Goal: Transaction & Acquisition: Purchase product/service

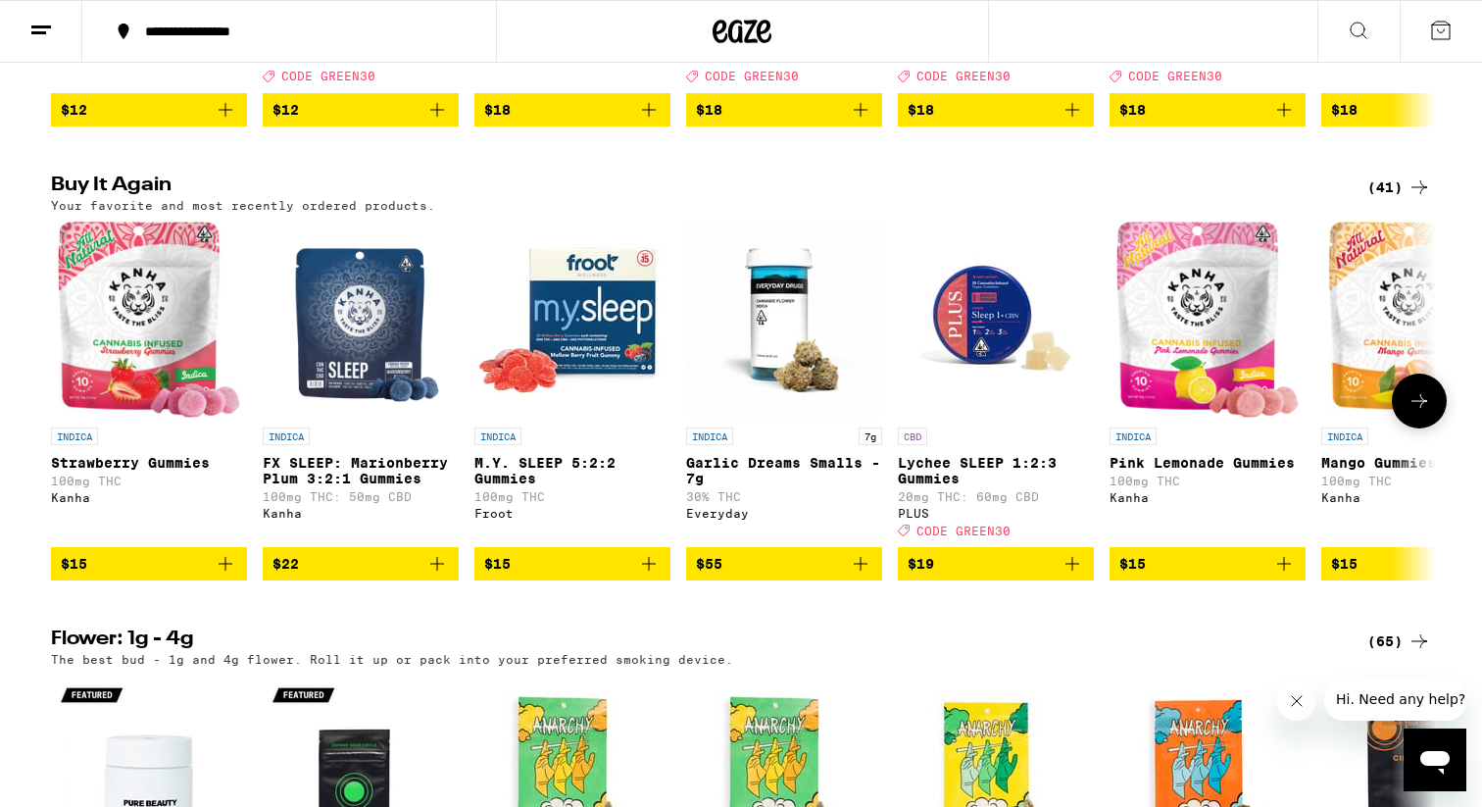
scroll to position [1464, 0]
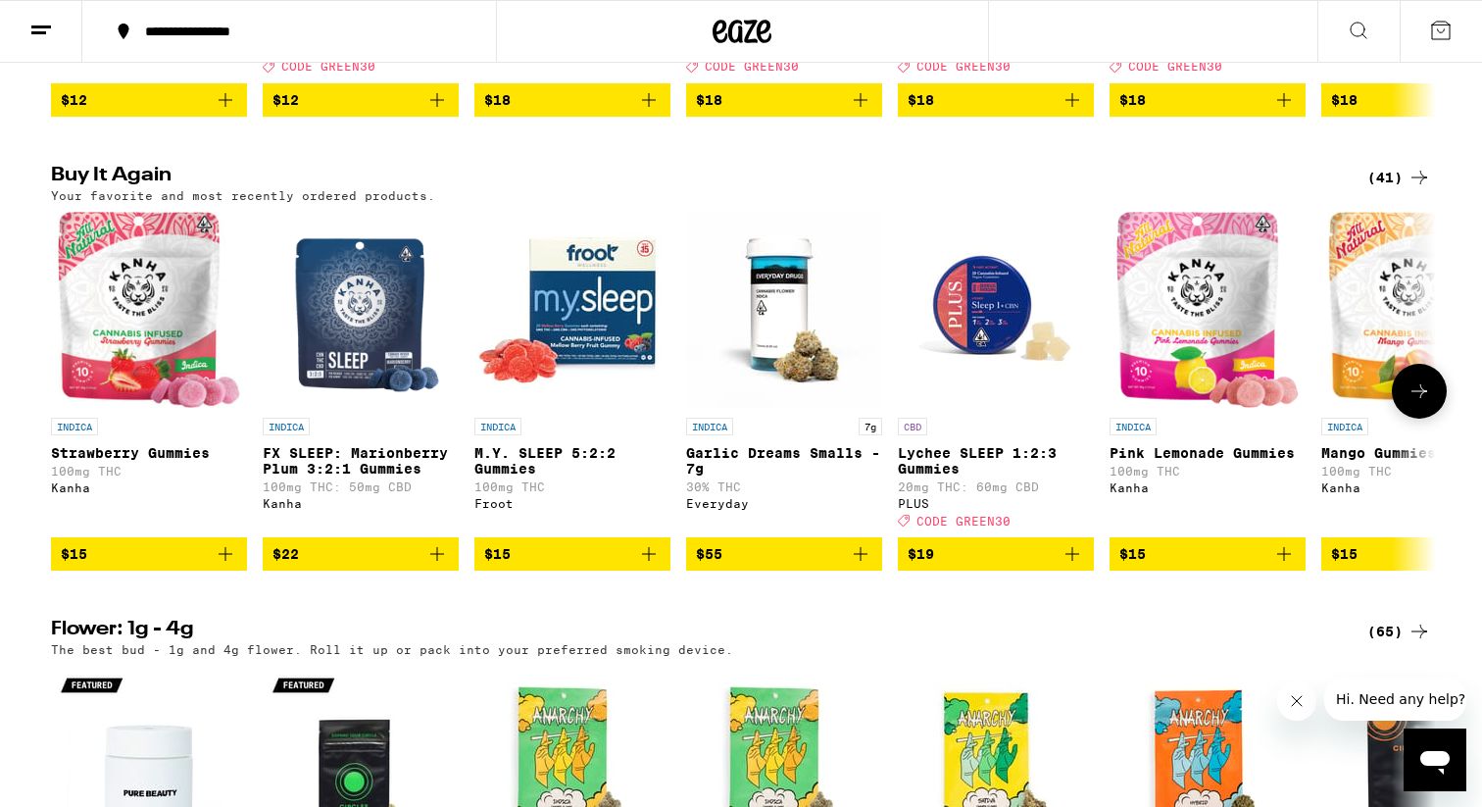
click at [650, 566] on icon "Add to bag" at bounding box center [649, 554] width 24 height 24
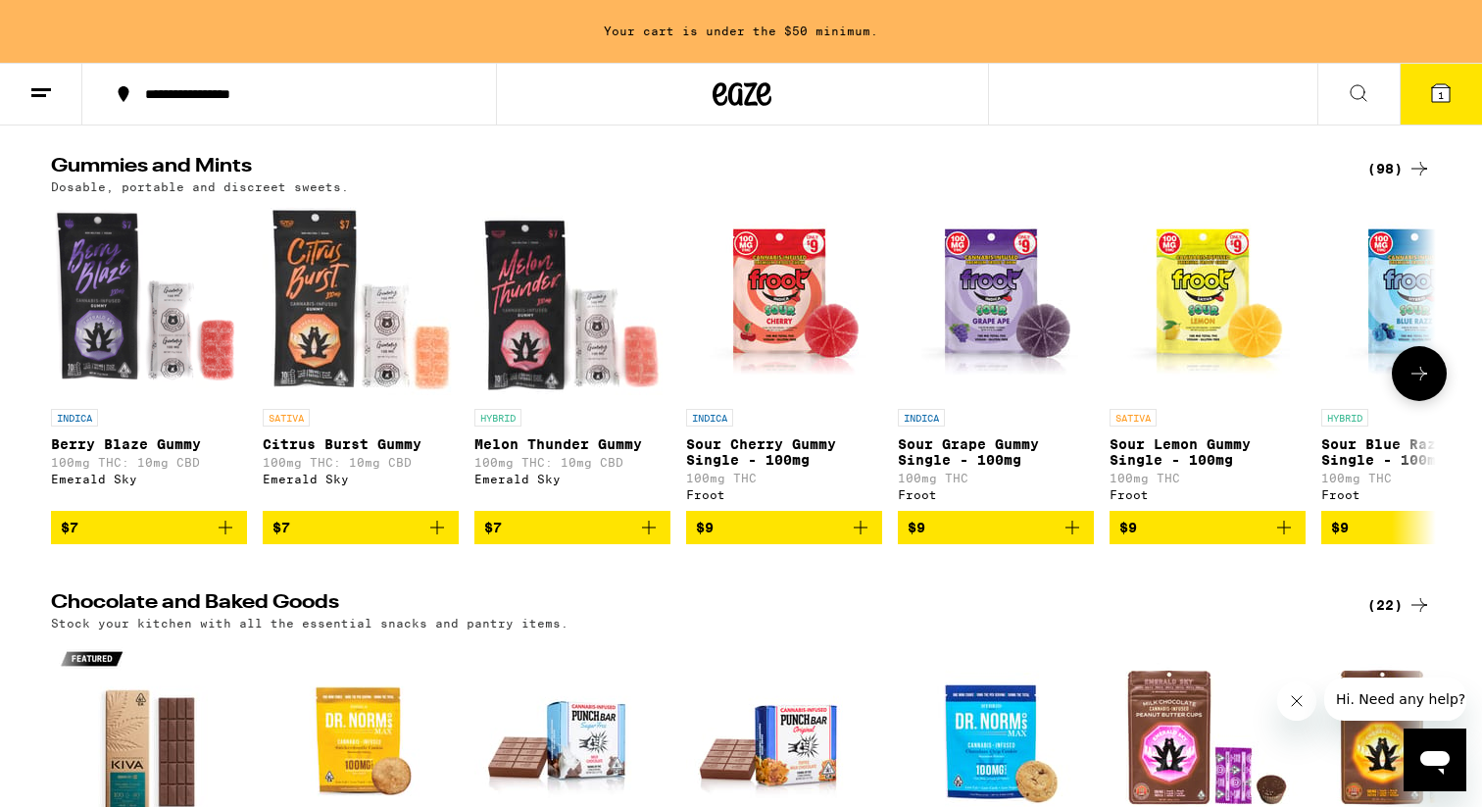
scroll to position [5995, 0]
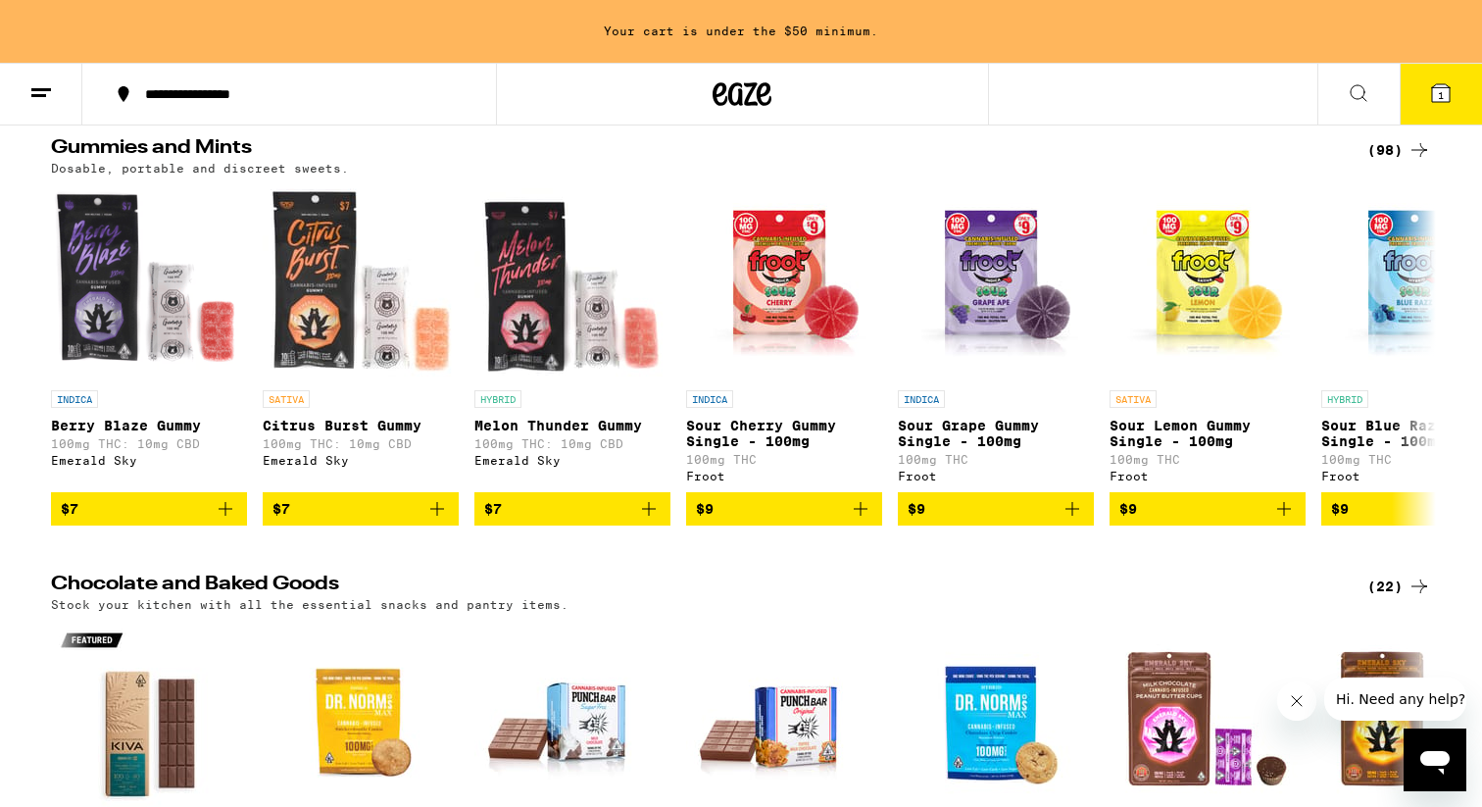
click at [1399, 162] on div "(98)" at bounding box center [1400, 150] width 64 height 24
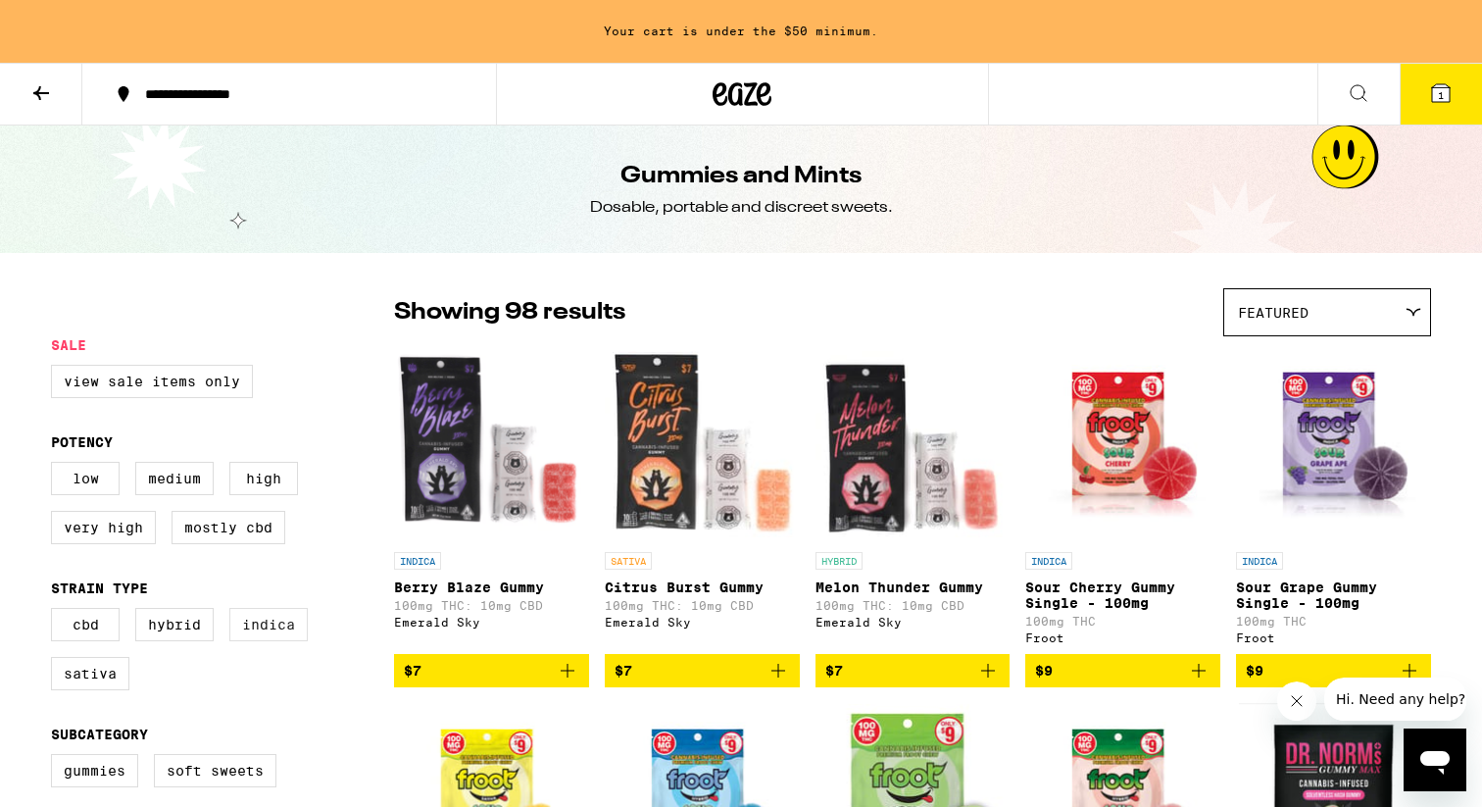
click at [272, 640] on label "Indica" at bounding box center [268, 624] width 78 height 33
click at [56, 612] on input "Indica" at bounding box center [55, 611] width 1 height 1
checkbox input "true"
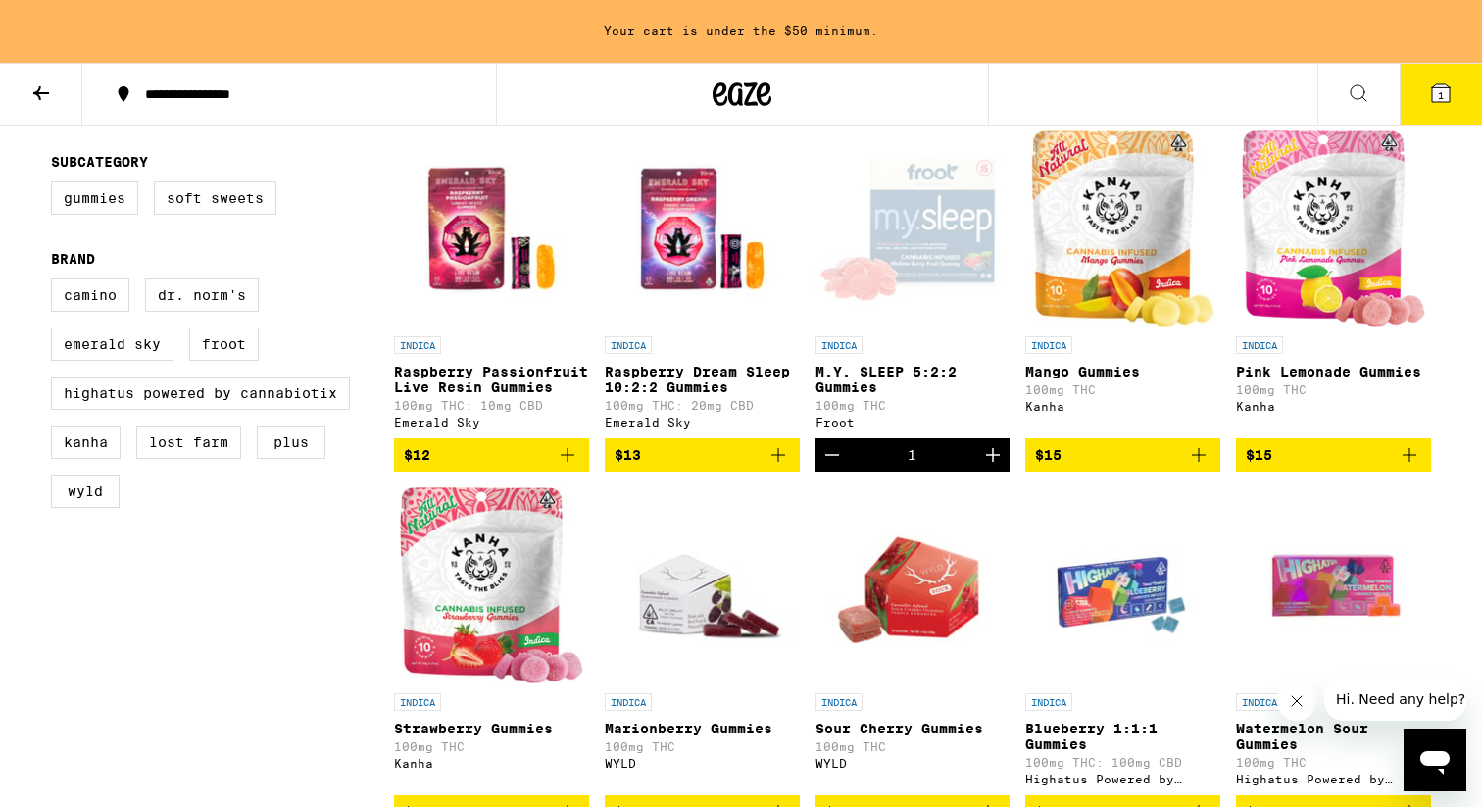
scroll to position [676, 0]
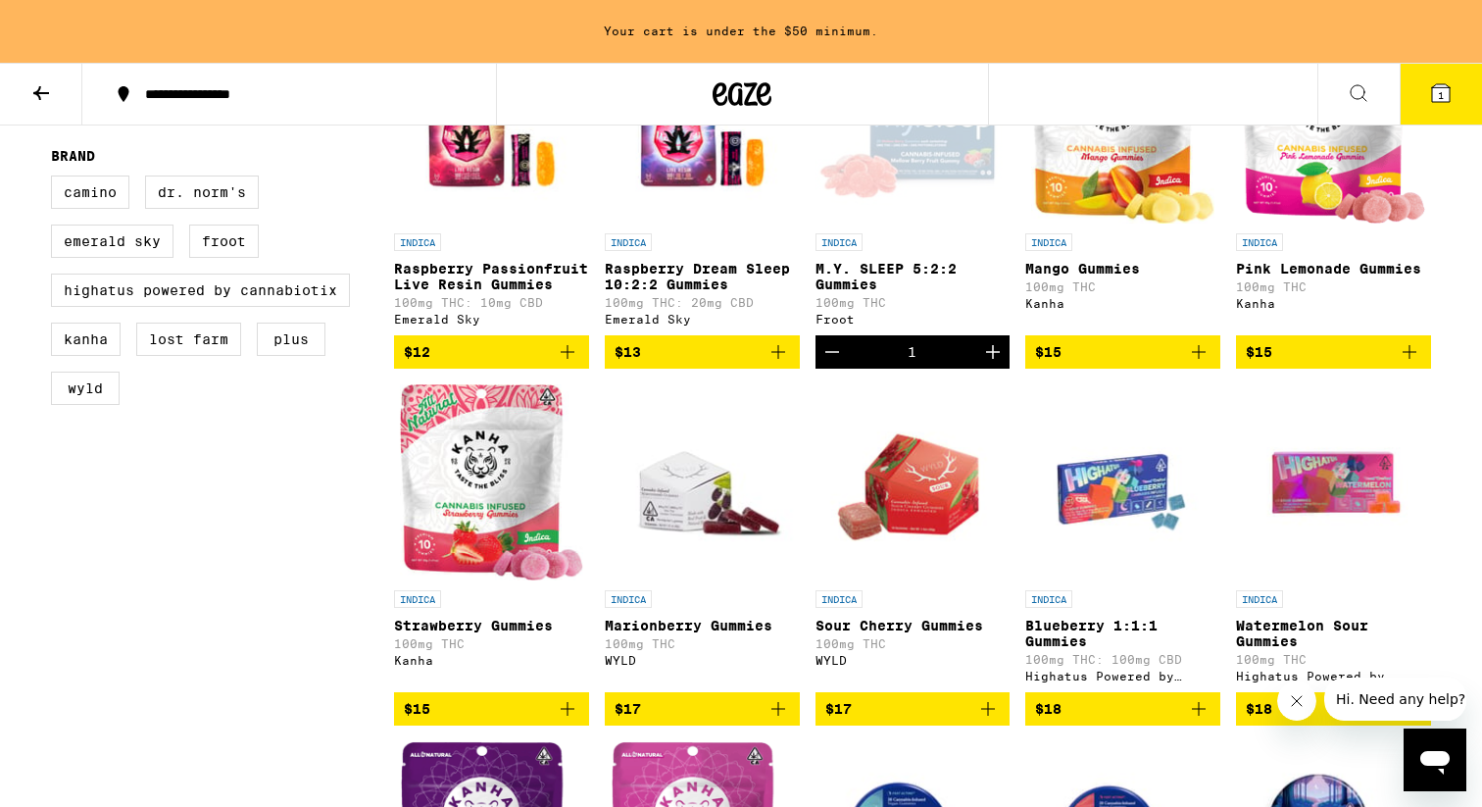
click at [562, 721] on icon "Add to bag" at bounding box center [568, 709] width 24 height 24
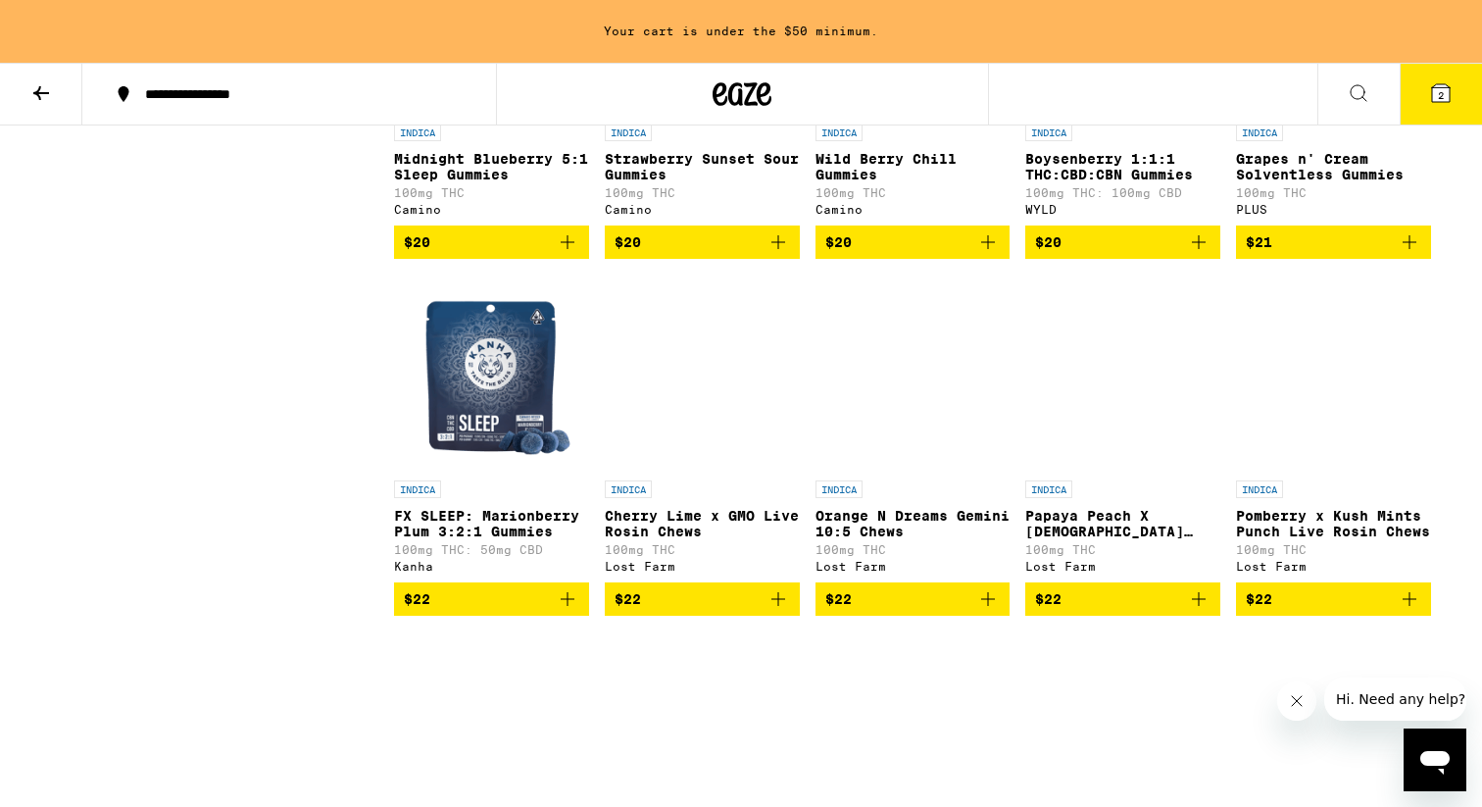
scroll to position [1879, 0]
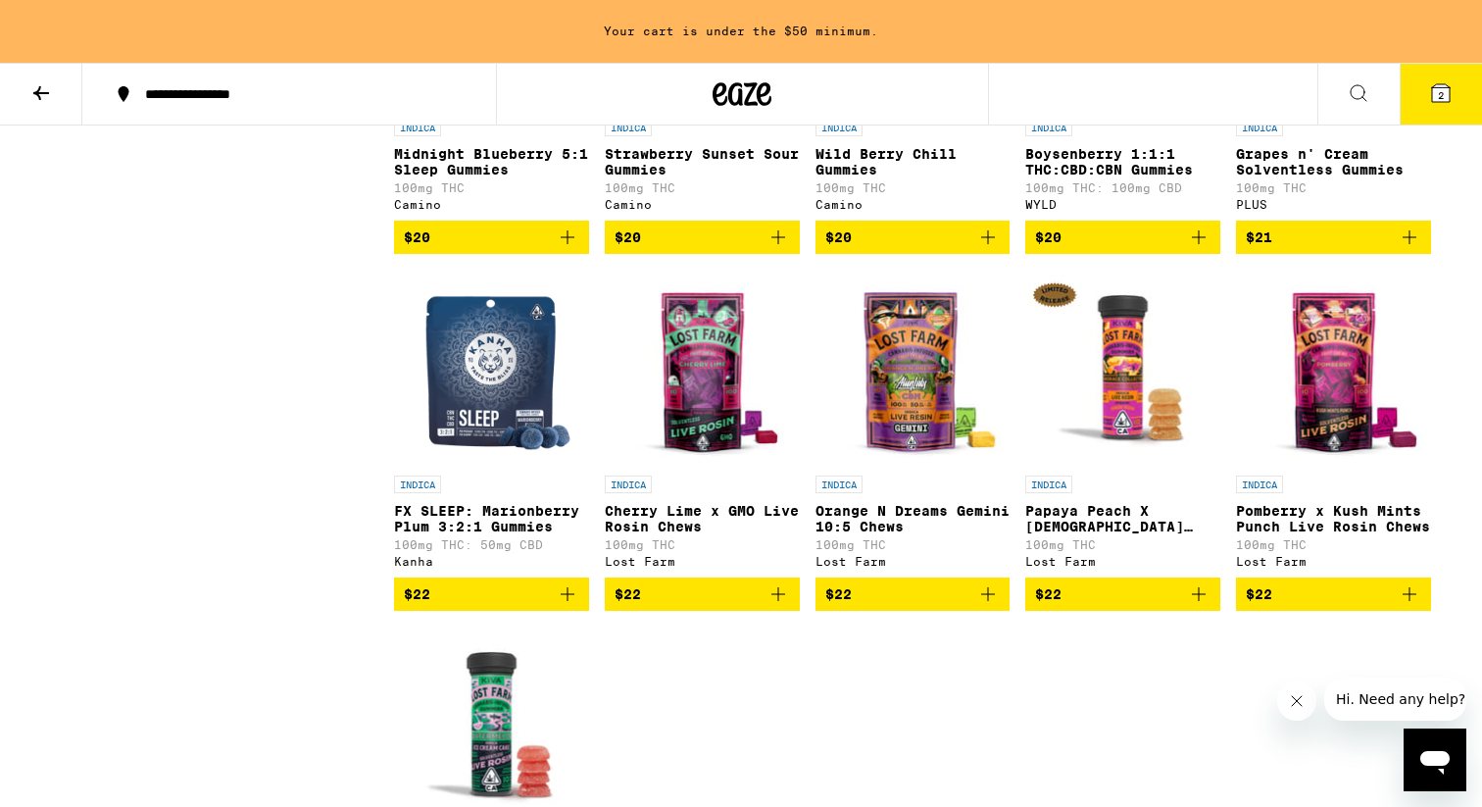
click at [912, 452] on img "Open page for Orange N Dreams Gemini 10:5 Chews from Lost Farm" at bounding box center [913, 368] width 195 height 196
click at [778, 601] on icon "Add to bag" at bounding box center [779, 594] width 14 height 14
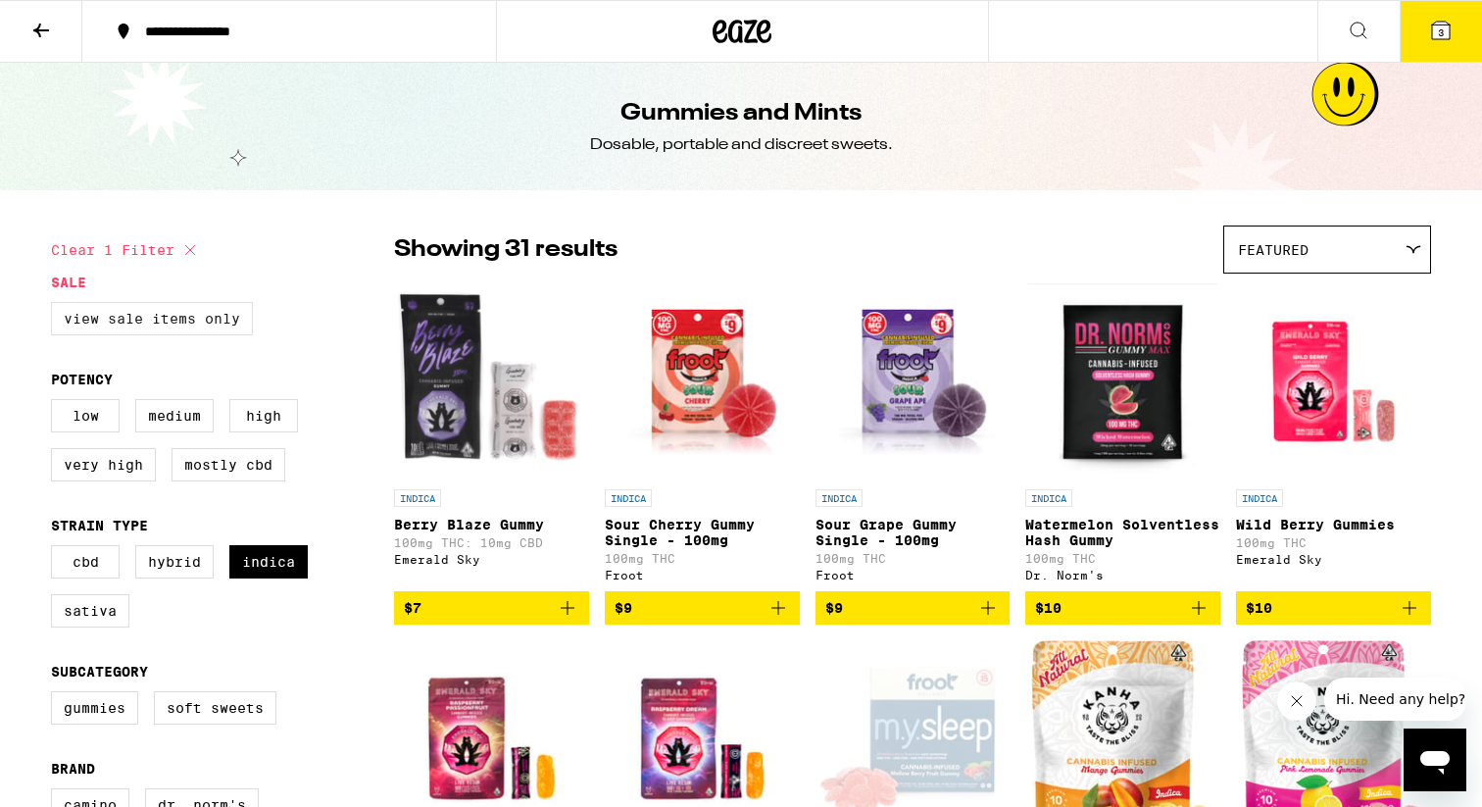
click at [157, 319] on label "View Sale Items Only" at bounding box center [152, 318] width 202 height 33
click at [56, 306] on input "View Sale Items Only" at bounding box center [55, 305] width 1 height 1
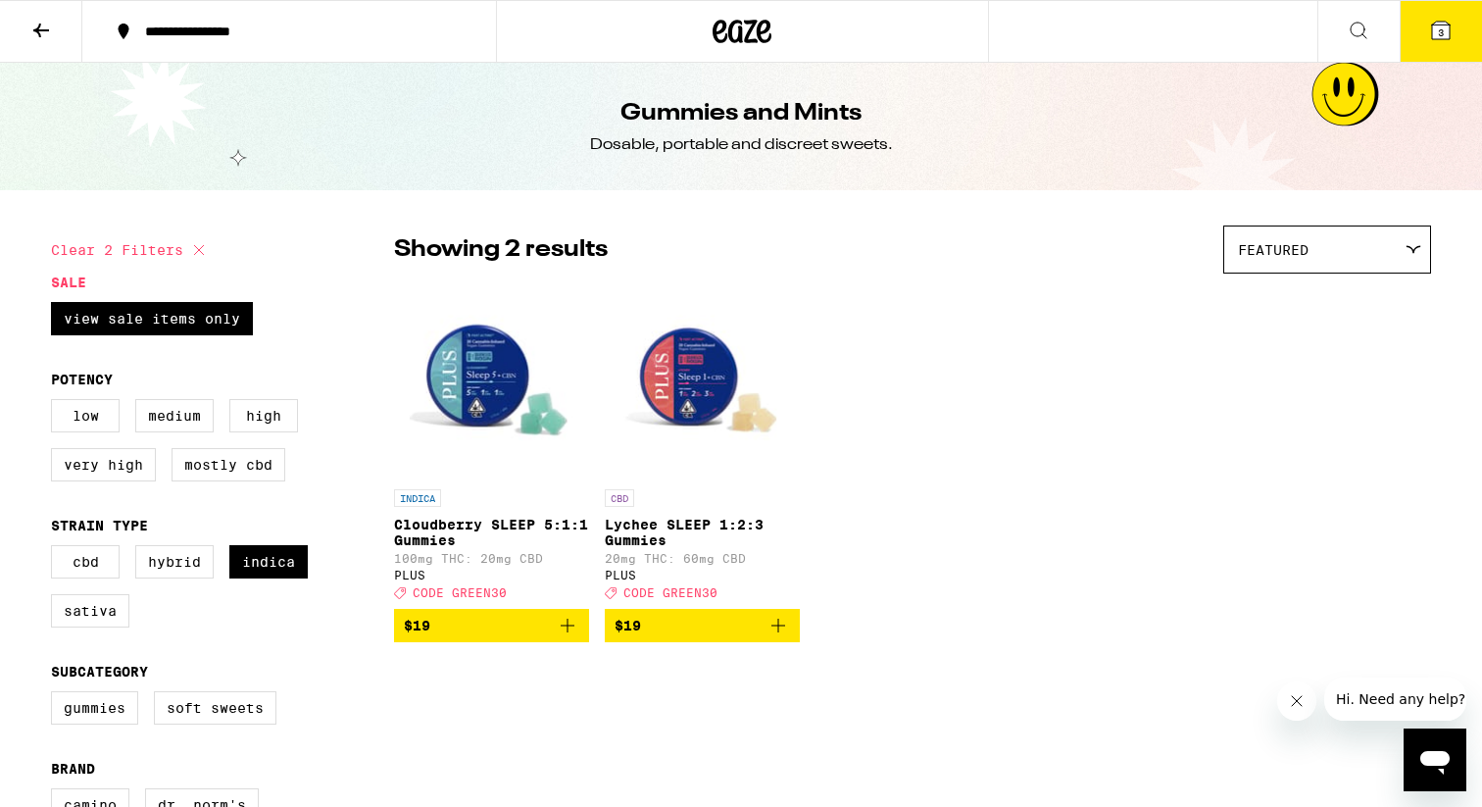
click at [196, 245] on icon at bounding box center [199, 250] width 10 height 10
checkbox input "false"
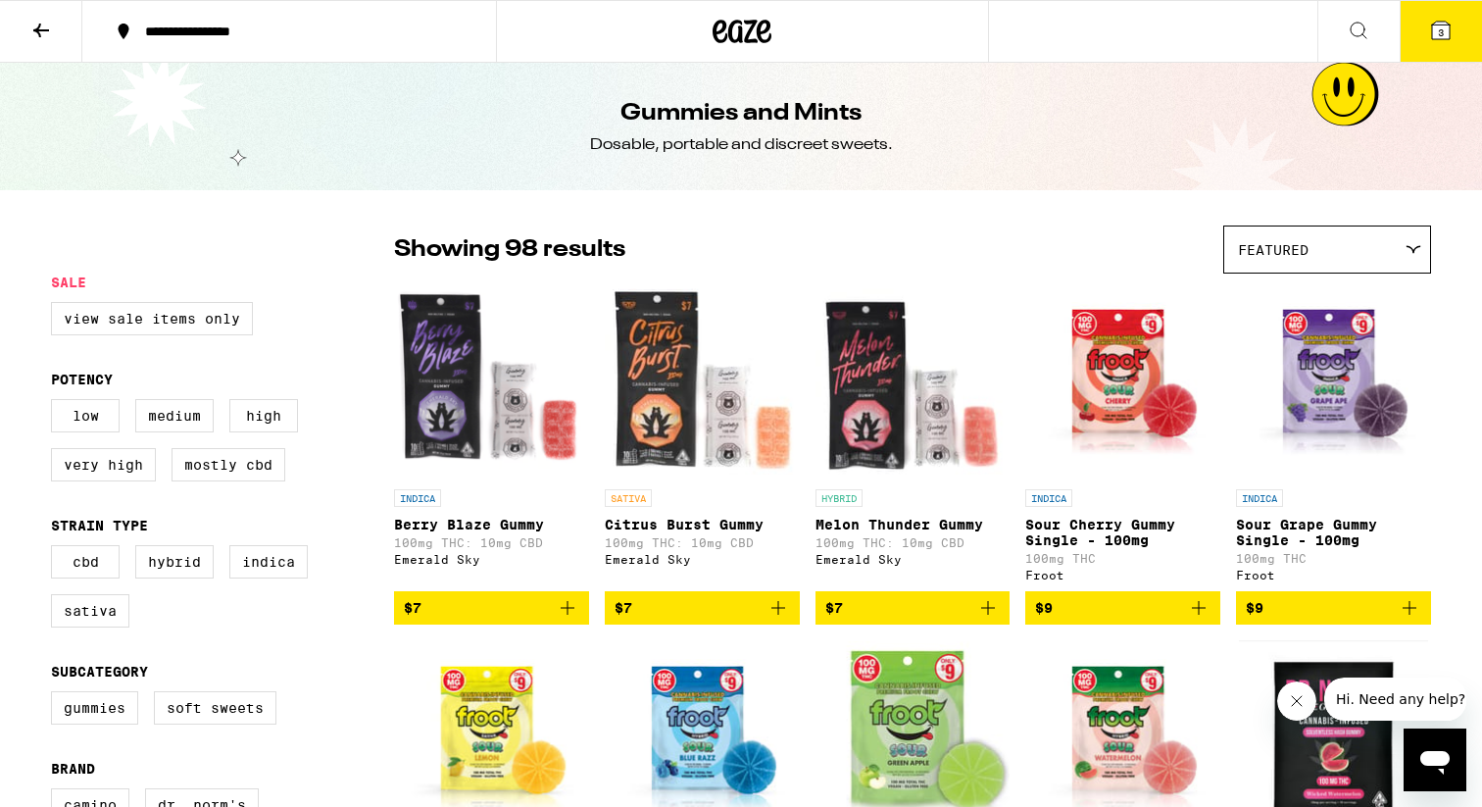
click at [35, 36] on icon at bounding box center [41, 31] width 24 height 24
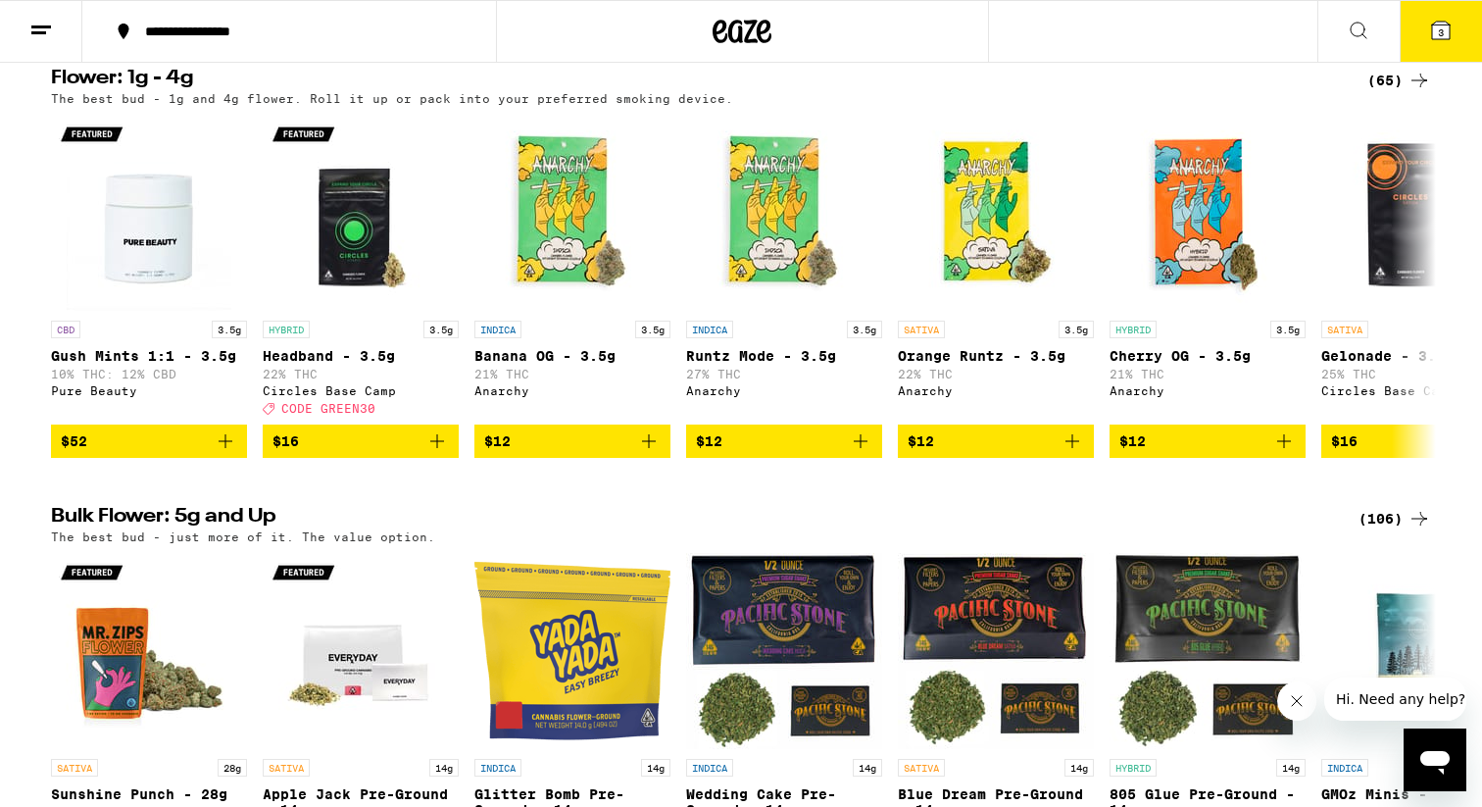
scroll to position [1995, 0]
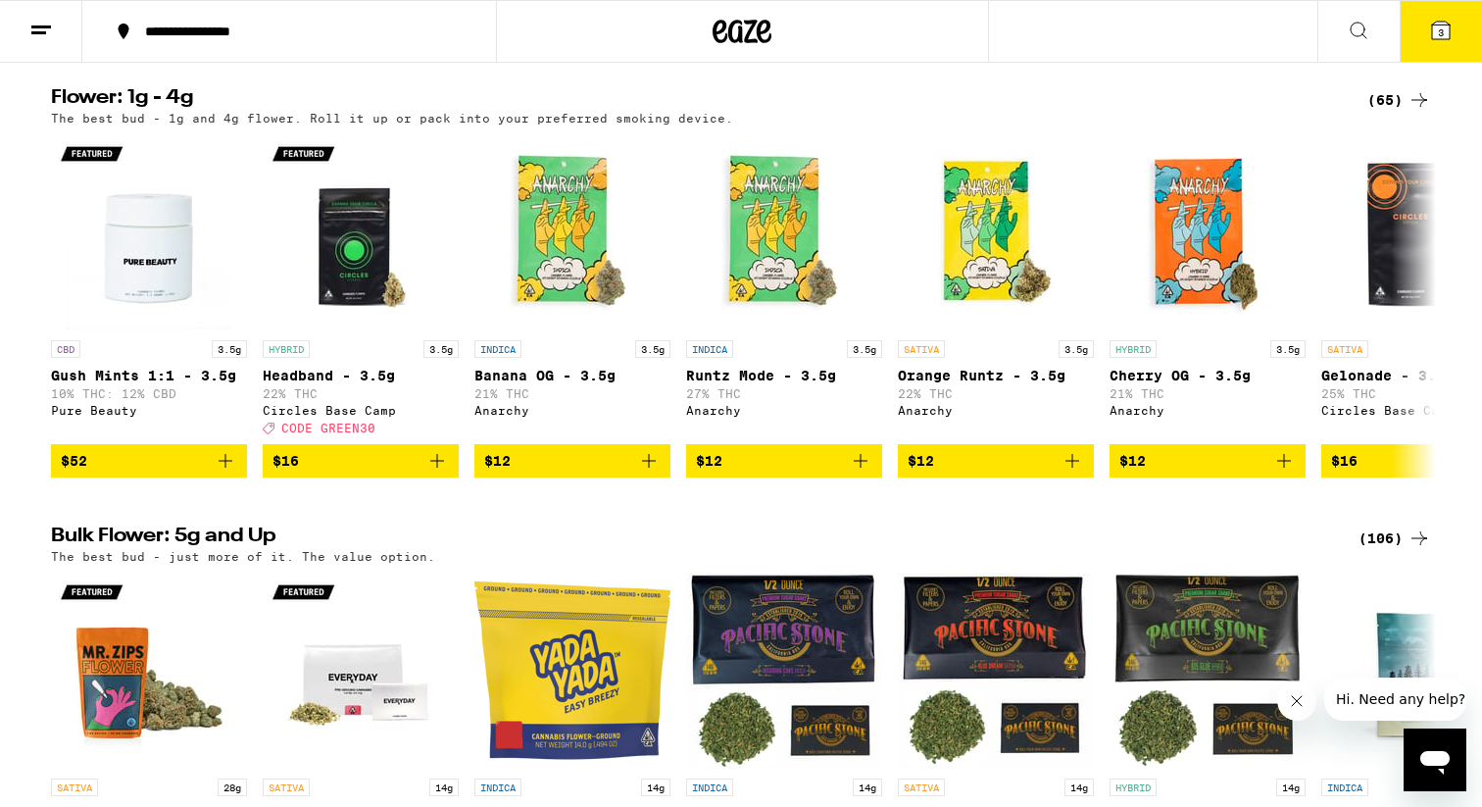
click at [1419, 112] on icon at bounding box center [1420, 100] width 24 height 24
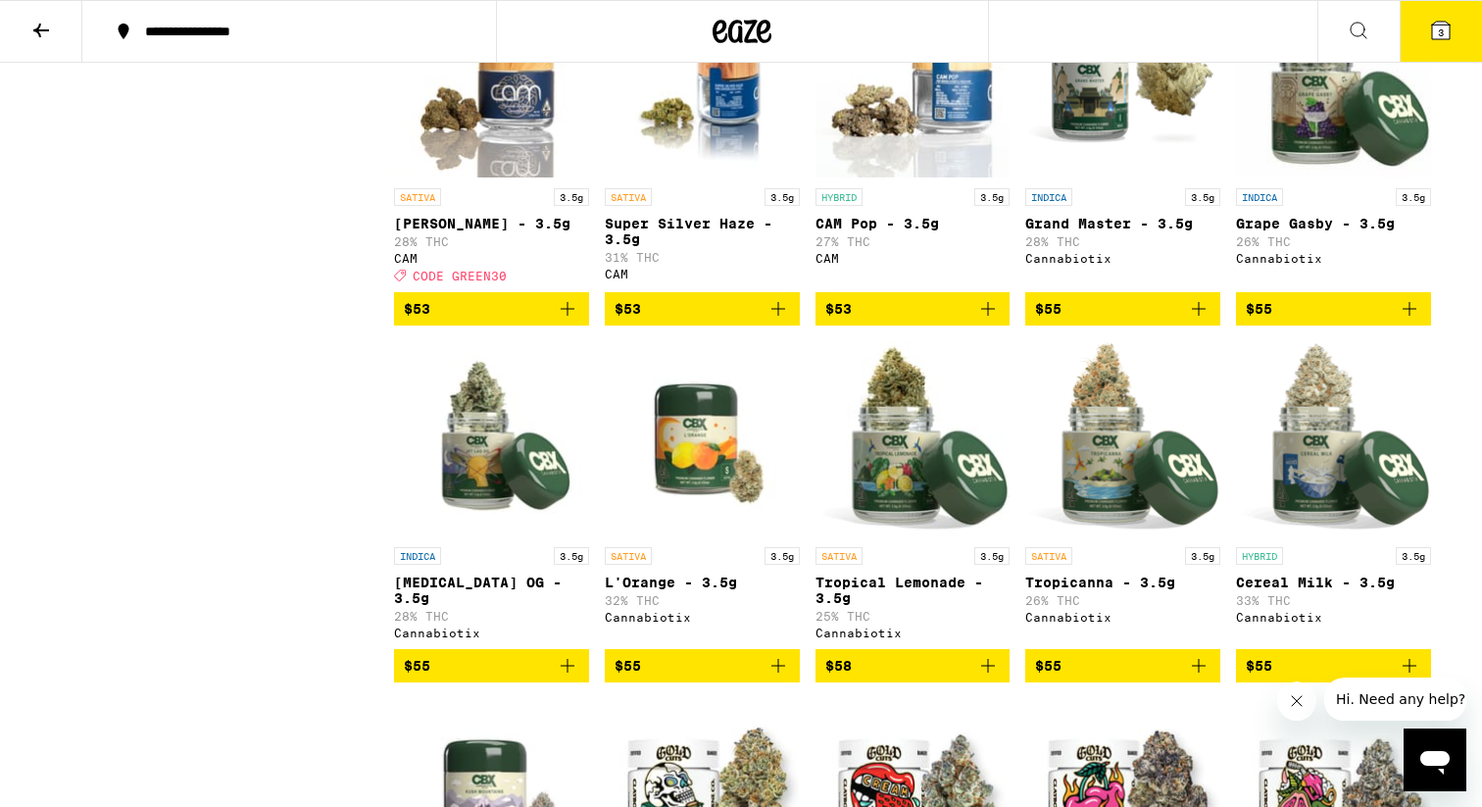
scroll to position [3894, 0]
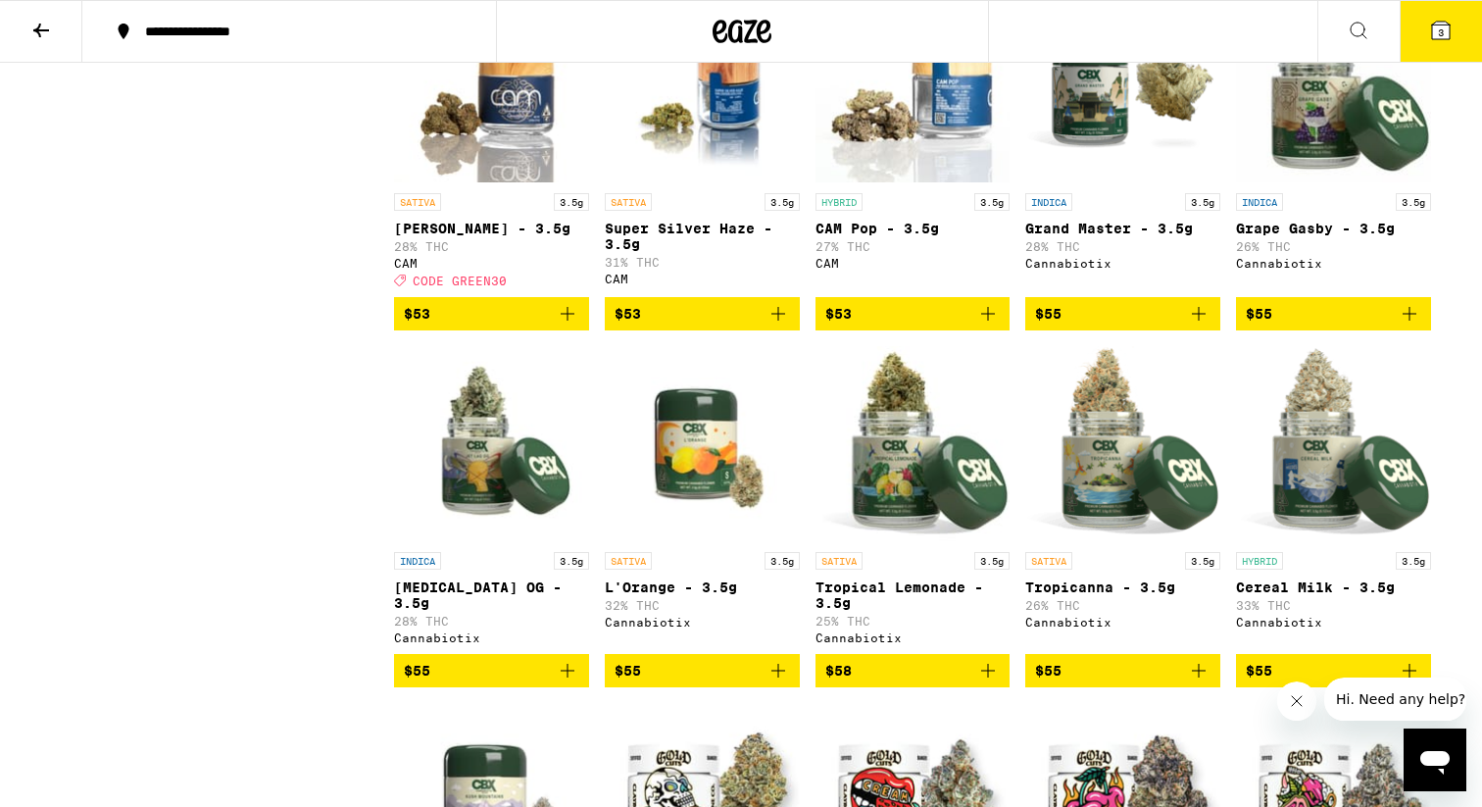
click at [1200, 326] on icon "Add to bag" at bounding box center [1199, 314] width 24 height 24
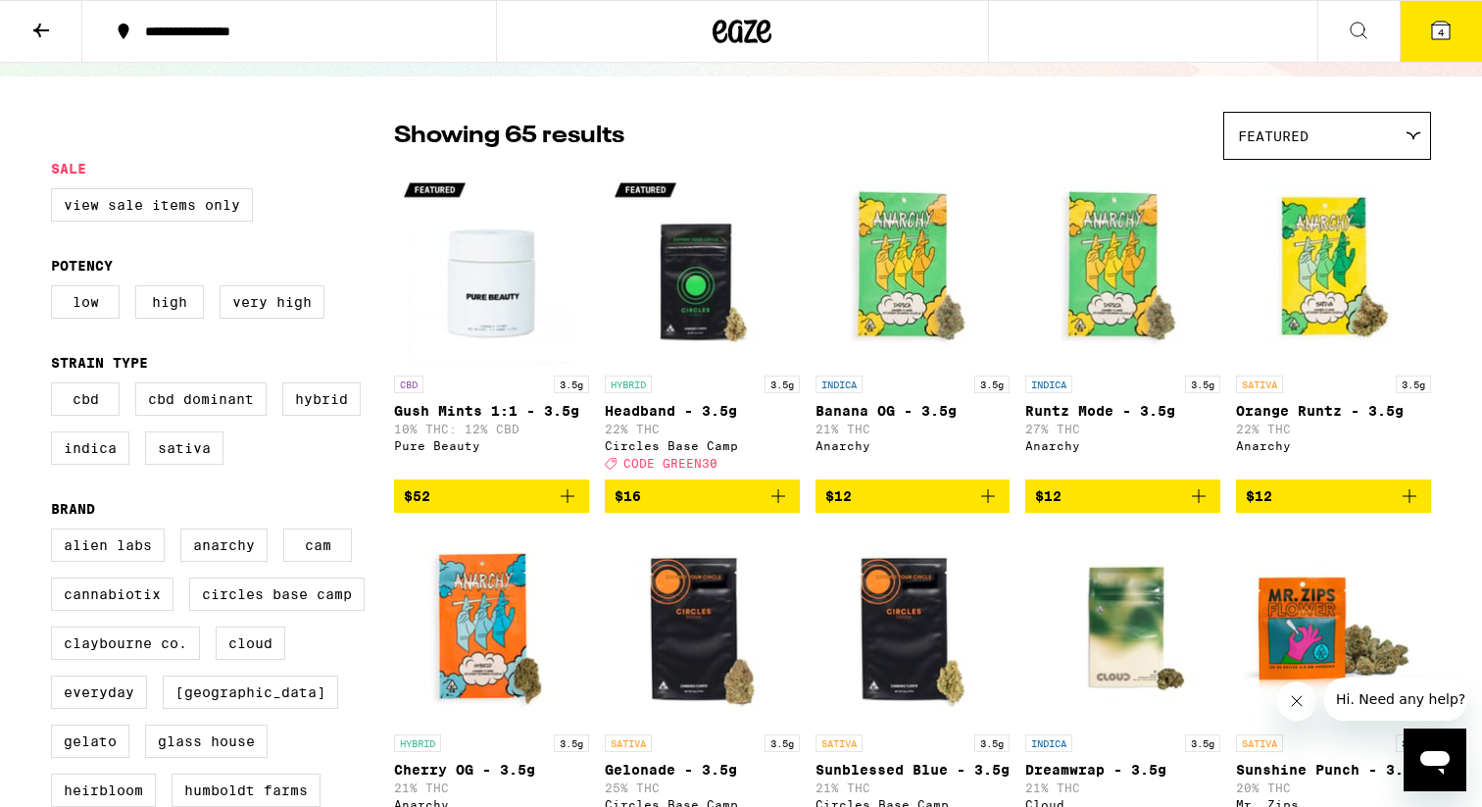
scroll to position [55, 0]
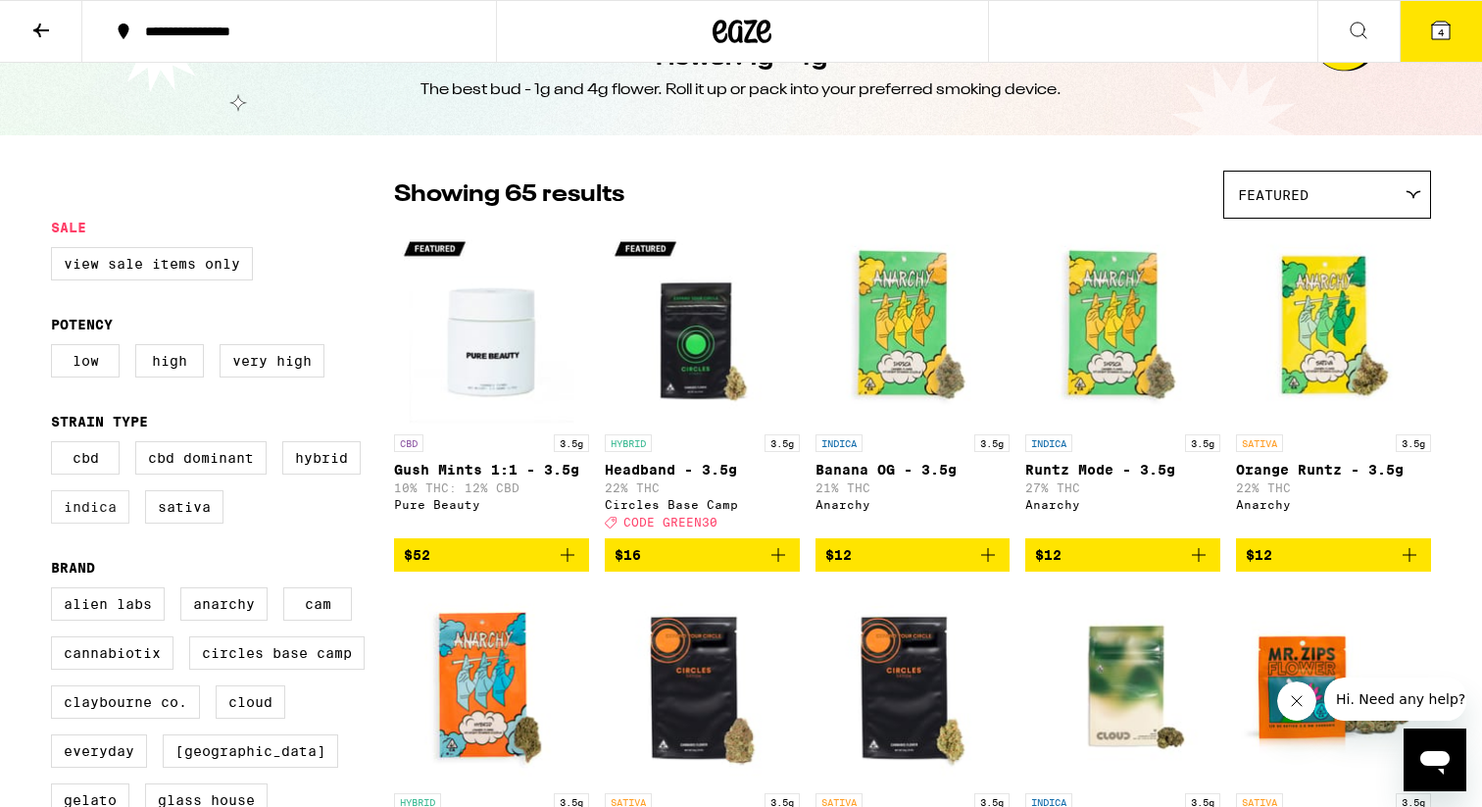
click at [111, 524] on label "Indica" at bounding box center [90, 506] width 78 height 33
click at [56, 445] on input "Indica" at bounding box center [55, 444] width 1 height 1
checkbox input "true"
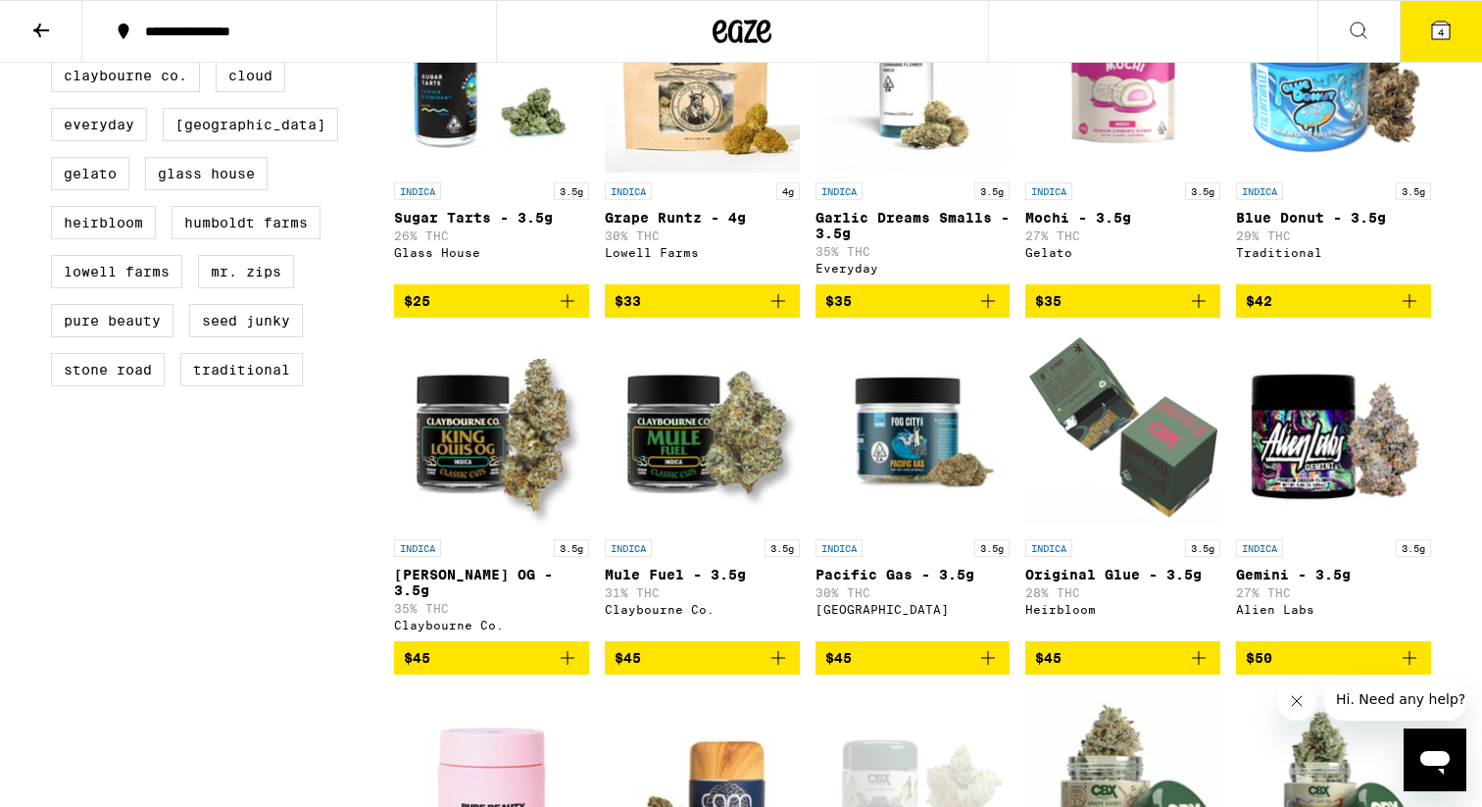
scroll to position [686, 0]
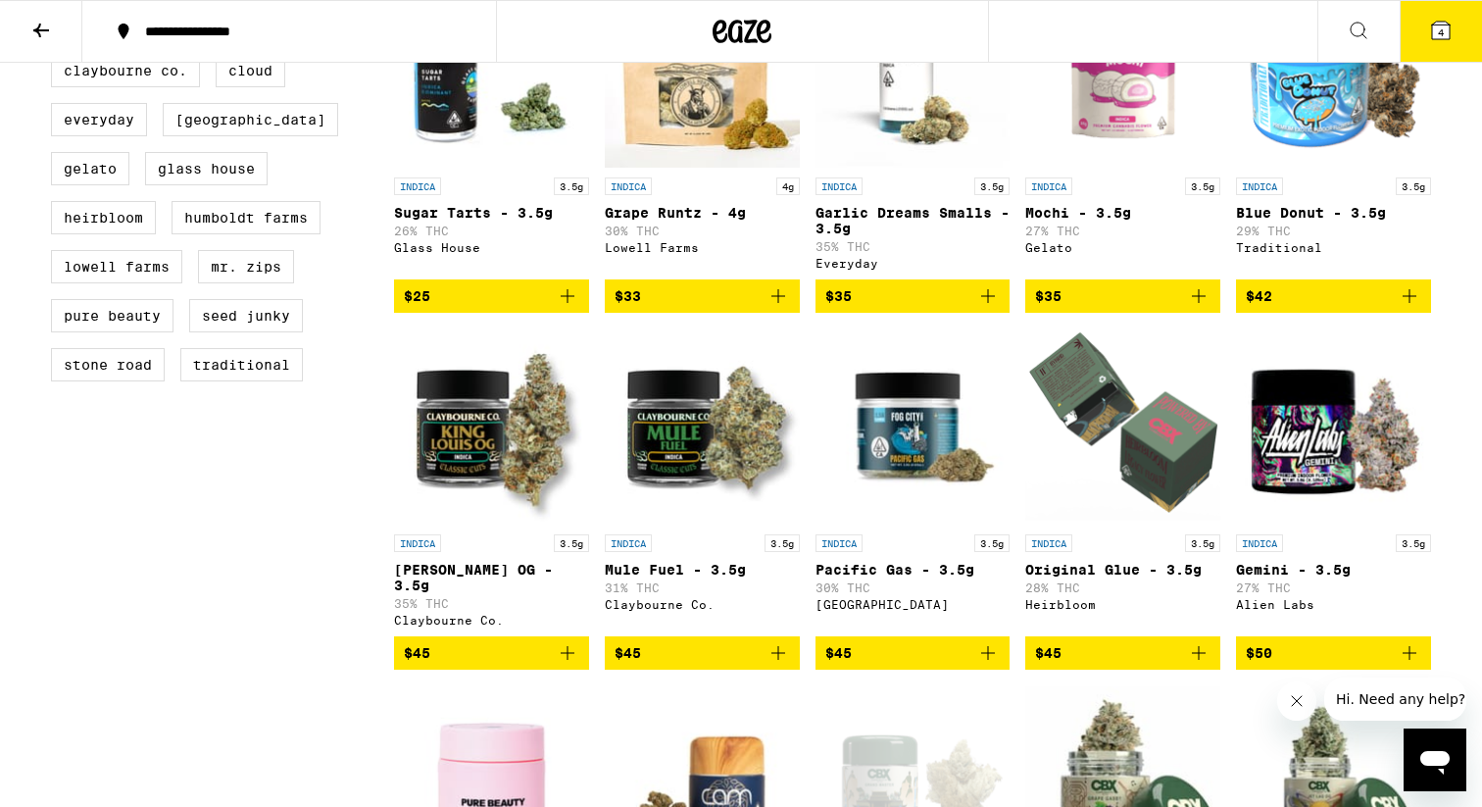
click at [568, 660] on icon "Add to bag" at bounding box center [568, 653] width 14 height 14
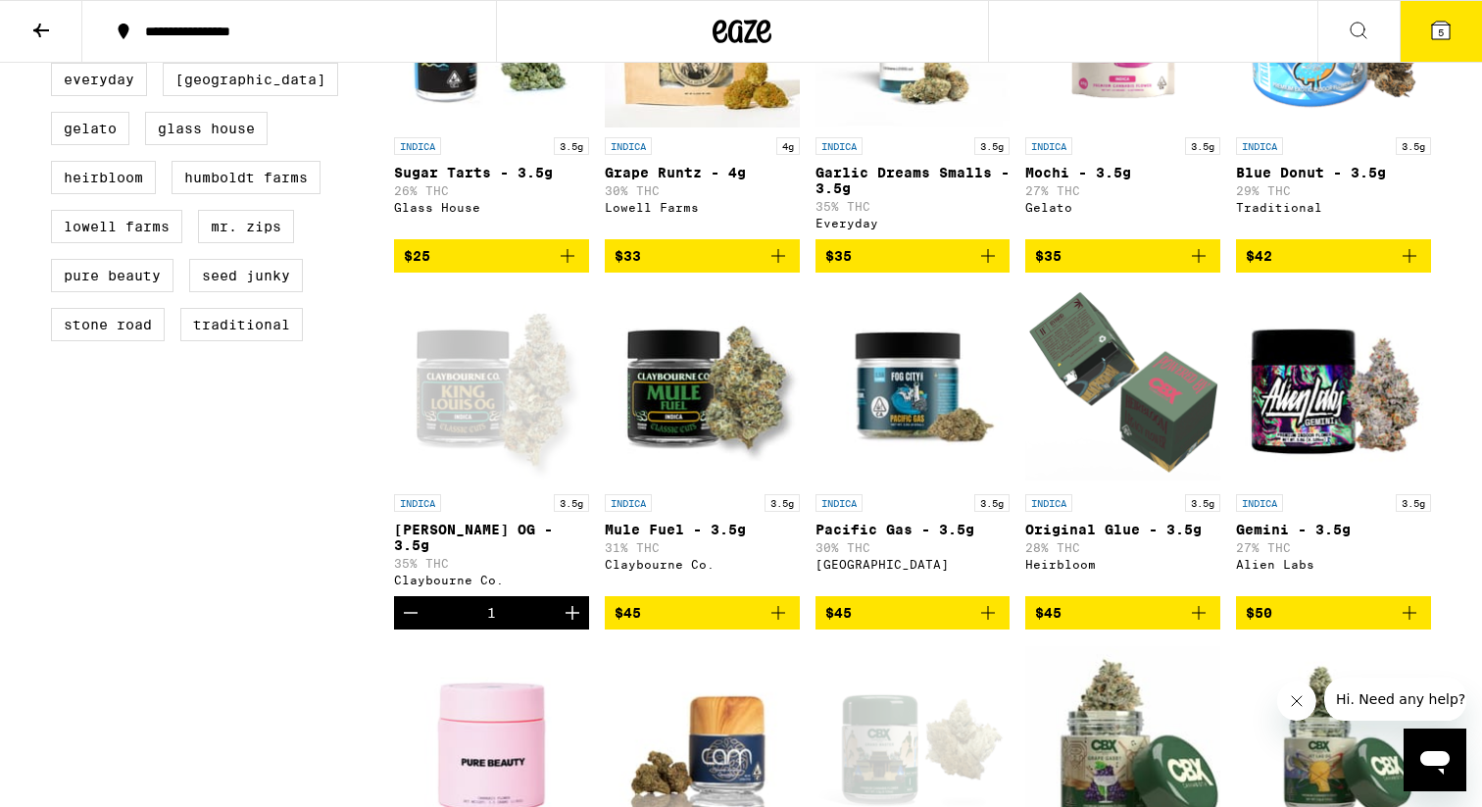
scroll to position [726, 0]
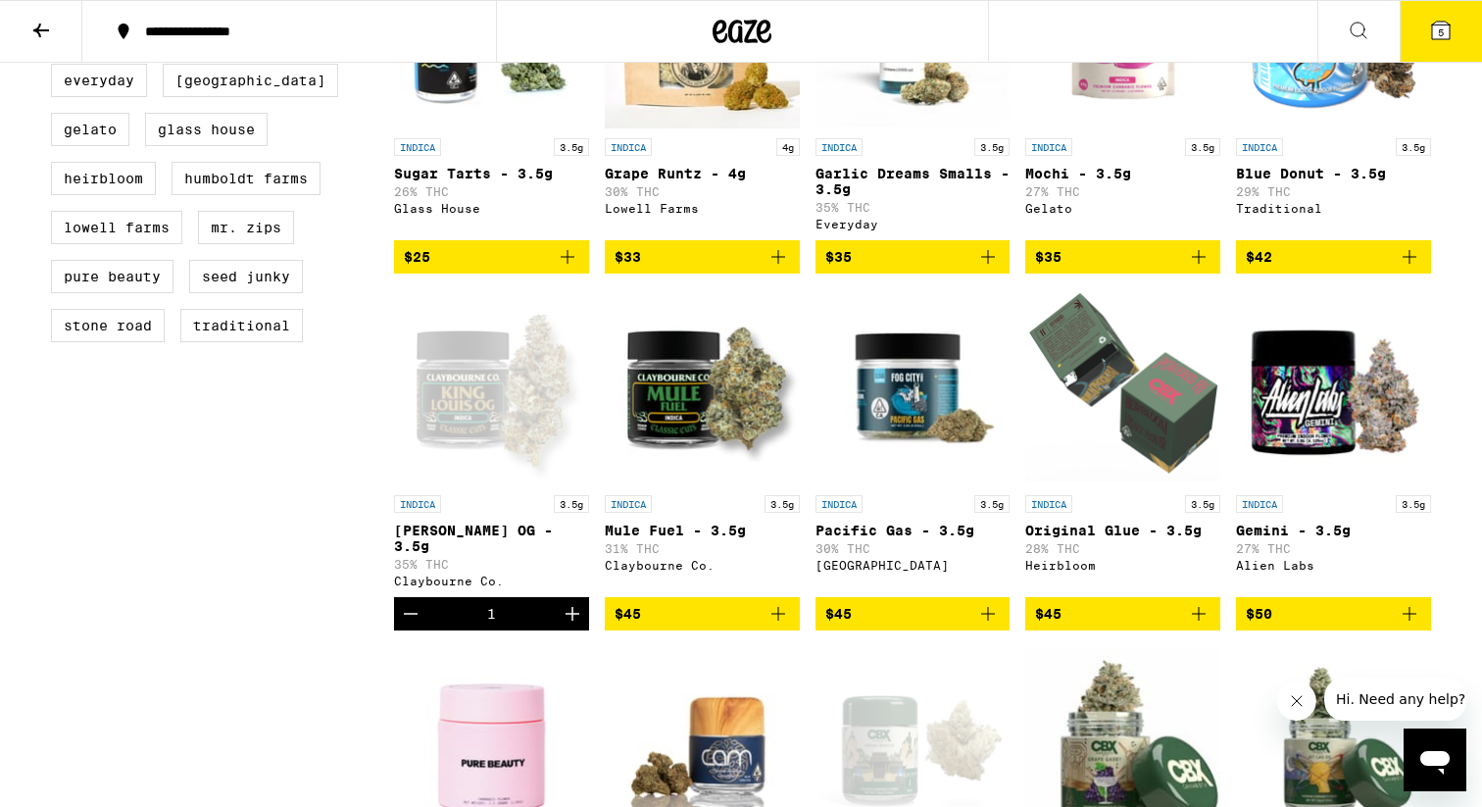
click at [1444, 42] on button "5" at bounding box center [1441, 31] width 82 height 61
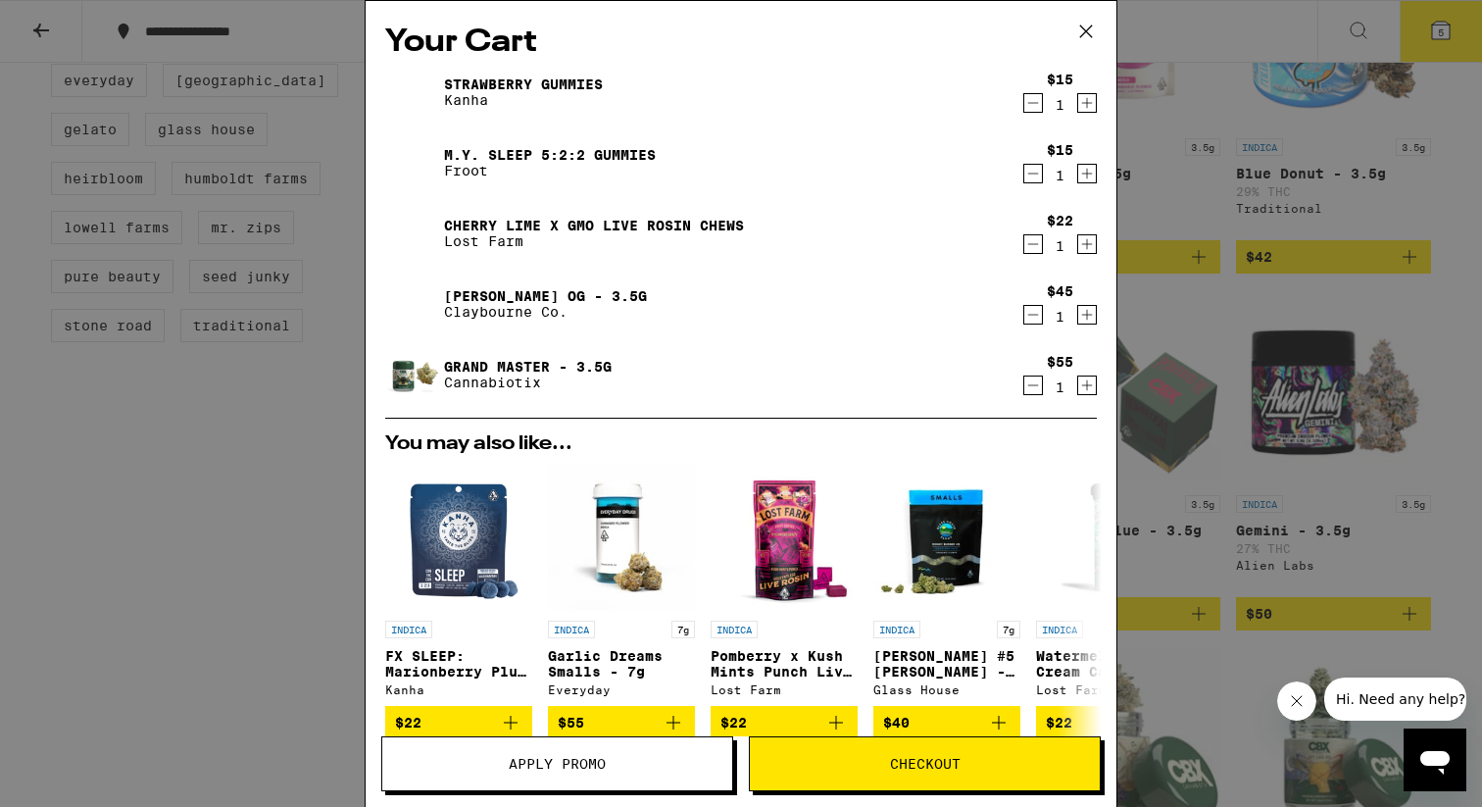
click at [1084, 173] on icon "Increment" at bounding box center [1088, 174] width 18 height 24
click at [1029, 249] on icon "Decrement" at bounding box center [1034, 244] width 18 height 24
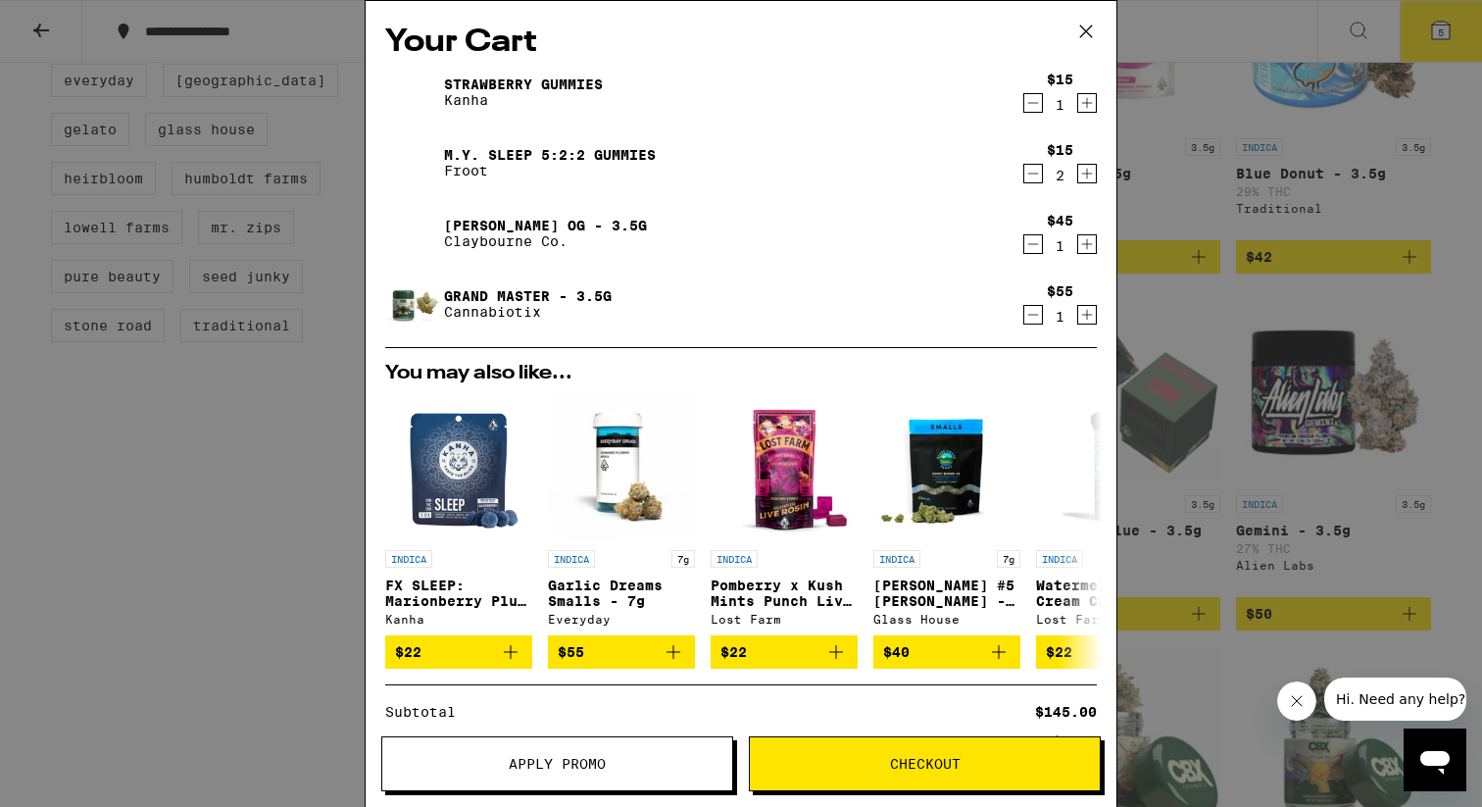
click at [1081, 30] on icon at bounding box center [1086, 31] width 29 height 29
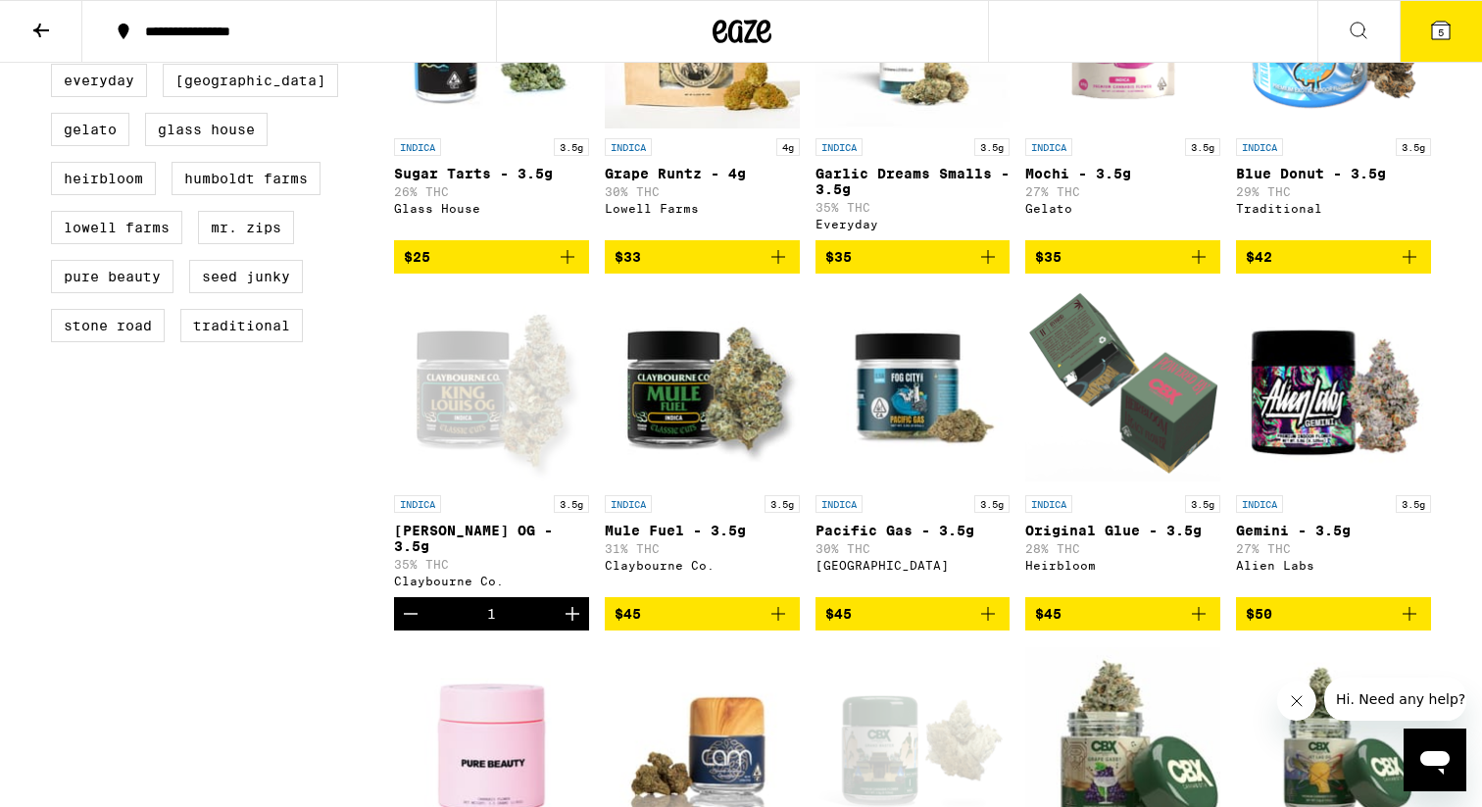
click at [35, 31] on icon at bounding box center [41, 31] width 24 height 24
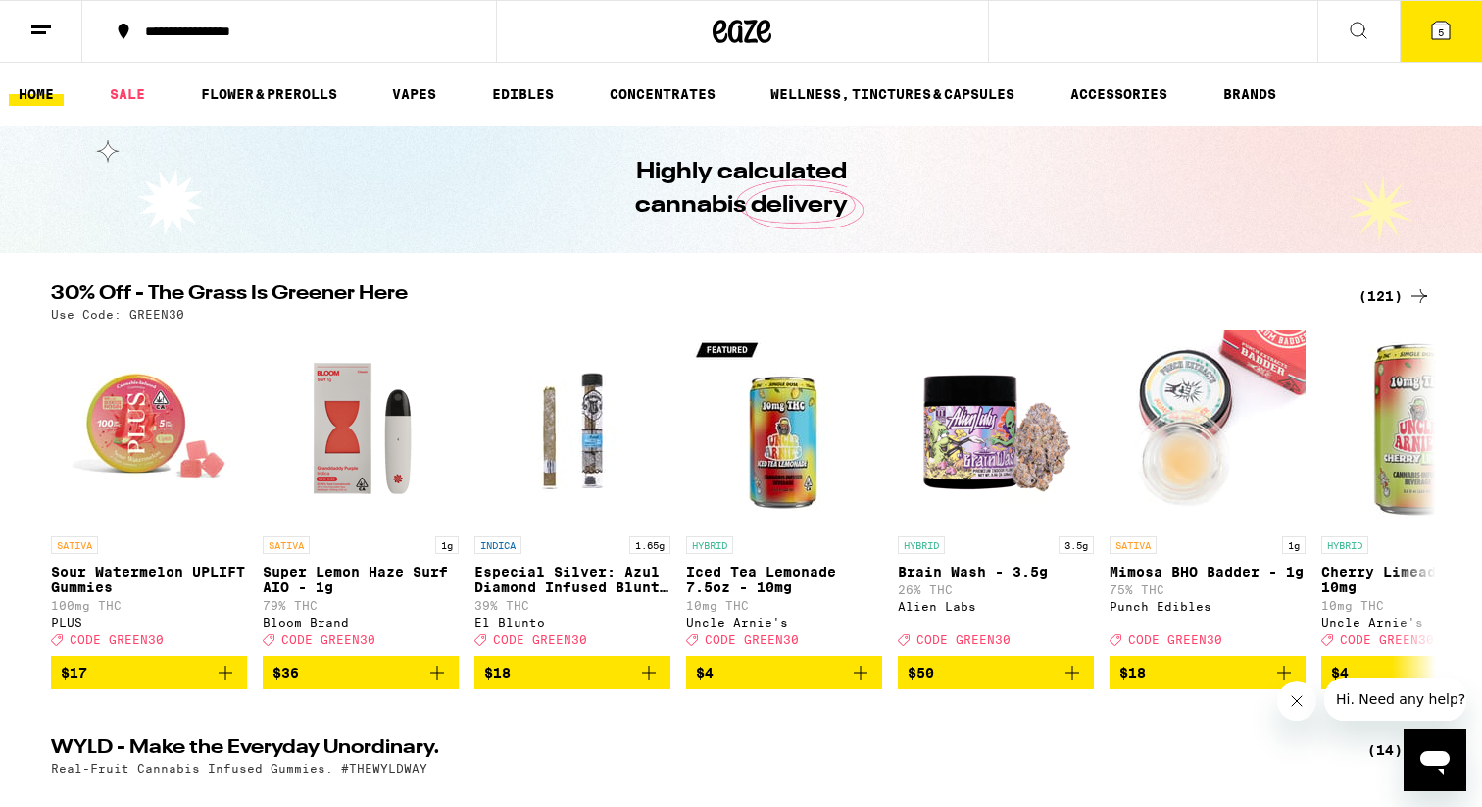
click at [50, 100] on link "HOME" at bounding box center [36, 94] width 55 height 24
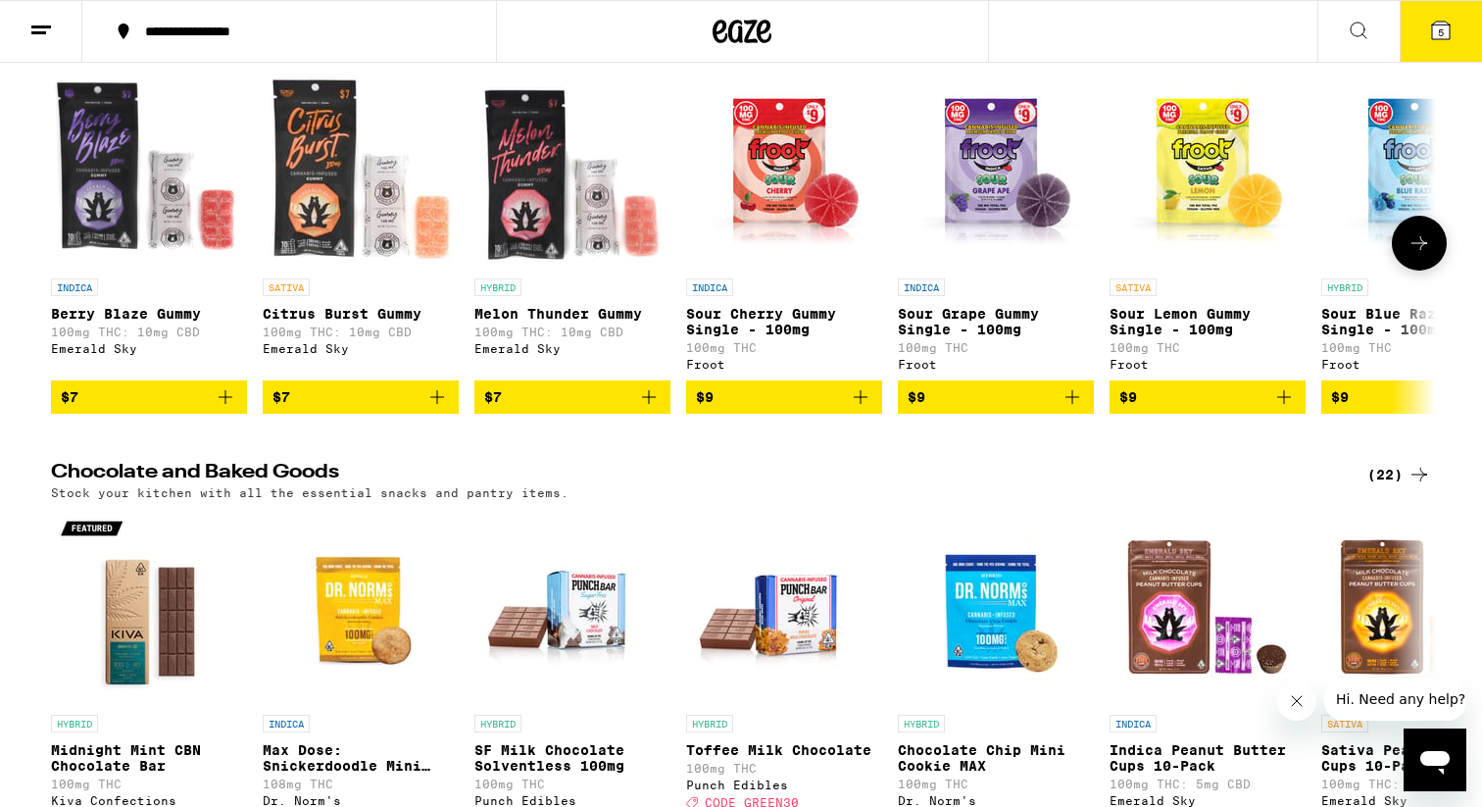
scroll to position [6070, 0]
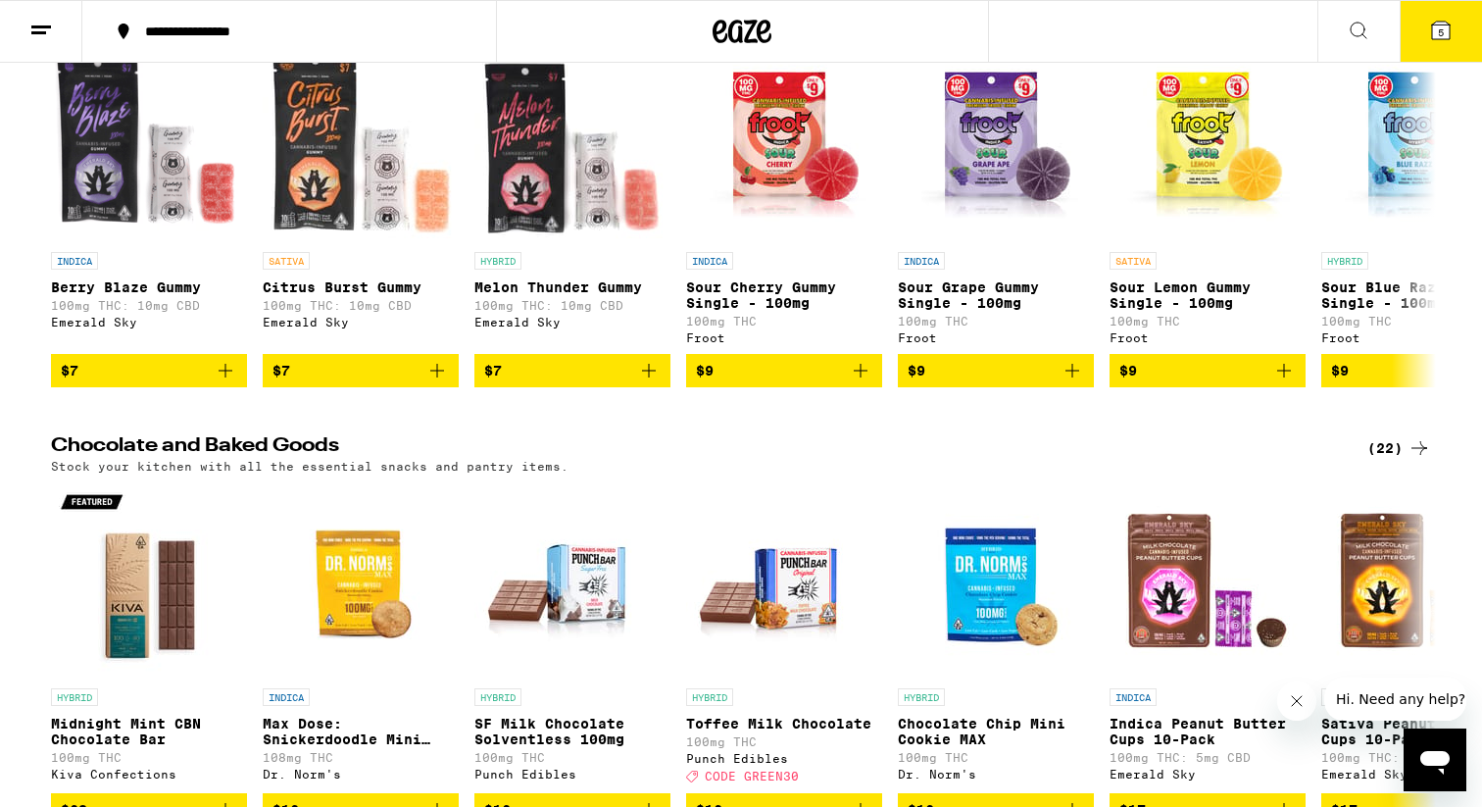
click at [1388, 24] on div "(98)" at bounding box center [1400, 12] width 64 height 24
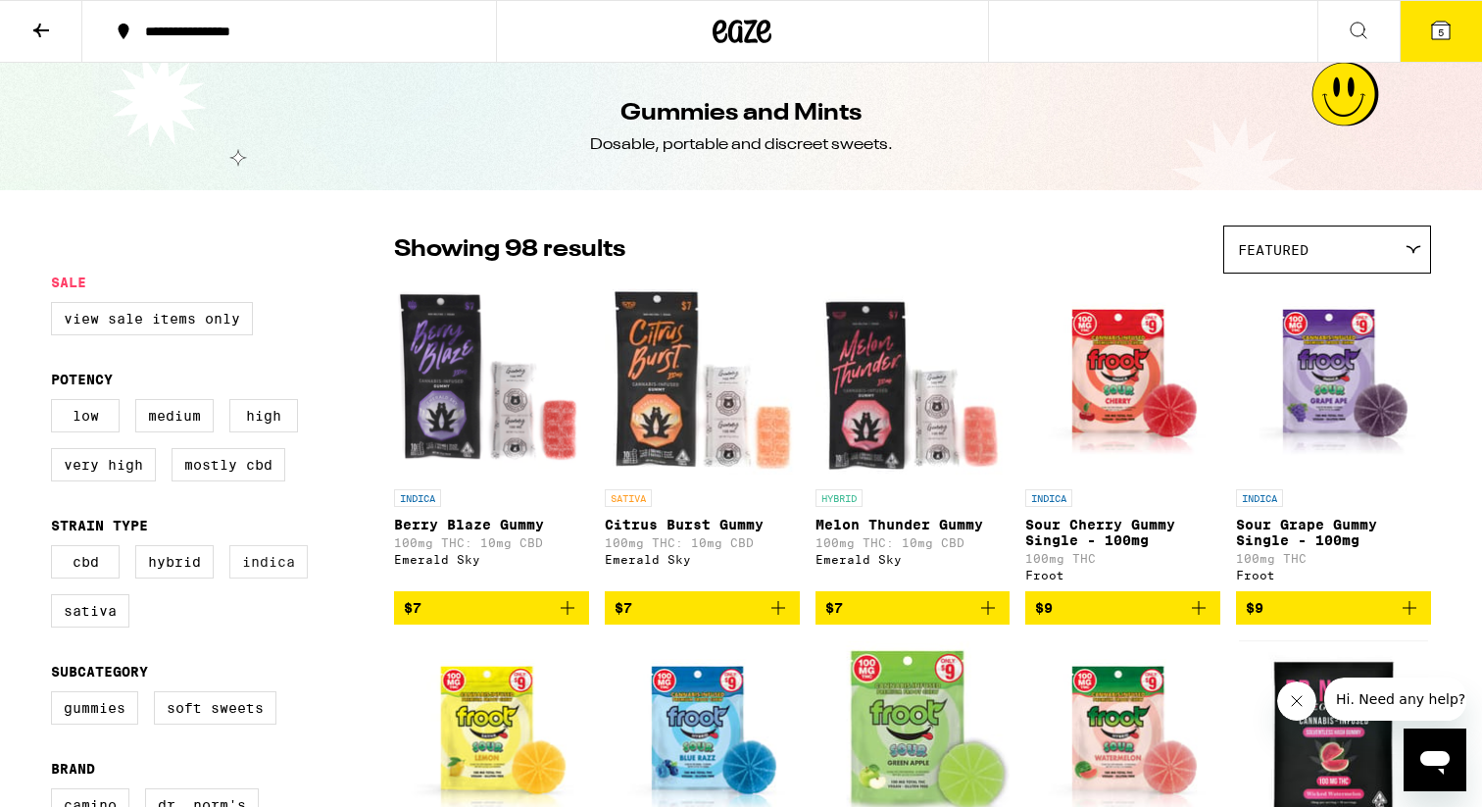
click at [280, 578] on label "Indica" at bounding box center [268, 561] width 78 height 33
click at [56, 549] on input "Indica" at bounding box center [55, 548] width 1 height 1
checkbox input "true"
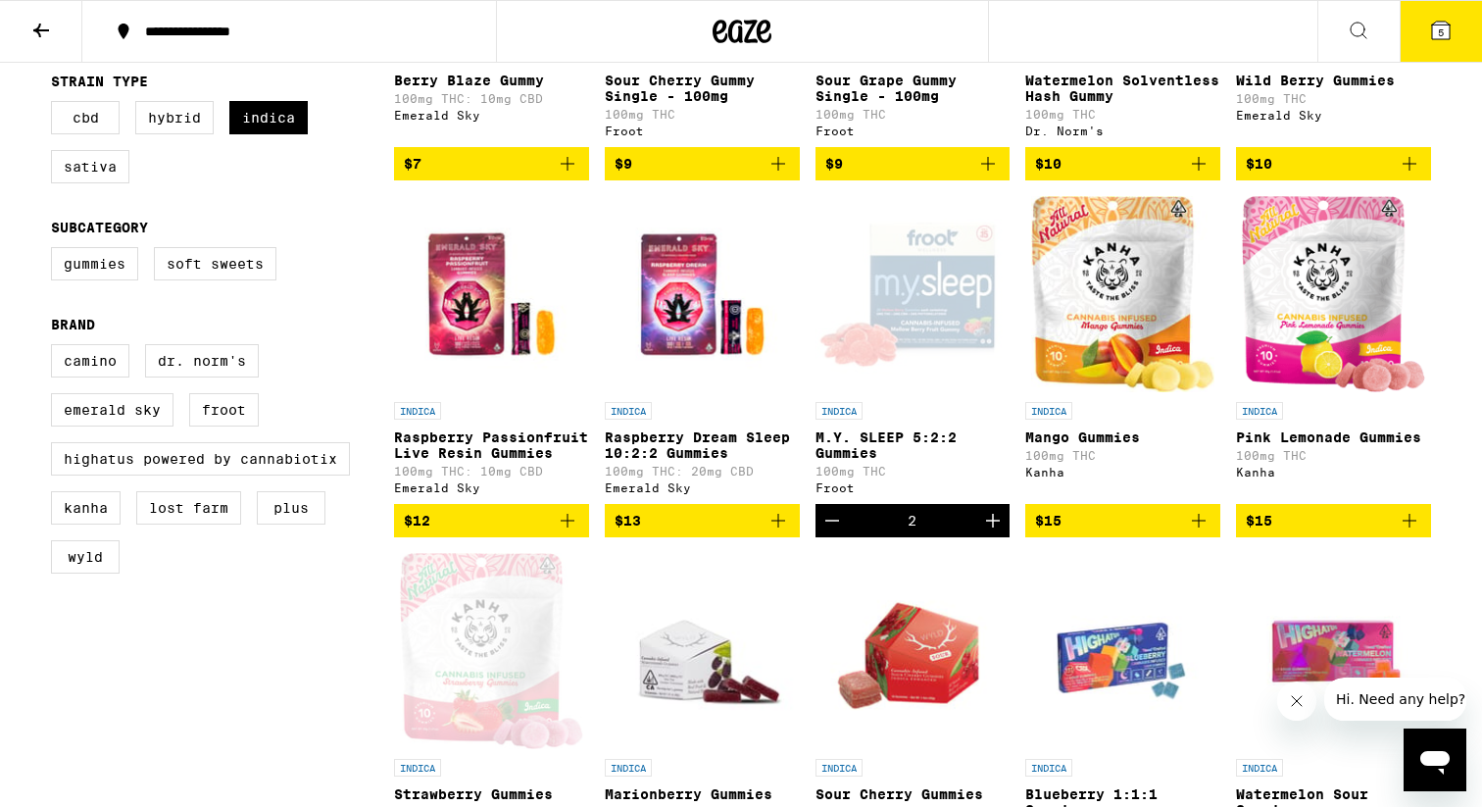
scroll to position [447, 0]
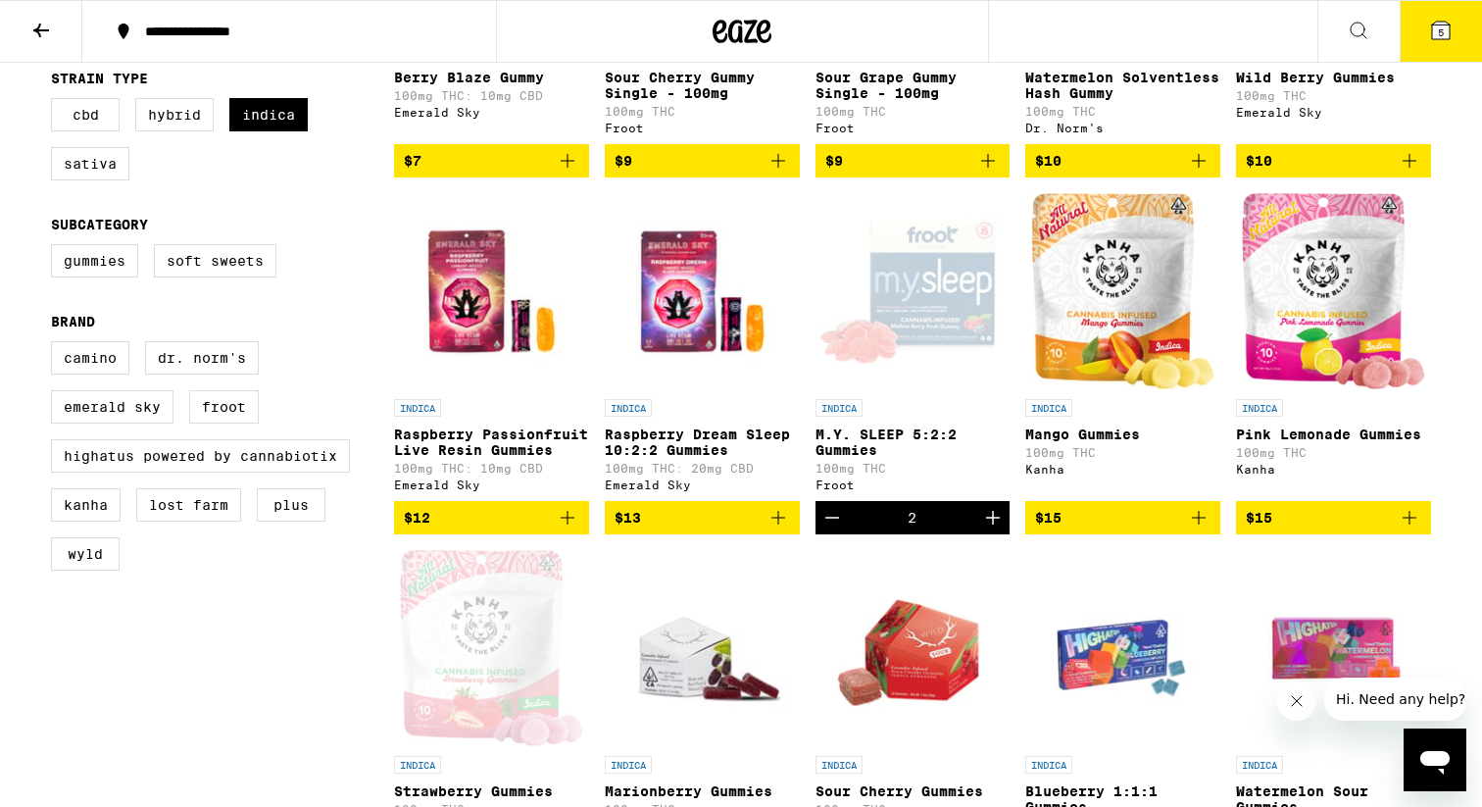
click at [1194, 529] on icon "Add to bag" at bounding box center [1199, 518] width 24 height 24
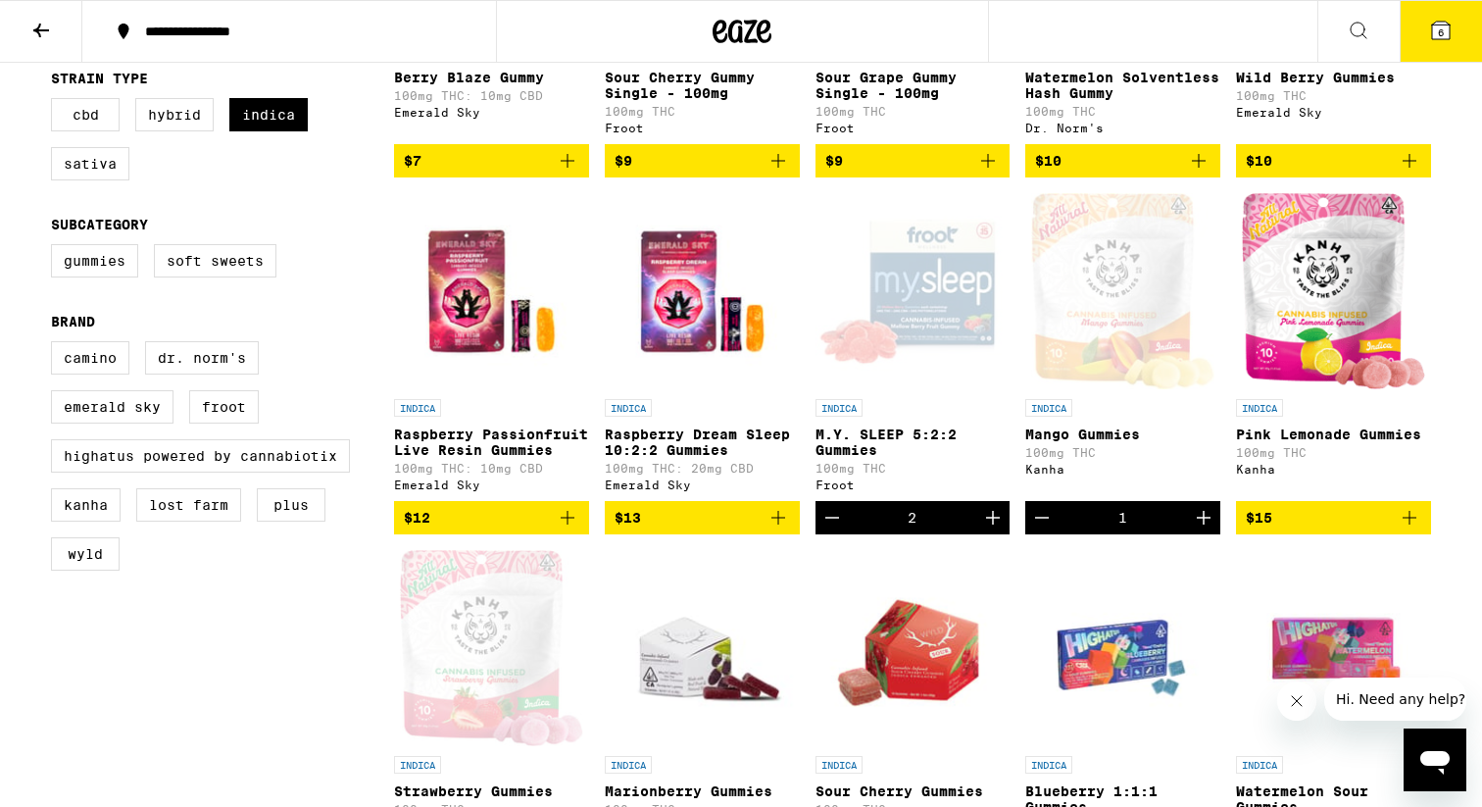
click at [1408, 529] on icon "Add to bag" at bounding box center [1410, 518] width 24 height 24
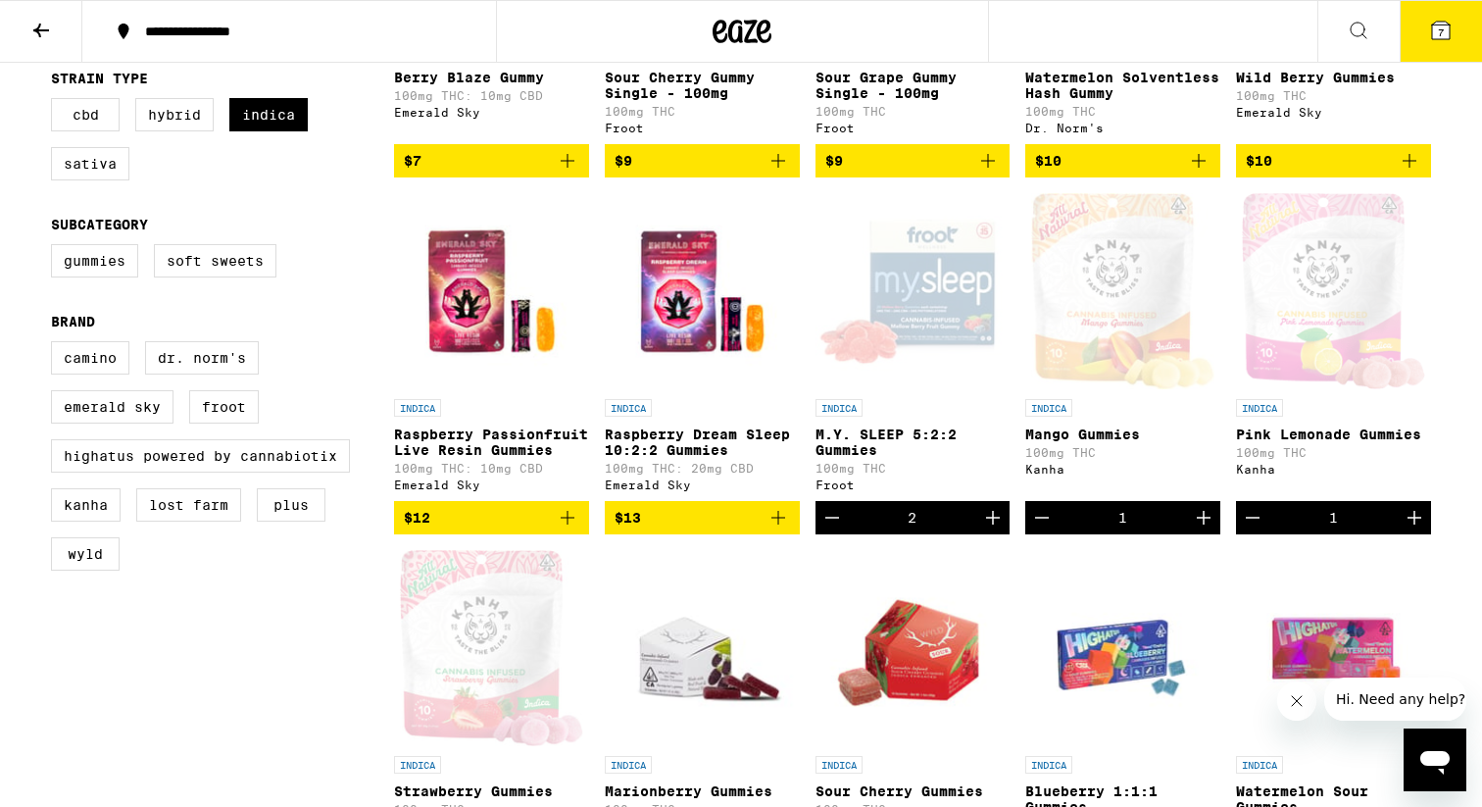
click at [1436, 24] on icon at bounding box center [1441, 31] width 18 height 18
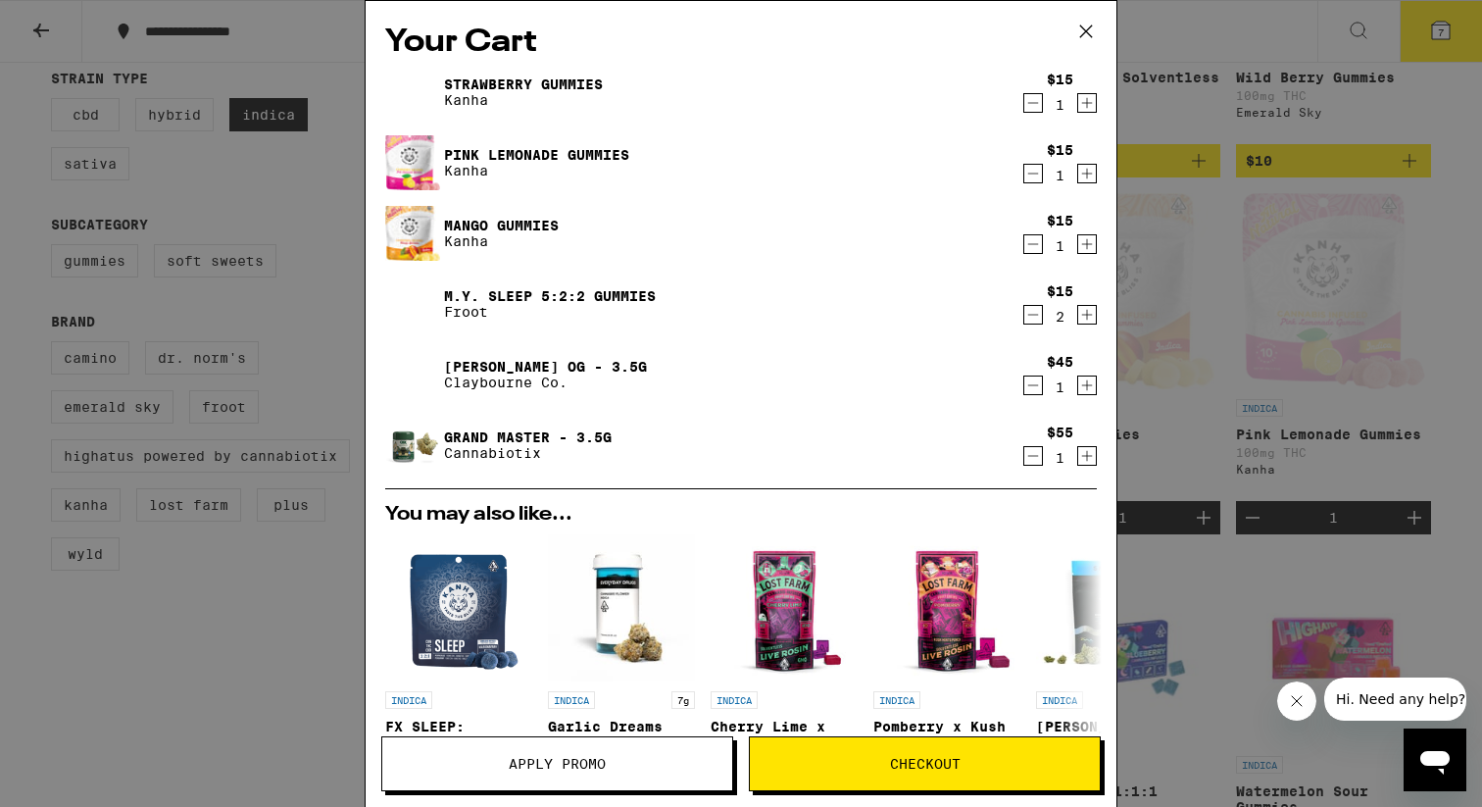
click at [1036, 101] on icon "Decrement" at bounding box center [1034, 103] width 18 height 24
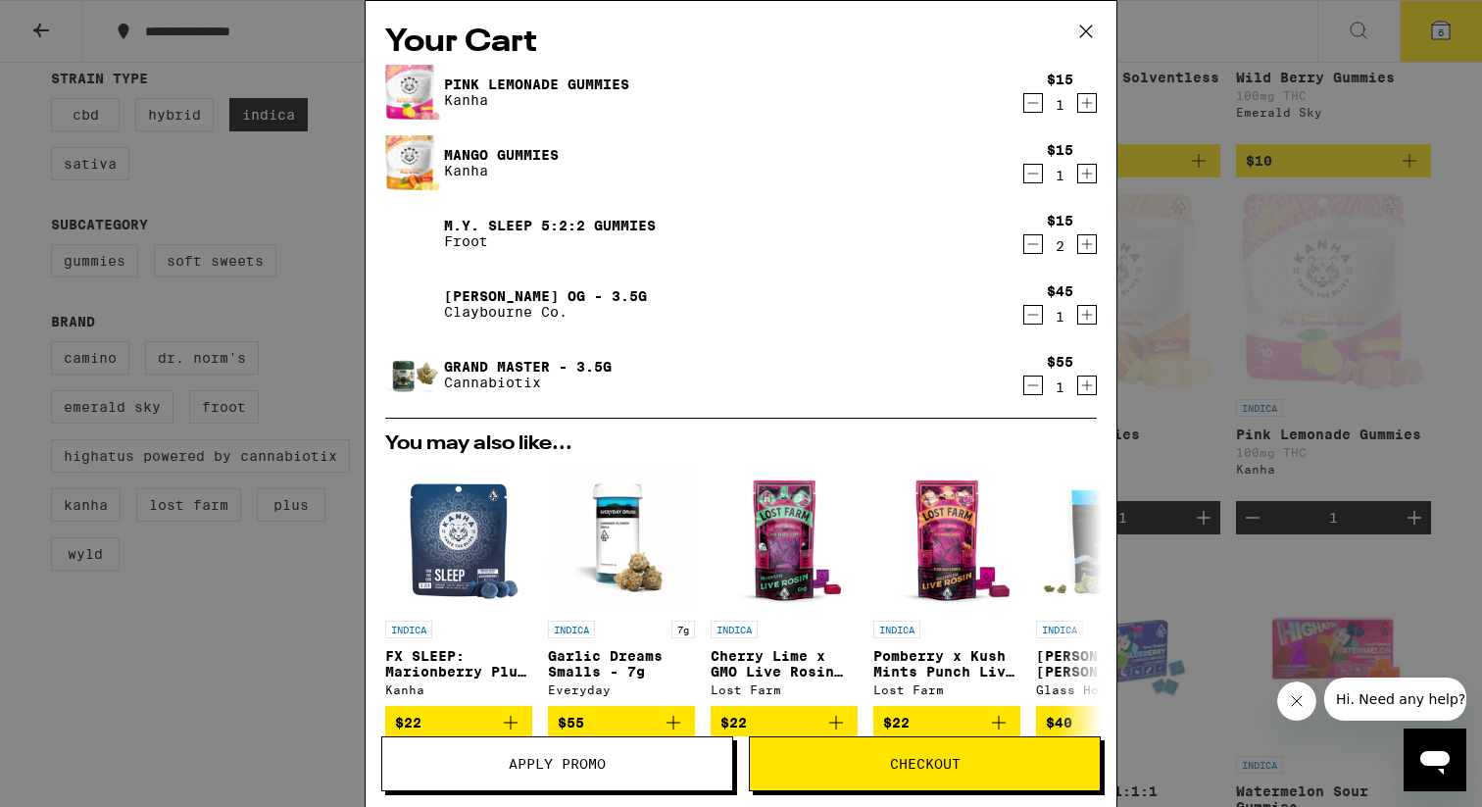
click at [214, 175] on div "Your Cart Pink Lemonade Gummies Kanha $15 1 Mango Gummies Kanha $15 1 M.Y. SLEE…" at bounding box center [741, 403] width 1482 height 807
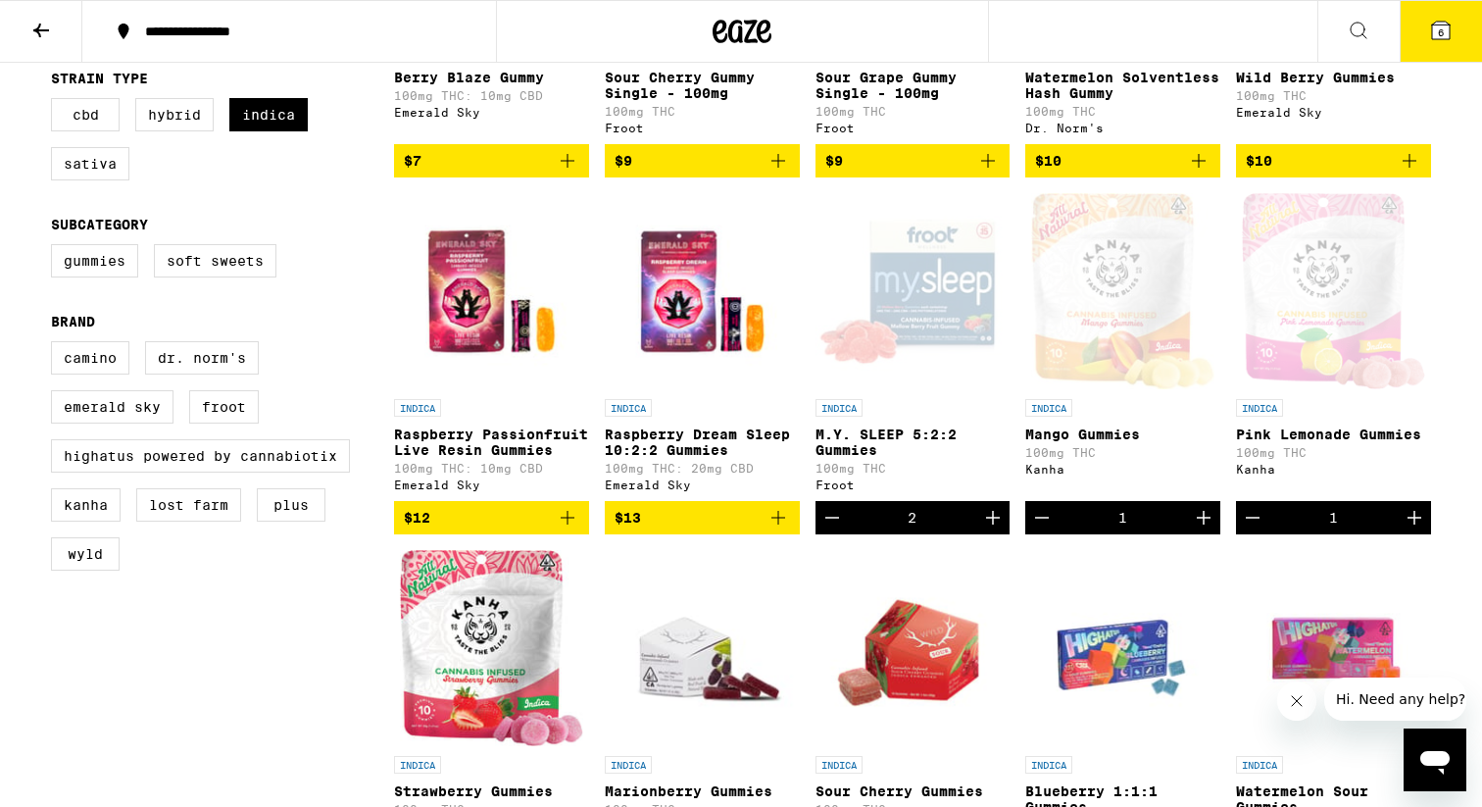
click at [38, 32] on icon at bounding box center [41, 31] width 16 height 14
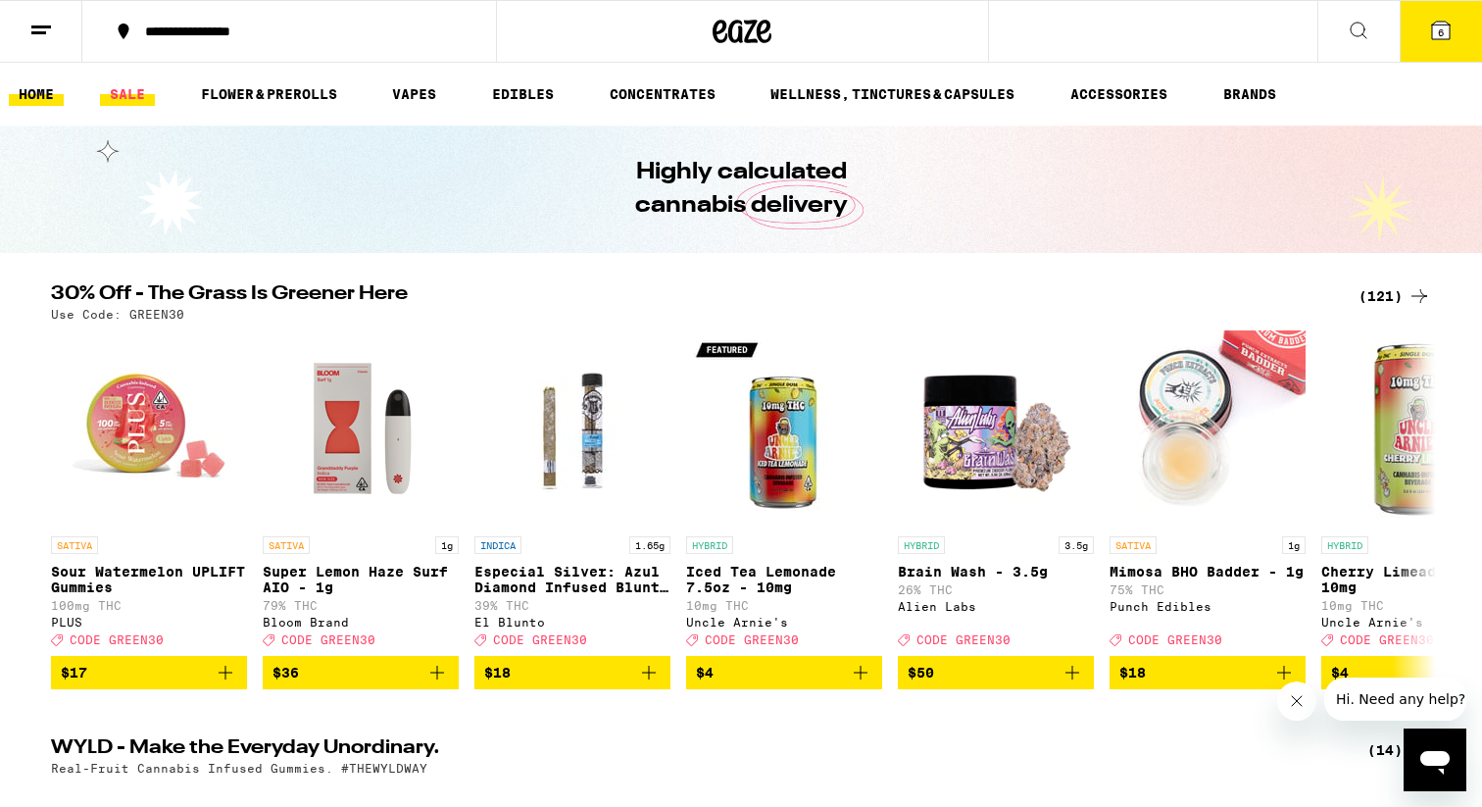
click at [127, 90] on link "SALE" at bounding box center [127, 94] width 55 height 24
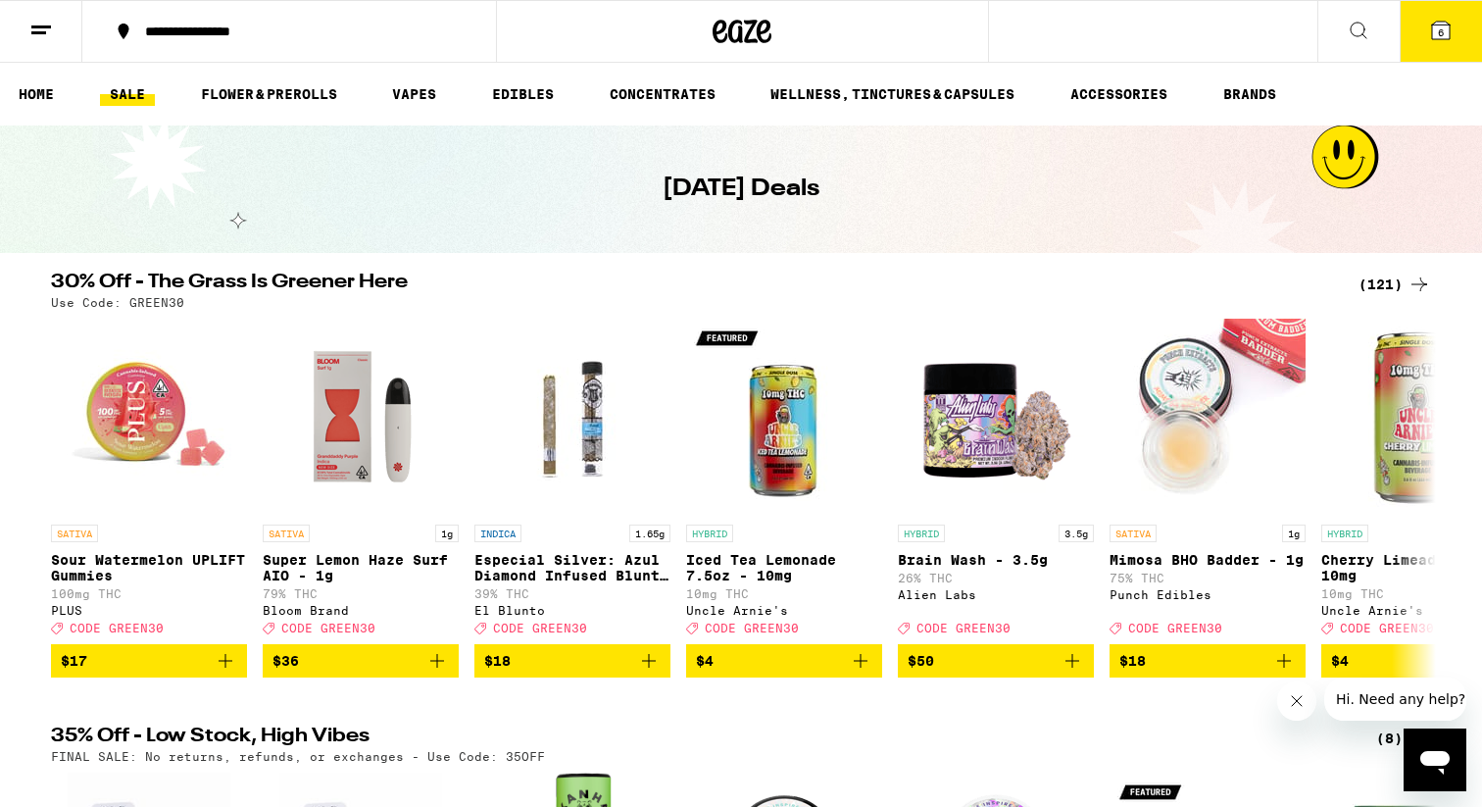
click at [1392, 284] on div "(121)" at bounding box center [1395, 285] width 73 height 24
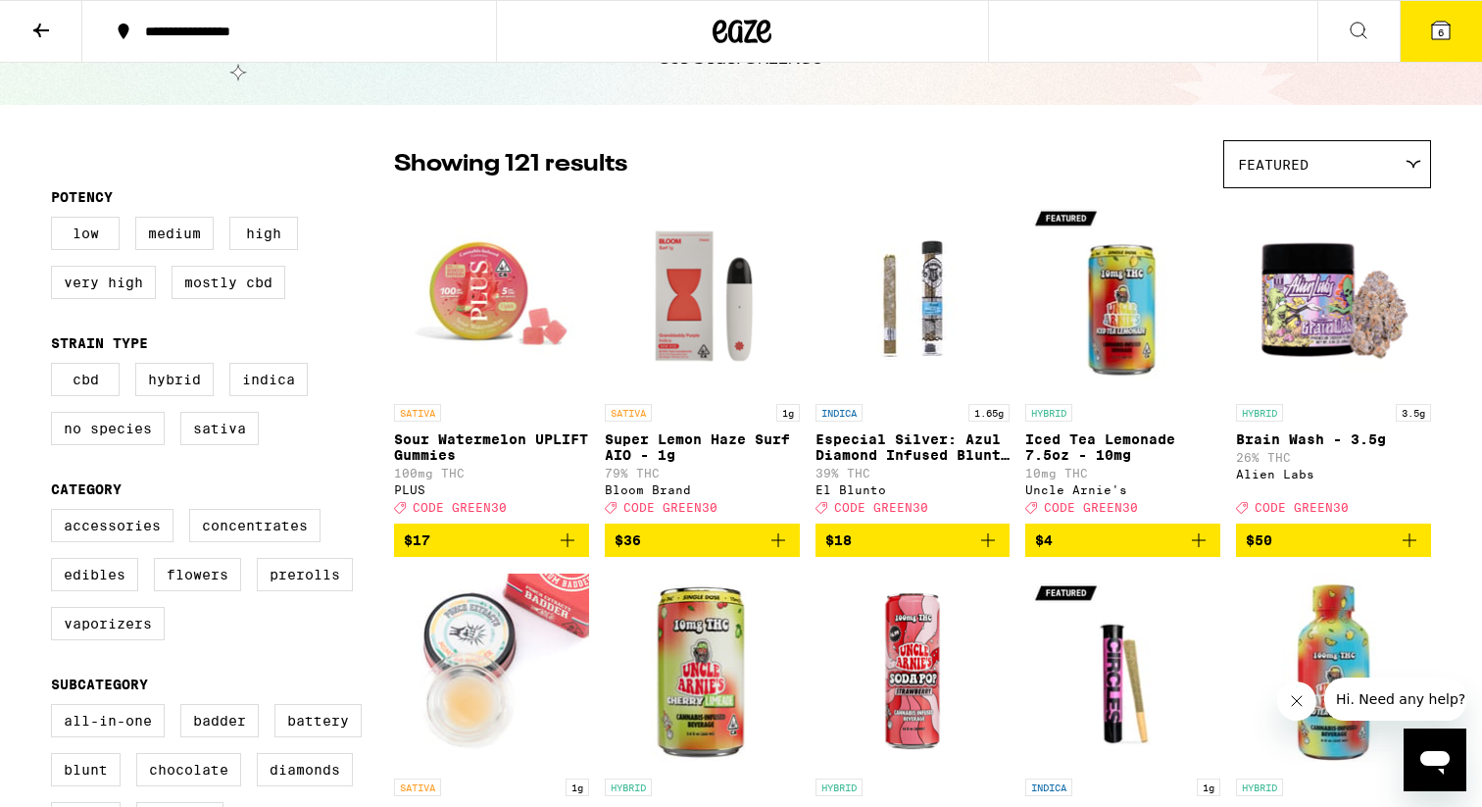
scroll to position [33, 0]
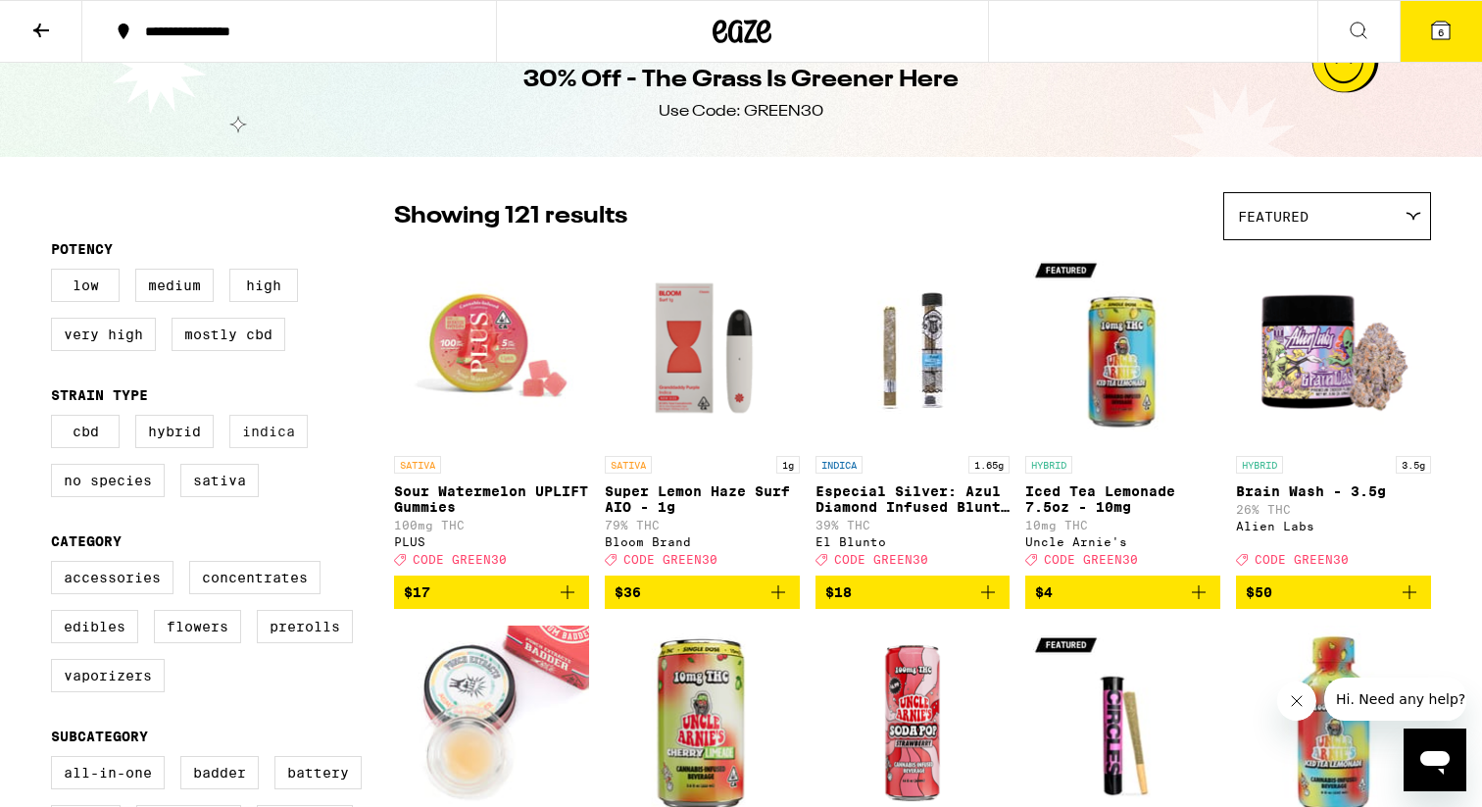
click at [270, 437] on label "Indica" at bounding box center [268, 431] width 78 height 33
click at [56, 419] on input "Indica" at bounding box center [55, 418] width 1 height 1
checkbox input "true"
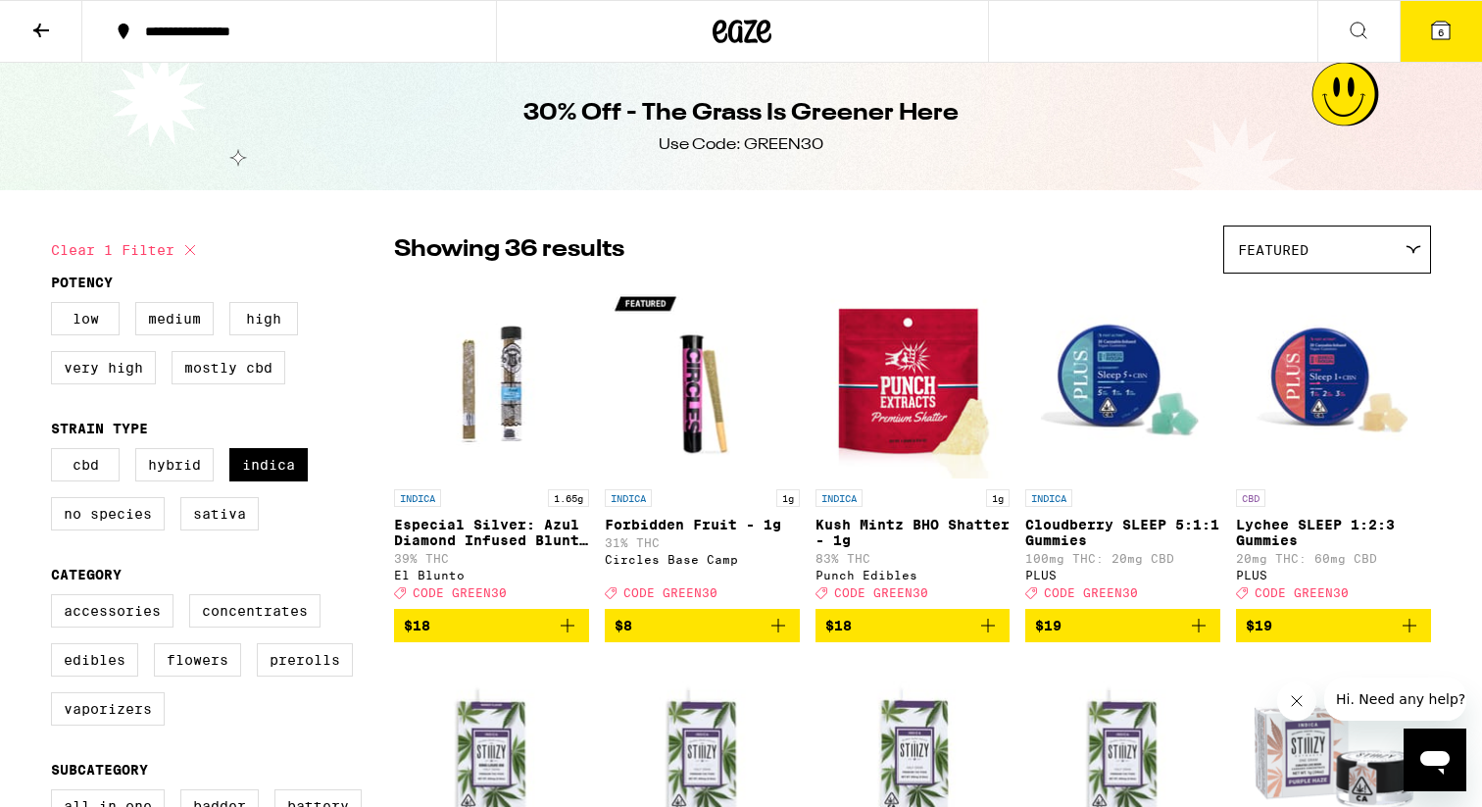
click at [52, 29] on icon at bounding box center [41, 31] width 24 height 24
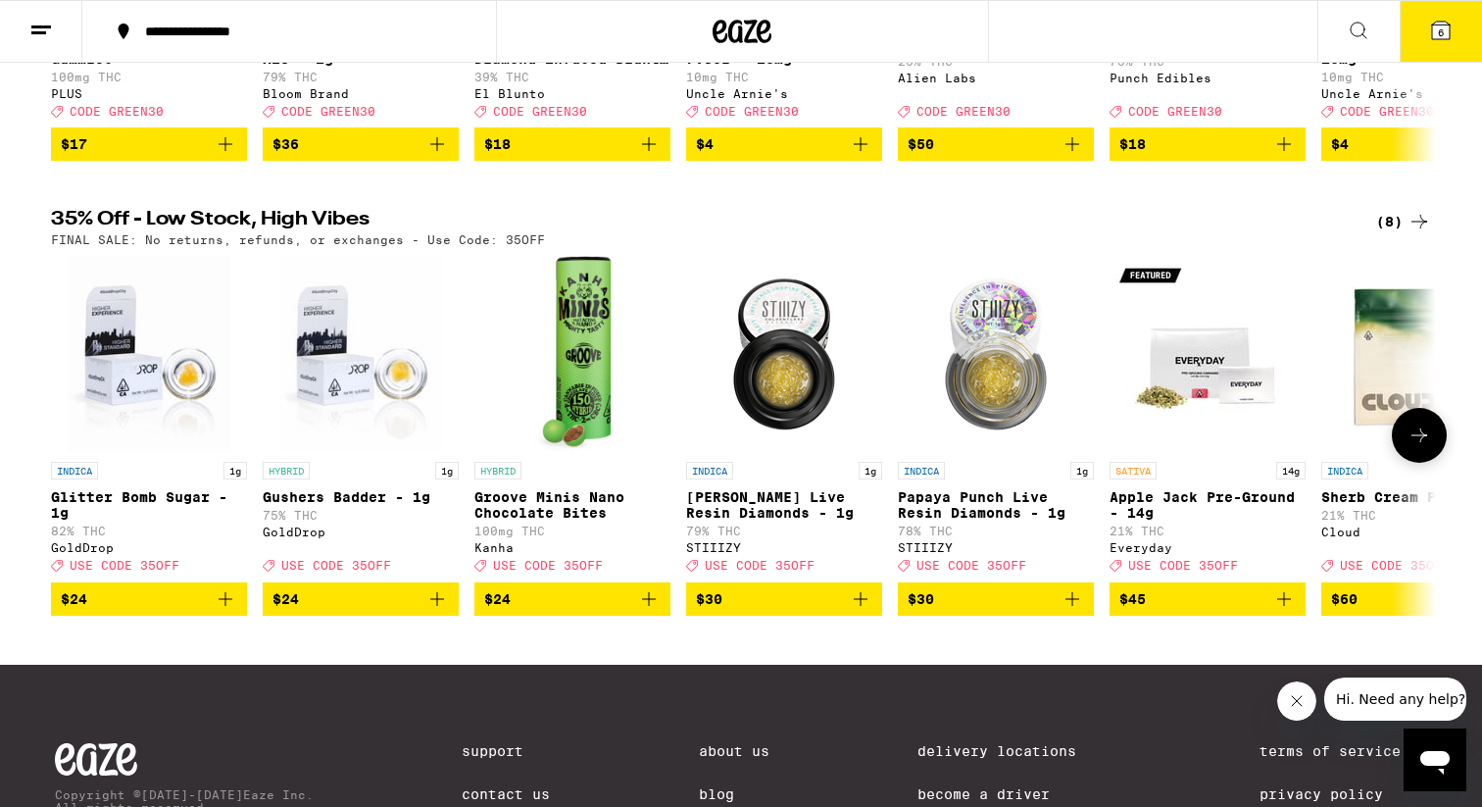
scroll to position [515, 0]
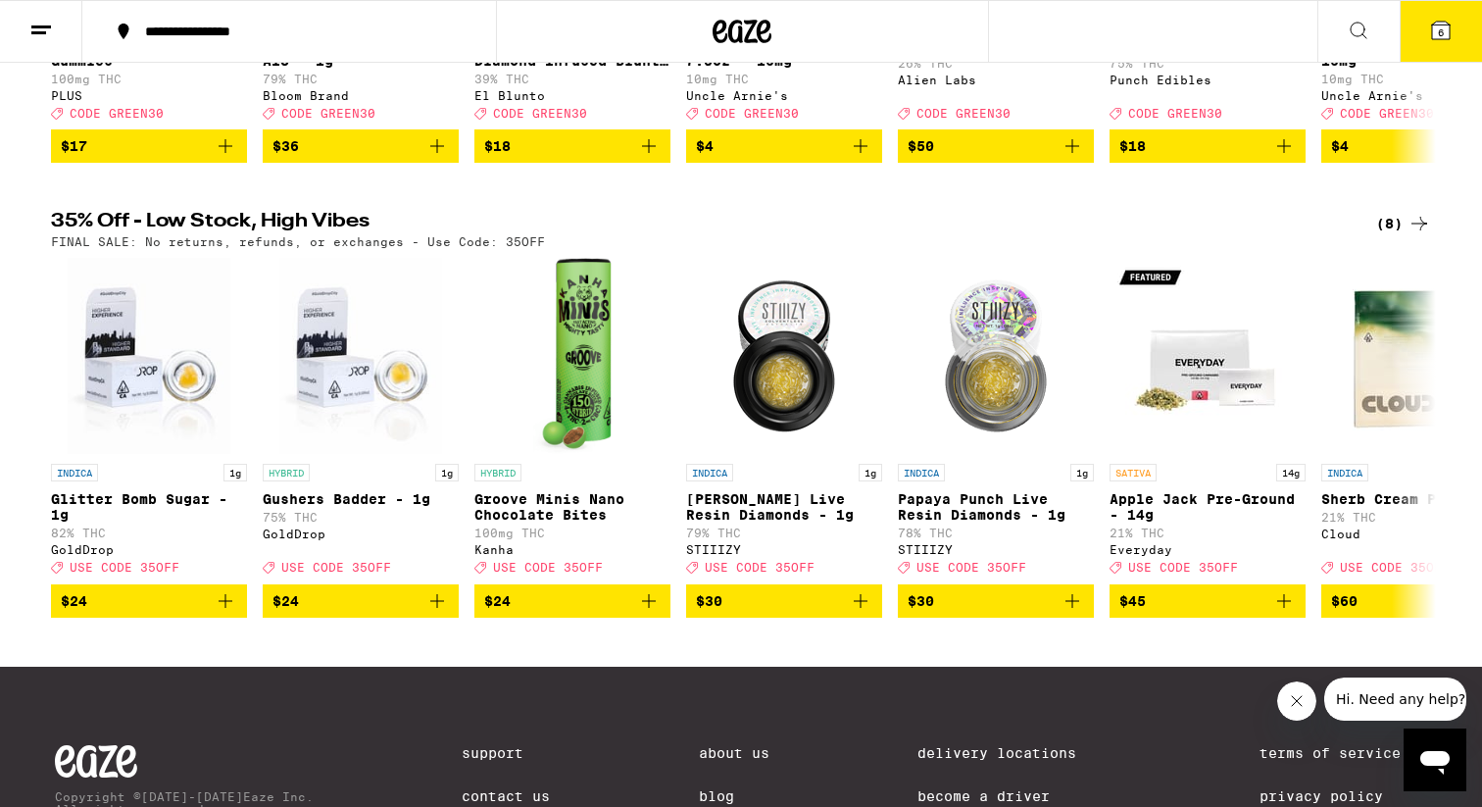
click at [1423, 235] on icon at bounding box center [1420, 224] width 24 height 24
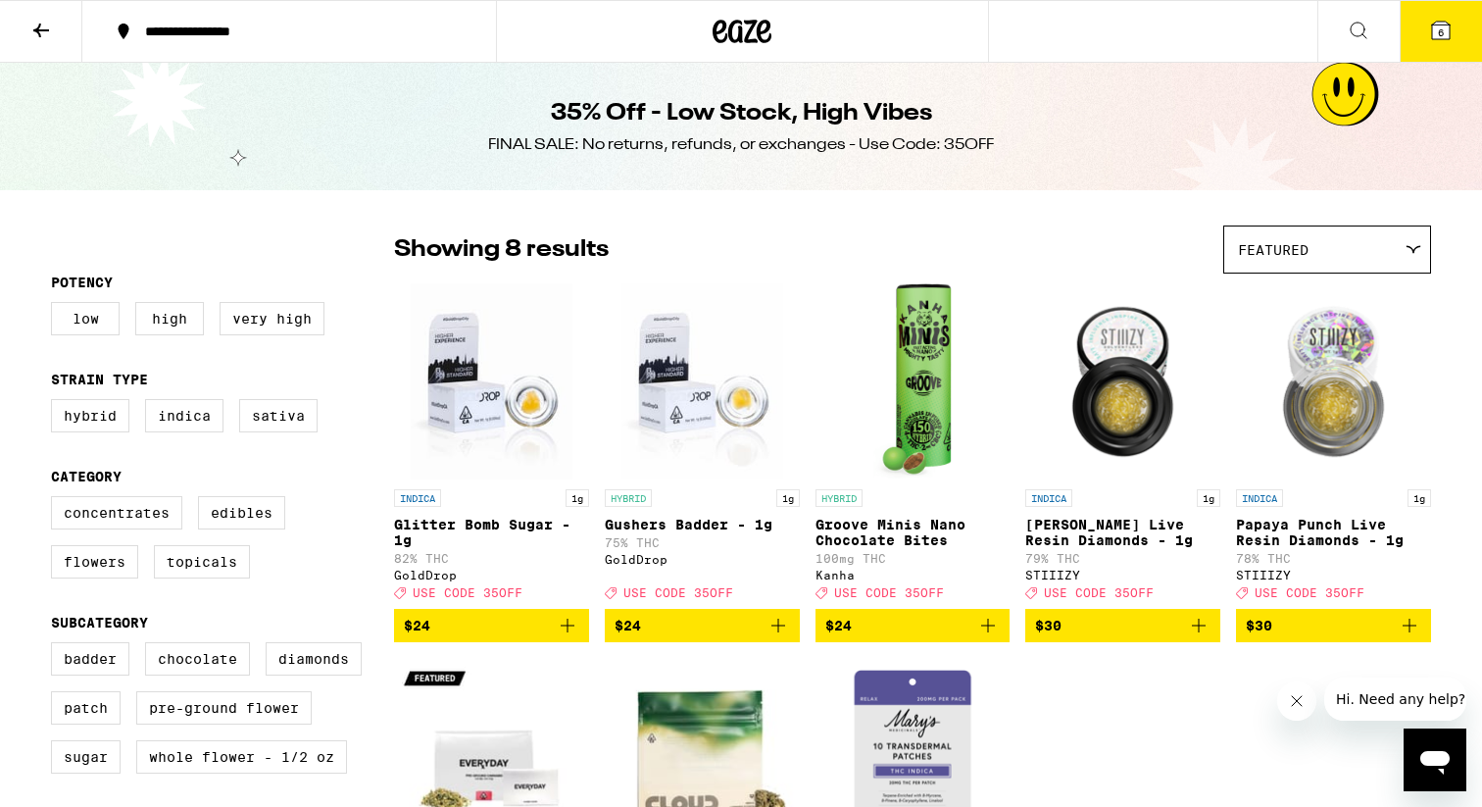
click at [1444, 45] on button "6" at bounding box center [1441, 31] width 82 height 61
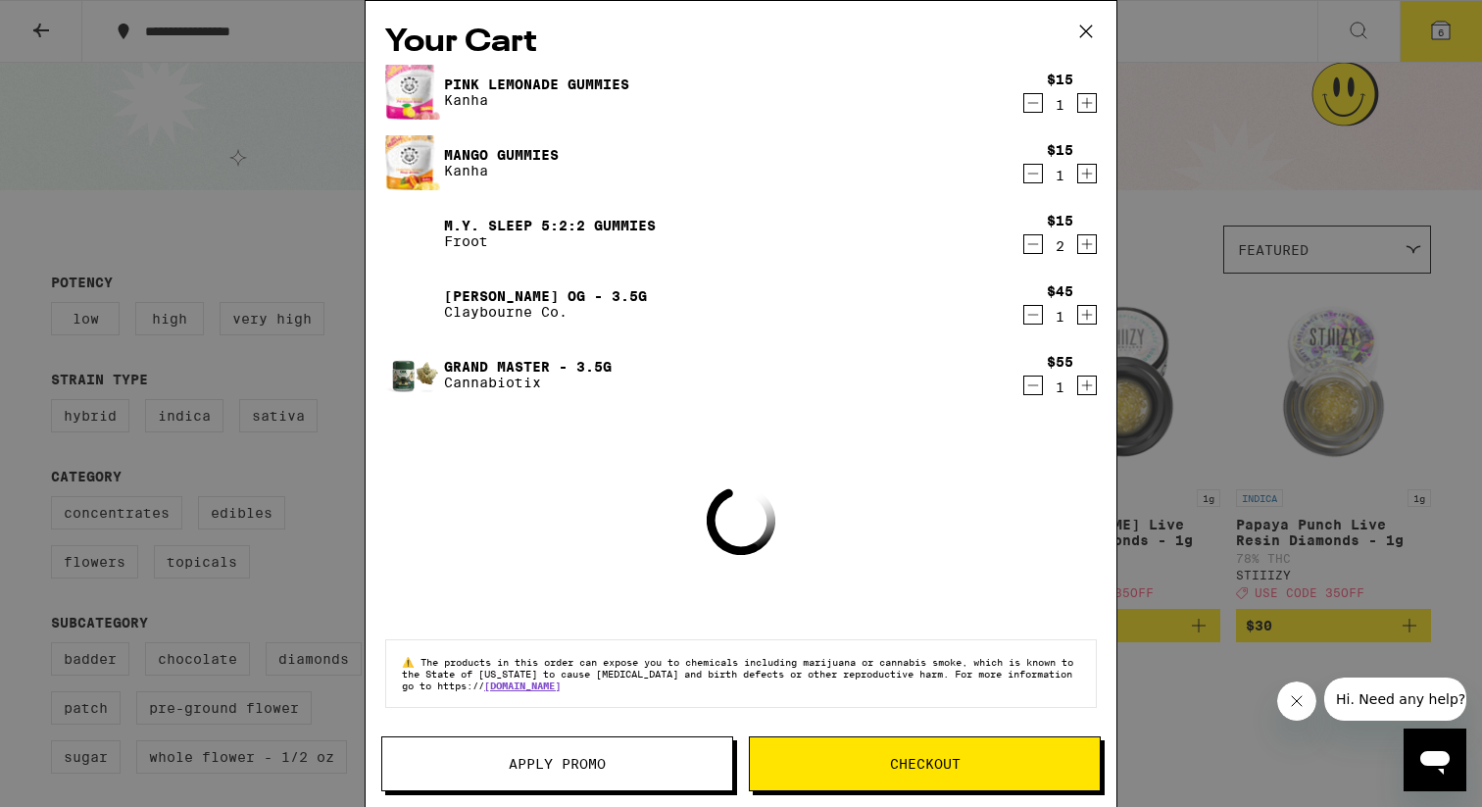
click at [1278, 413] on div "Your Cart Pink Lemonade Gummies Kanha $15 1 Mango Gummies Kanha $15 1 M.Y. SLEE…" at bounding box center [741, 403] width 1482 height 807
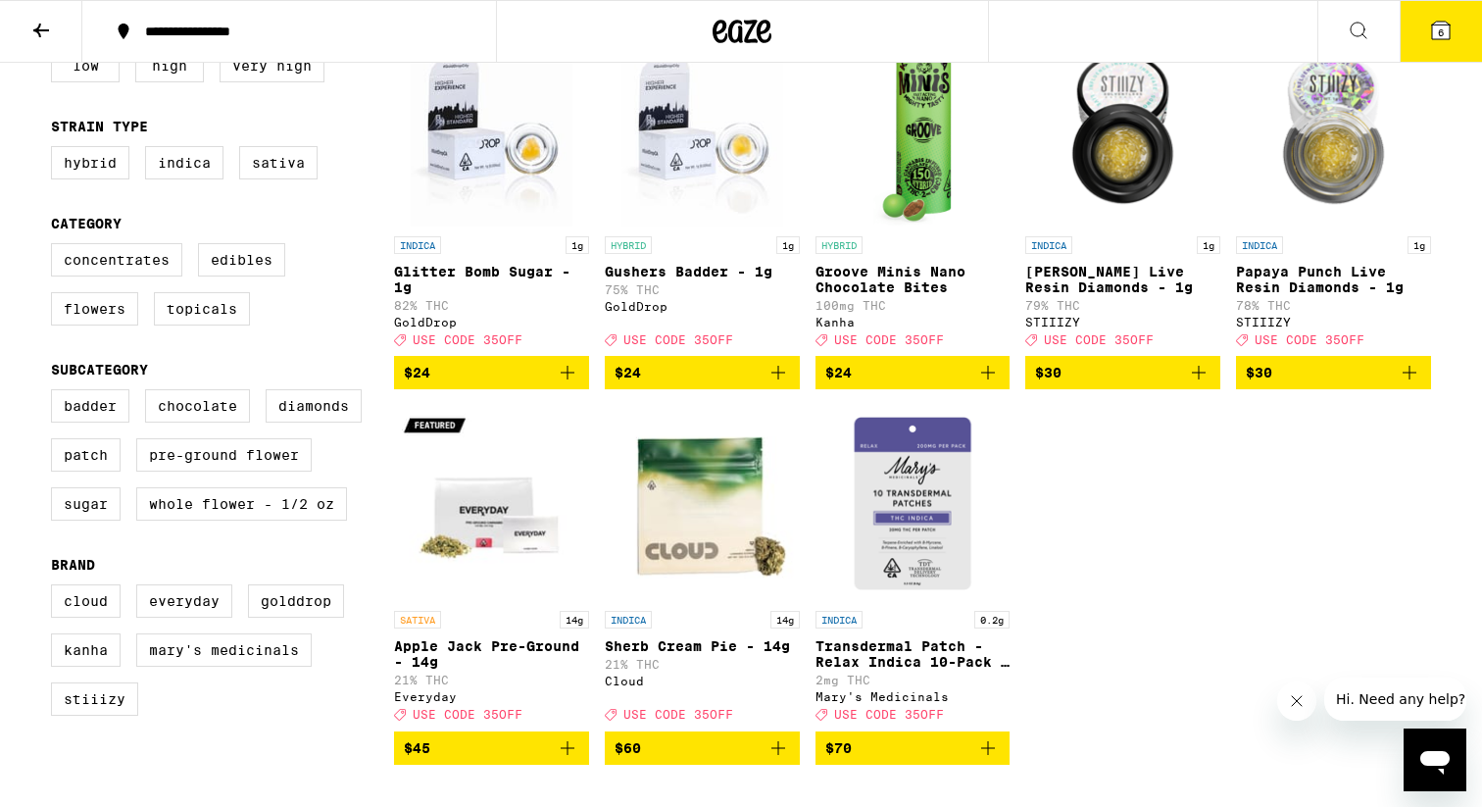
scroll to position [257, 0]
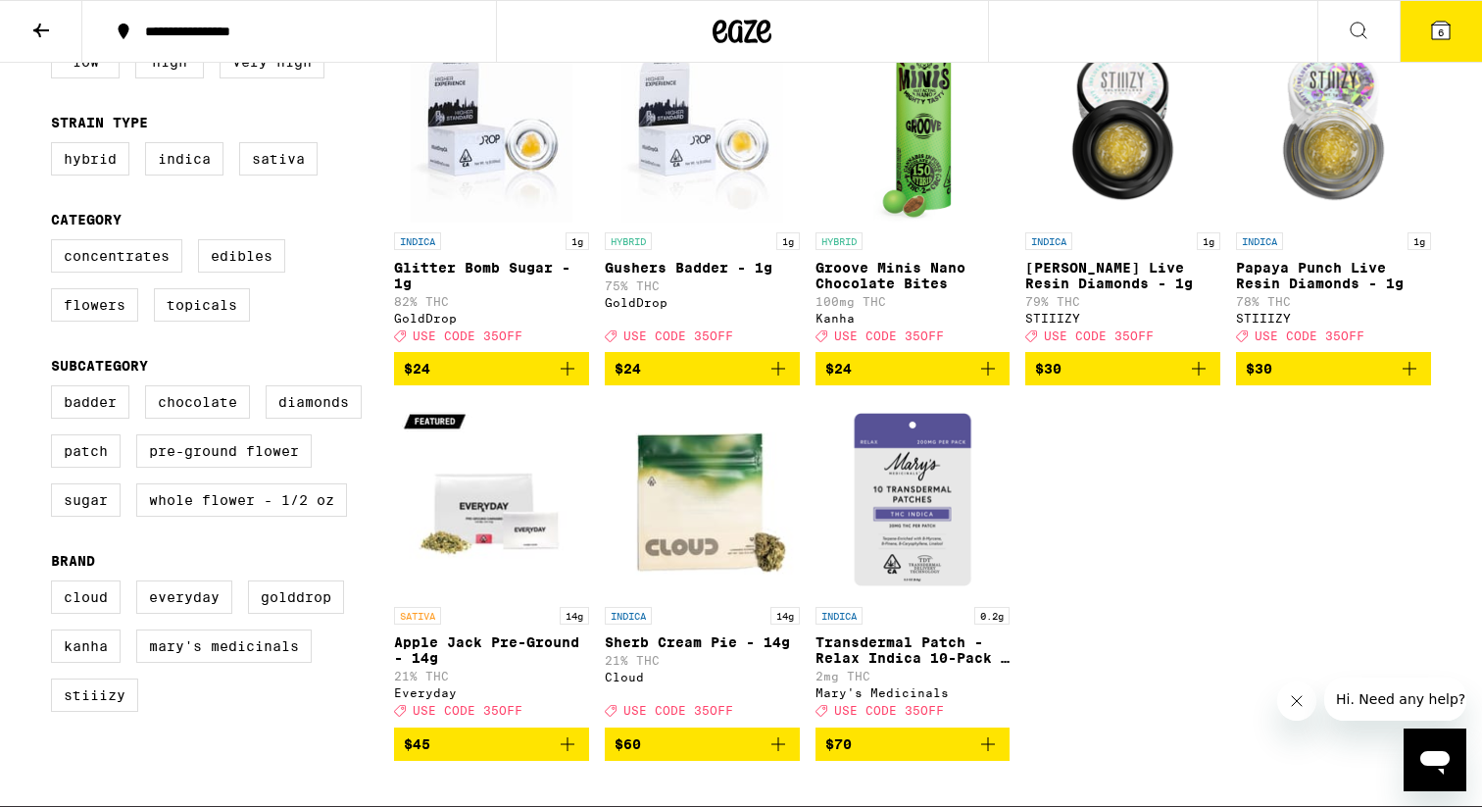
click at [949, 531] on img "Open page for Transdermal Patch - Relax Indica 10-Pack - 200mg from Mary's Medi…" at bounding box center [913, 499] width 195 height 196
click at [897, 526] on img "Open page for Transdermal Patch - Relax Indica 10-Pack - 200mg from Mary's Medi…" at bounding box center [913, 499] width 195 height 196
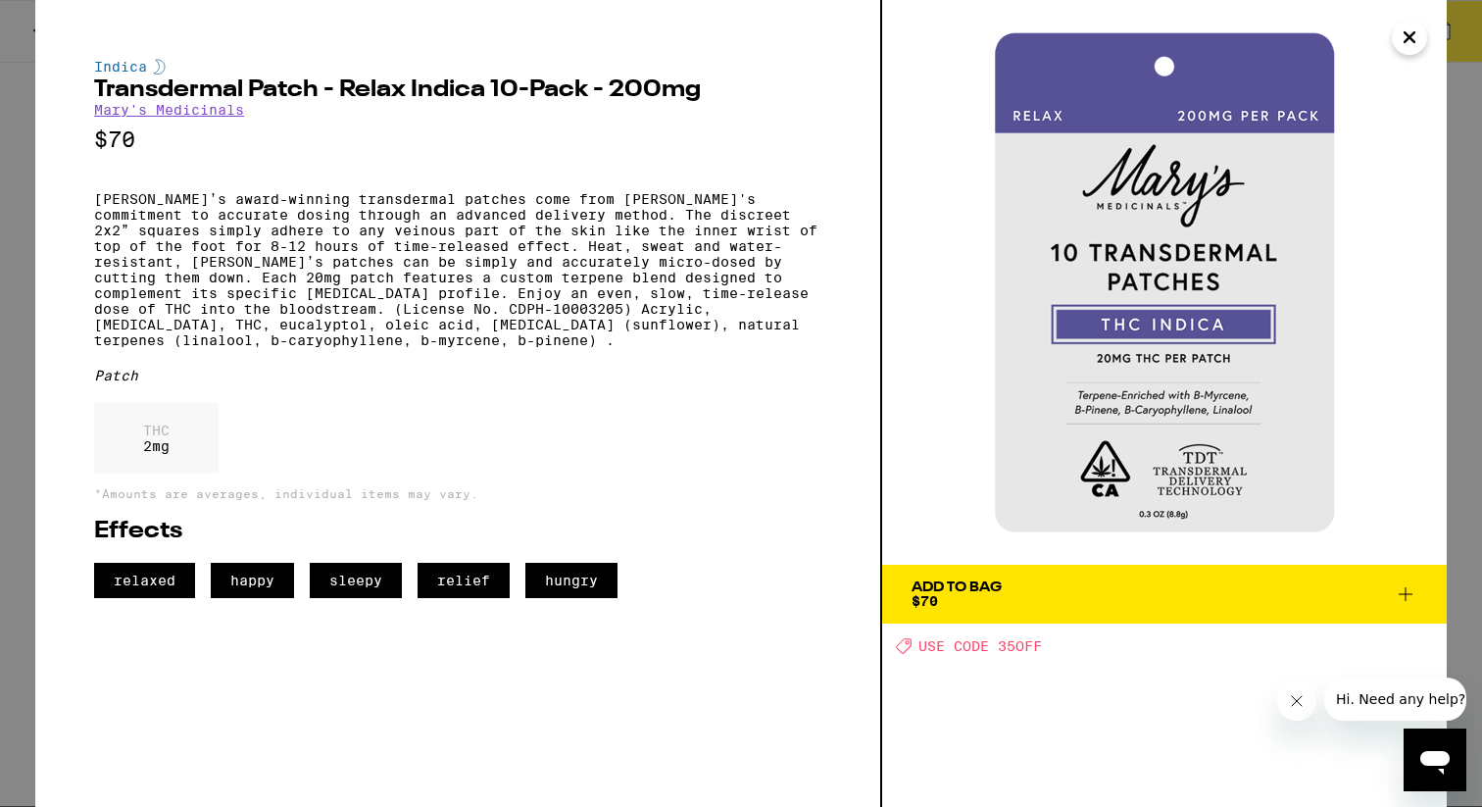
click at [1411, 41] on icon "Close" at bounding box center [1410, 37] width 24 height 29
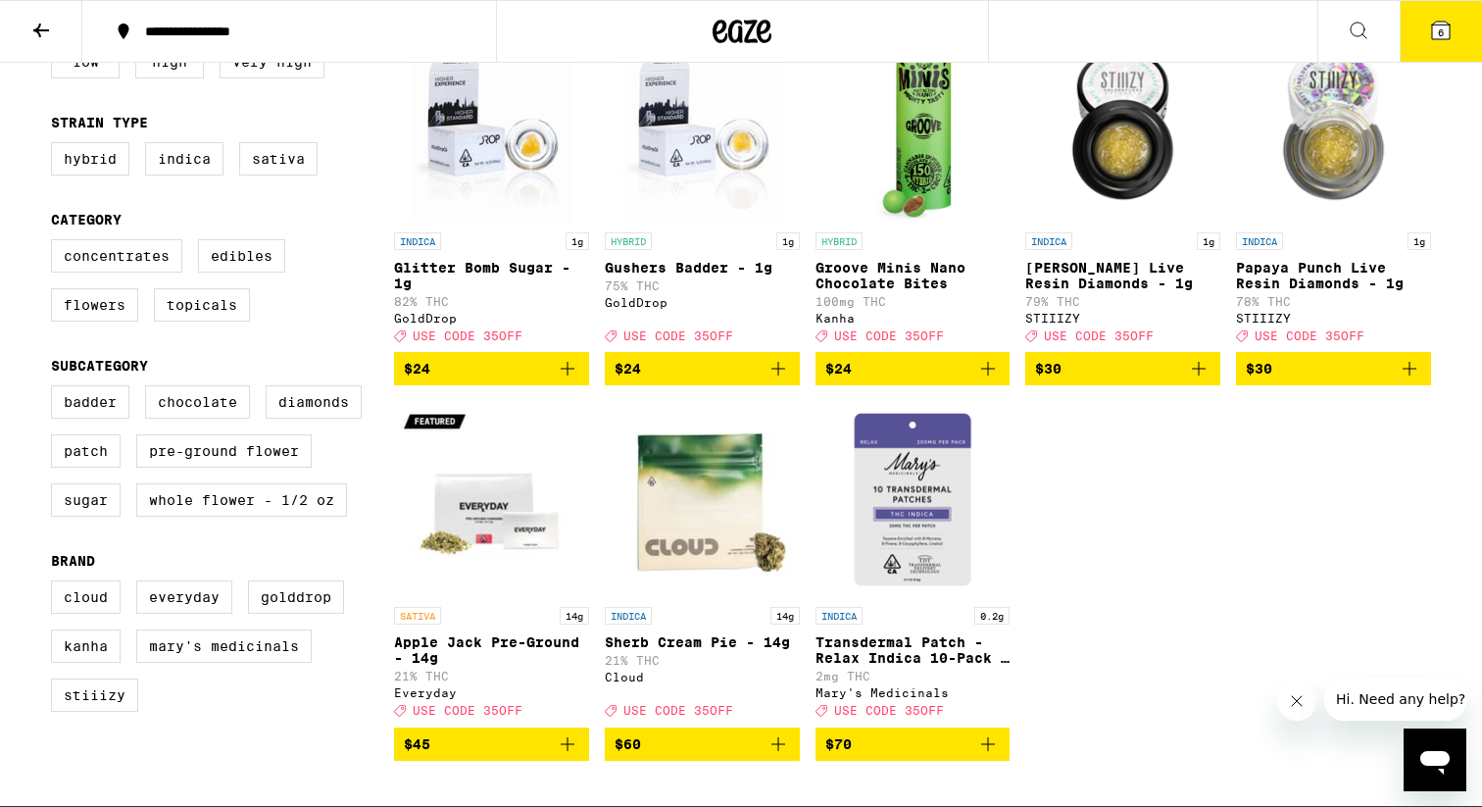
click at [1440, 43] on button "6" at bounding box center [1441, 31] width 82 height 61
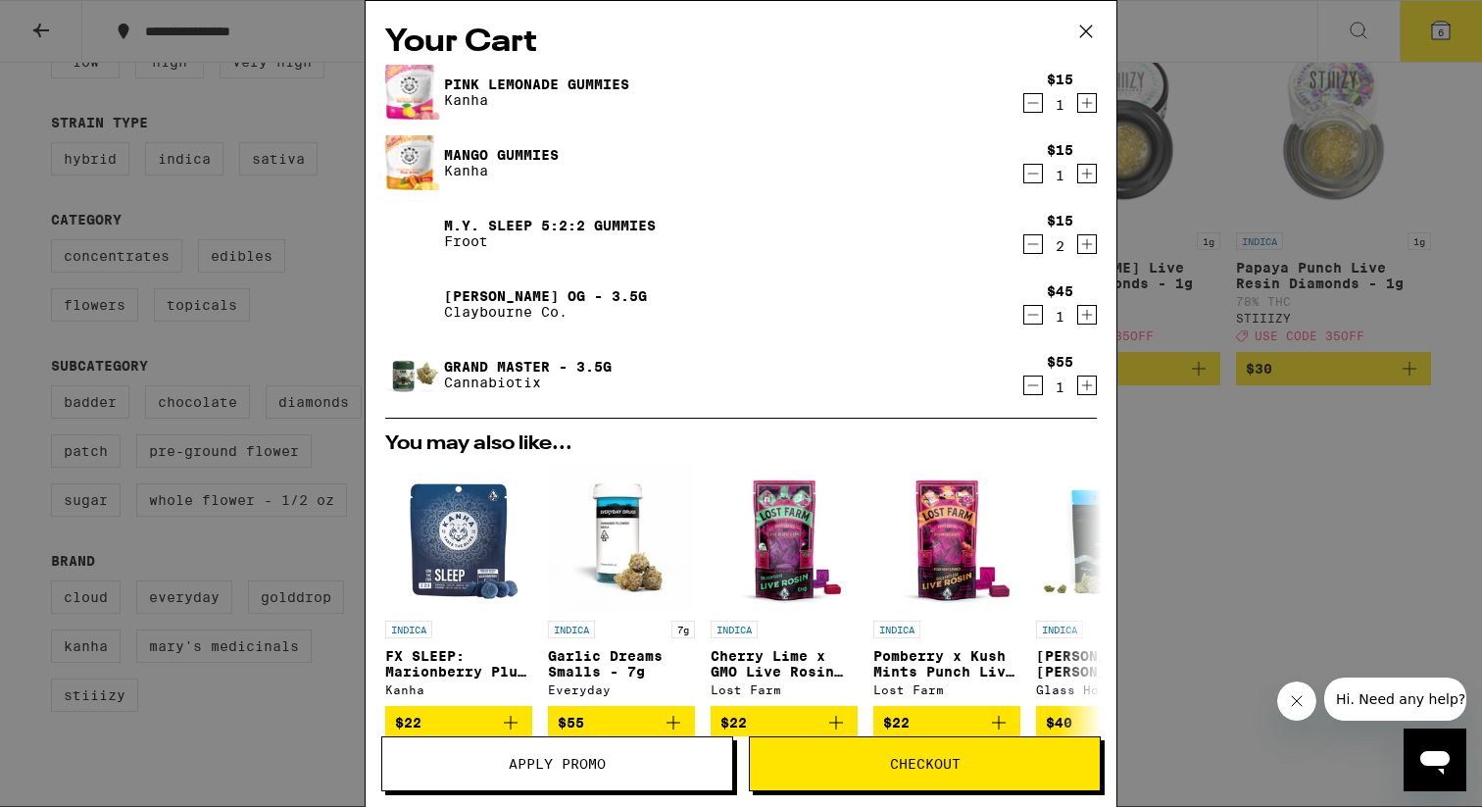
click at [898, 760] on span "Checkout" at bounding box center [925, 764] width 71 height 14
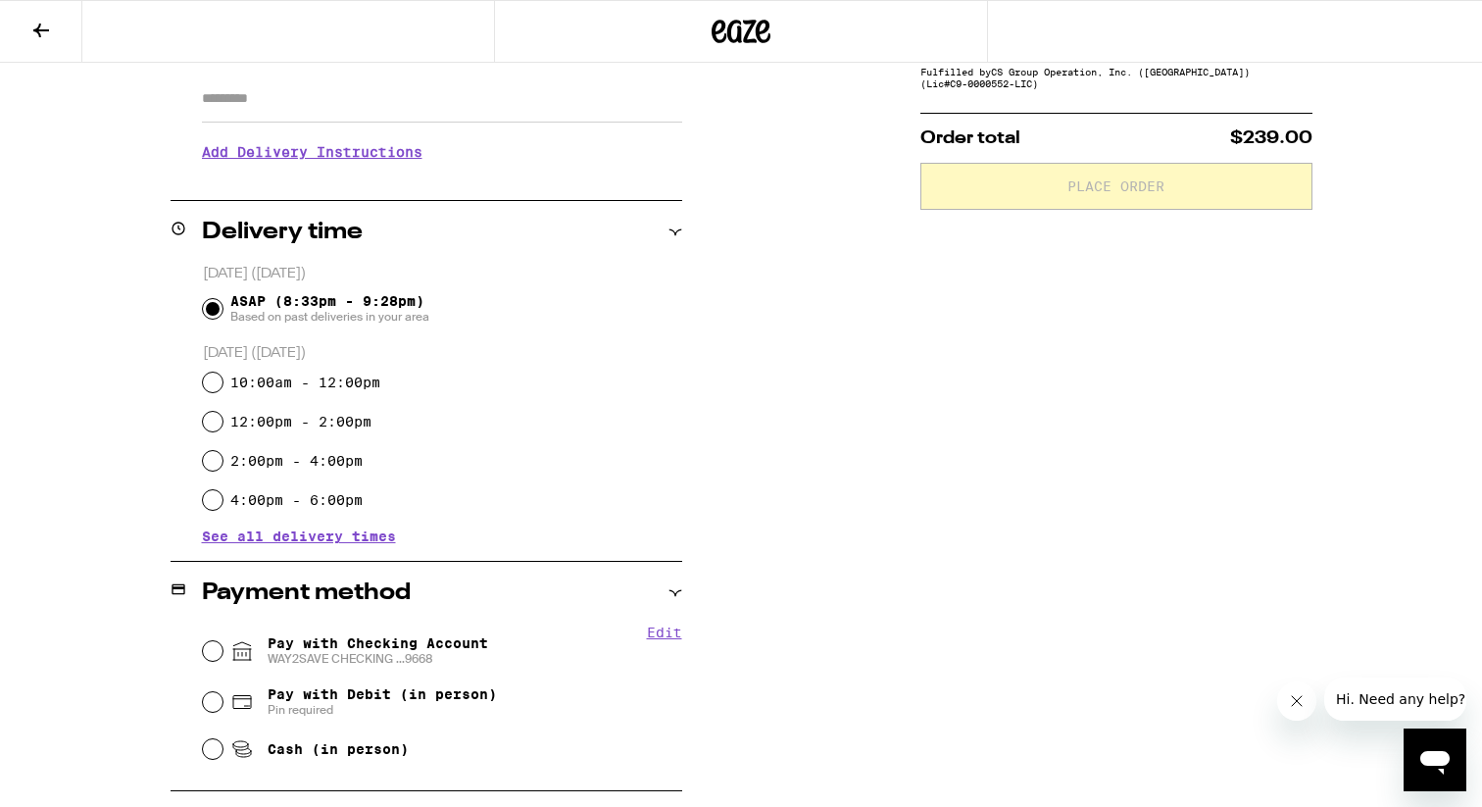
scroll to position [360, 0]
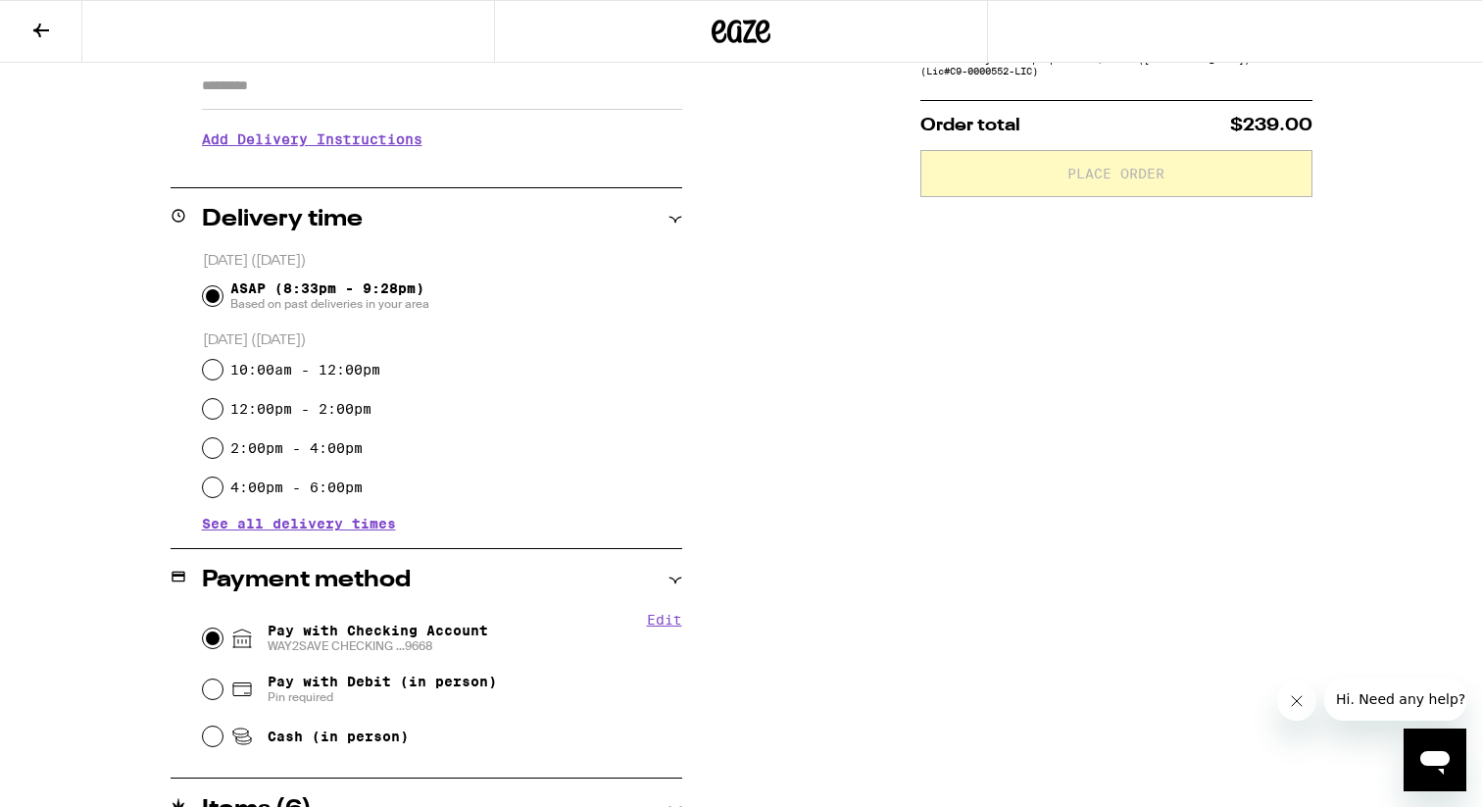
click at [213, 634] on input "Pay with Checking Account WAY2SAVE CHECKING ...9668" at bounding box center [213, 638] width 20 height 20
radio input "true"
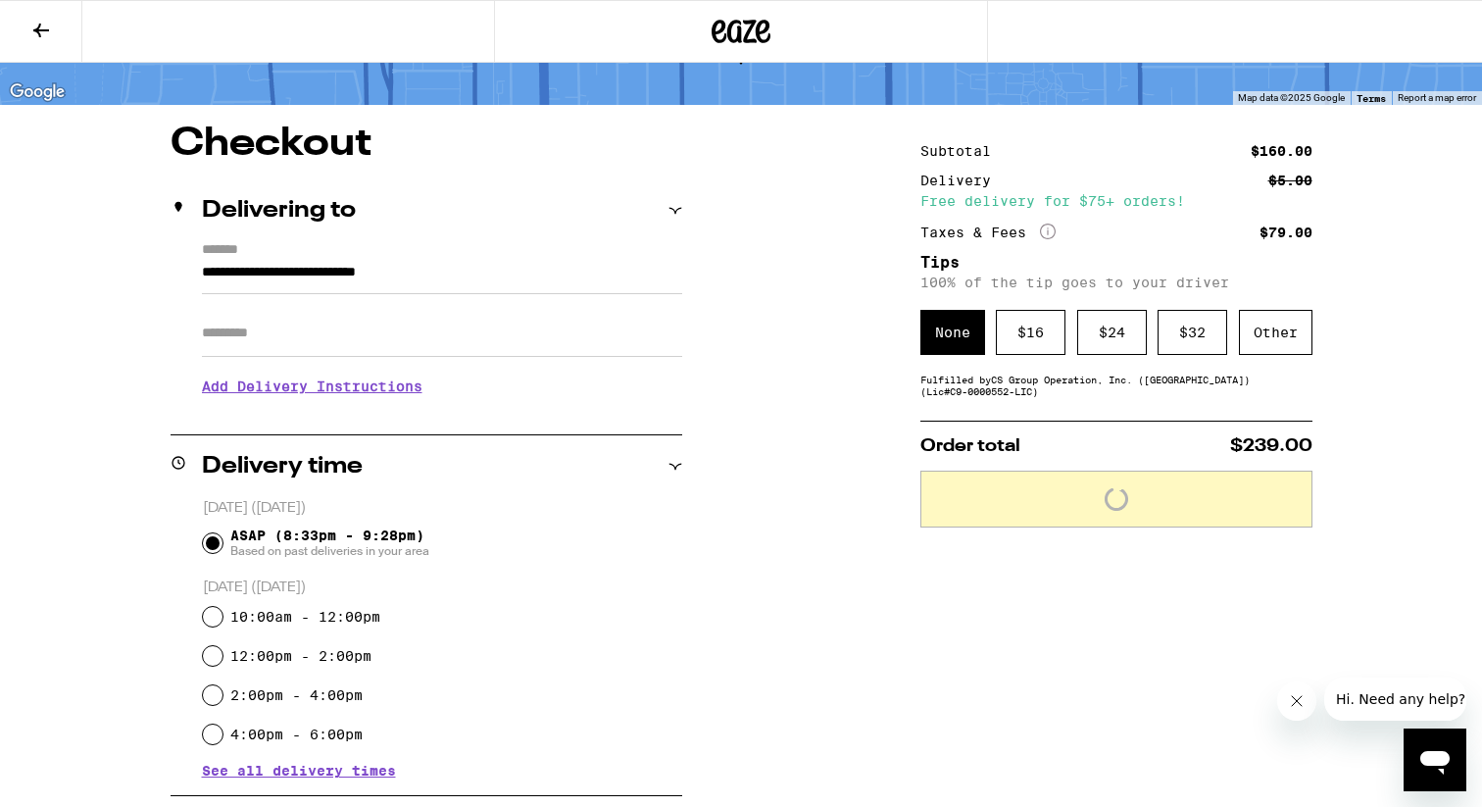
scroll to position [102, 0]
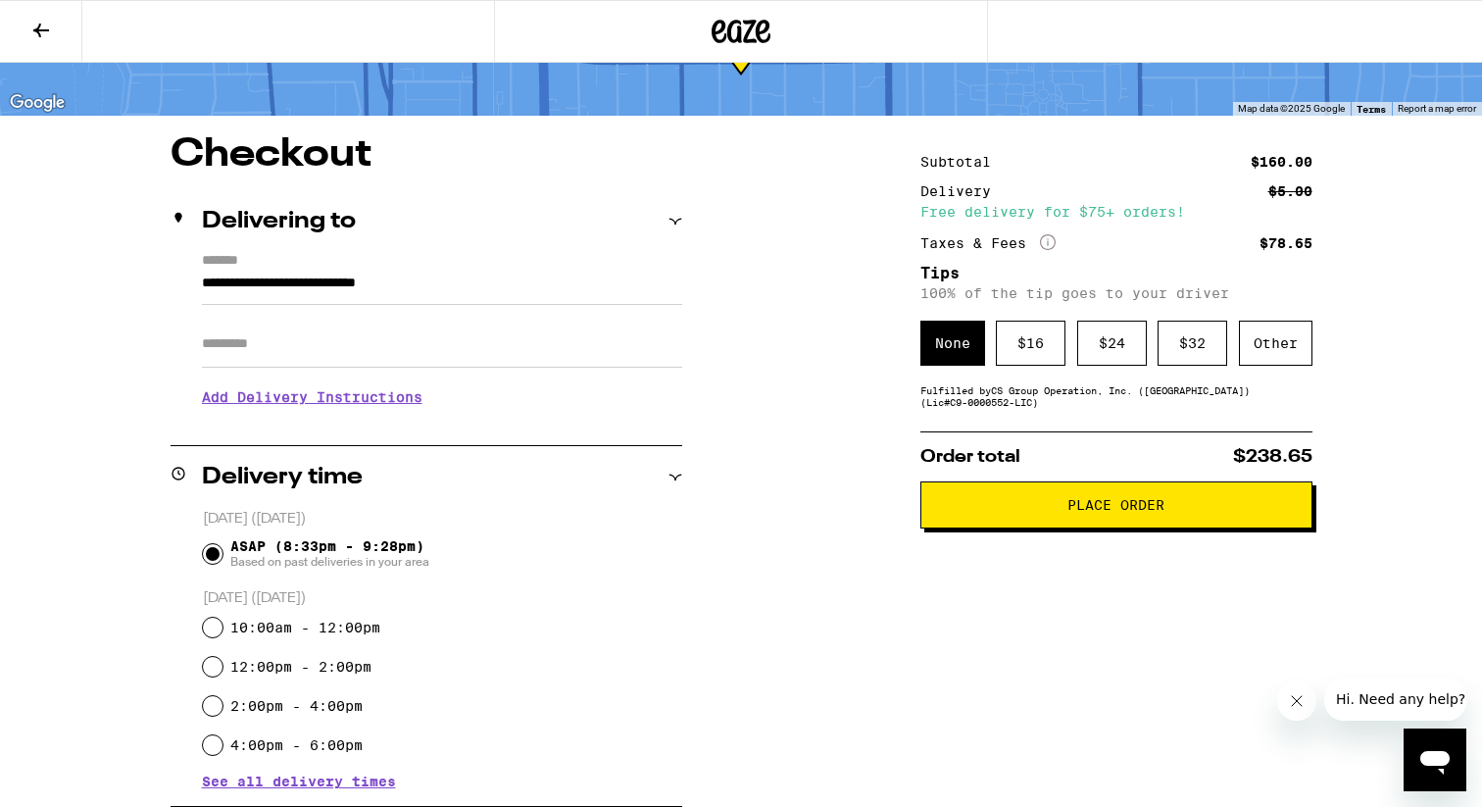
click at [307, 348] on input "Apt/Suite" at bounding box center [442, 344] width 480 height 47
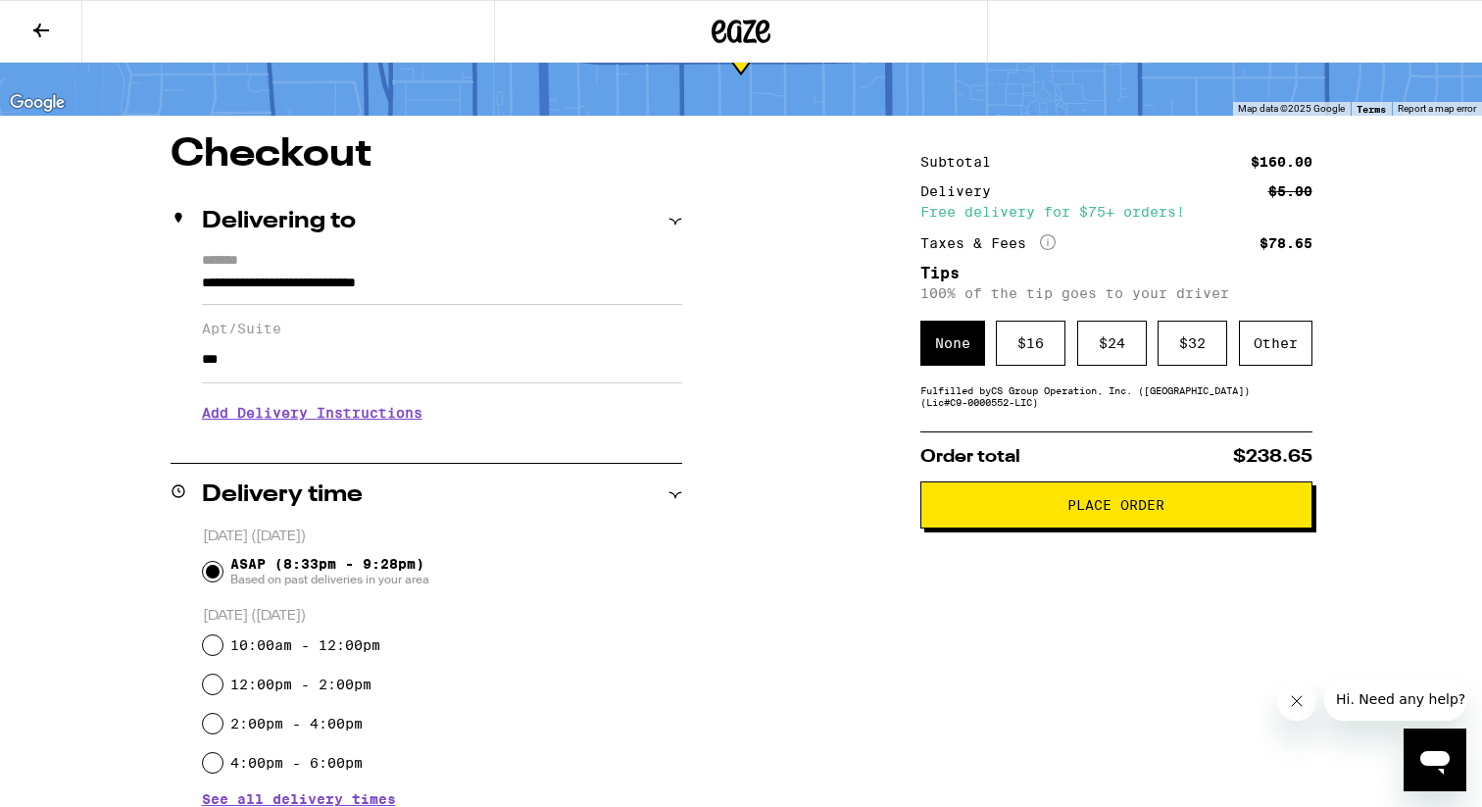
type input "***"
click at [379, 423] on h3 "Add Delivery Instructions" at bounding box center [442, 412] width 480 height 45
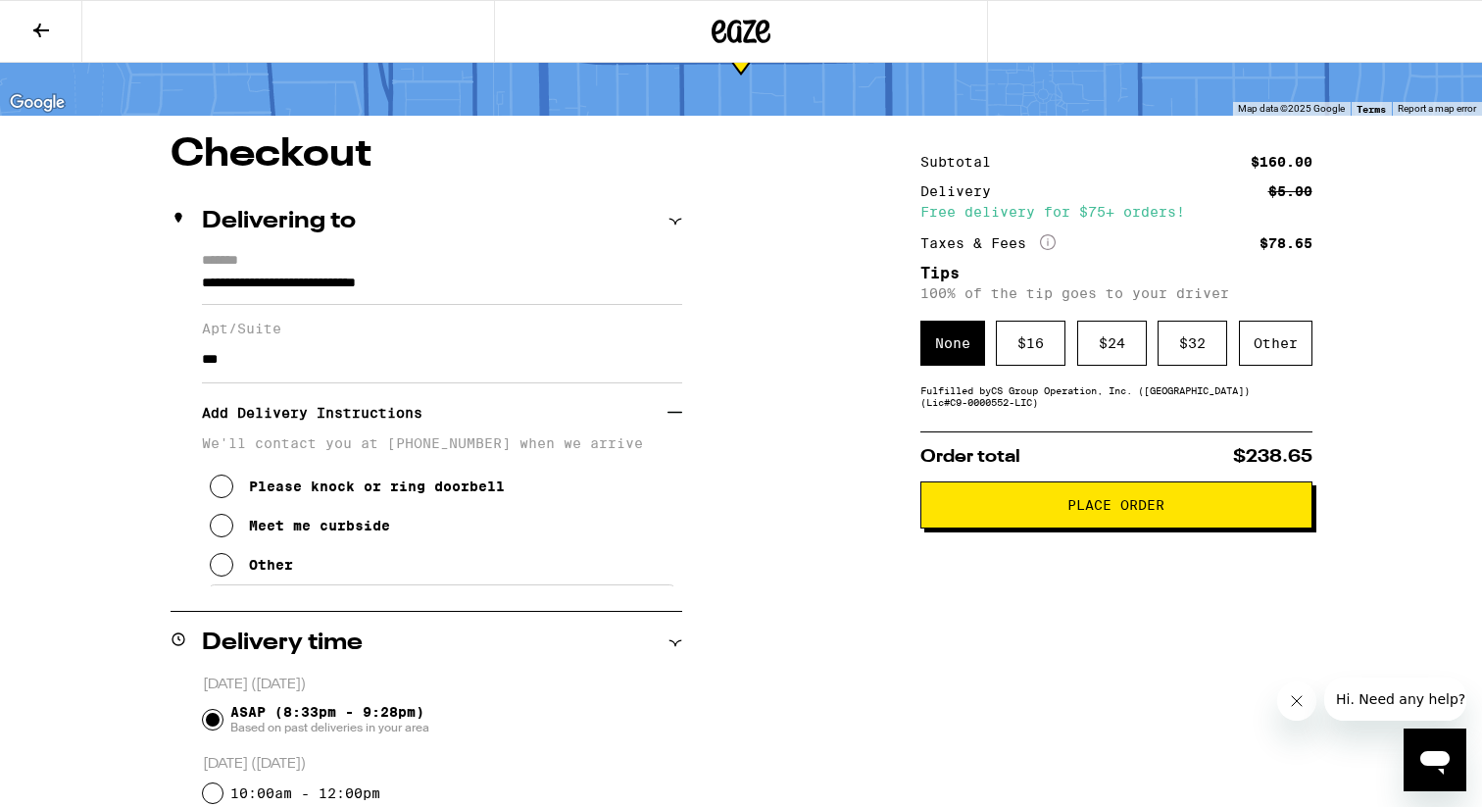
click at [217, 572] on icon at bounding box center [222, 565] width 24 height 24
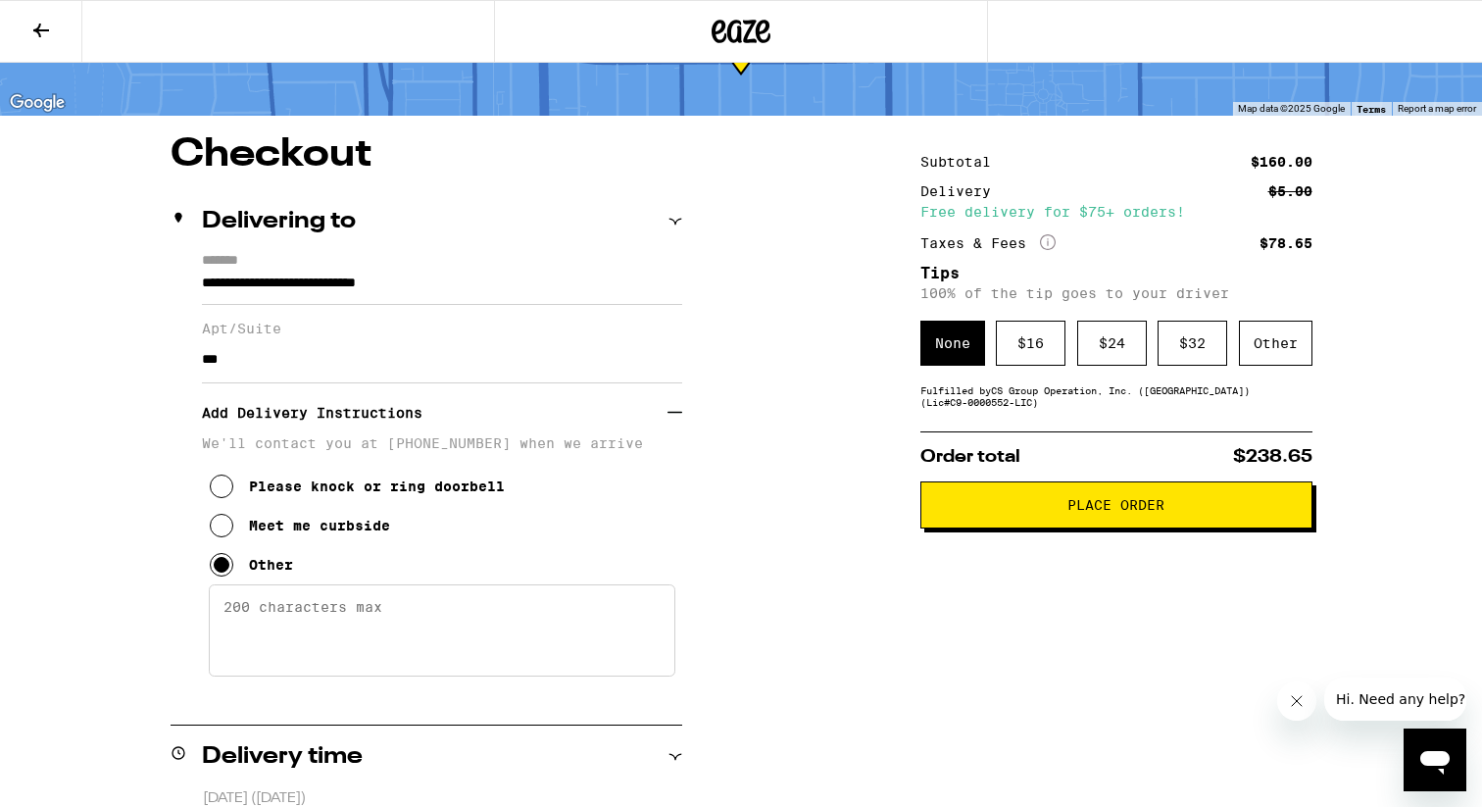
click at [302, 627] on textarea "Enter any other delivery instructions you want driver to know" at bounding box center [442, 630] width 467 height 92
click at [1033, 360] on div "$ 16" at bounding box center [1031, 343] width 70 height 45
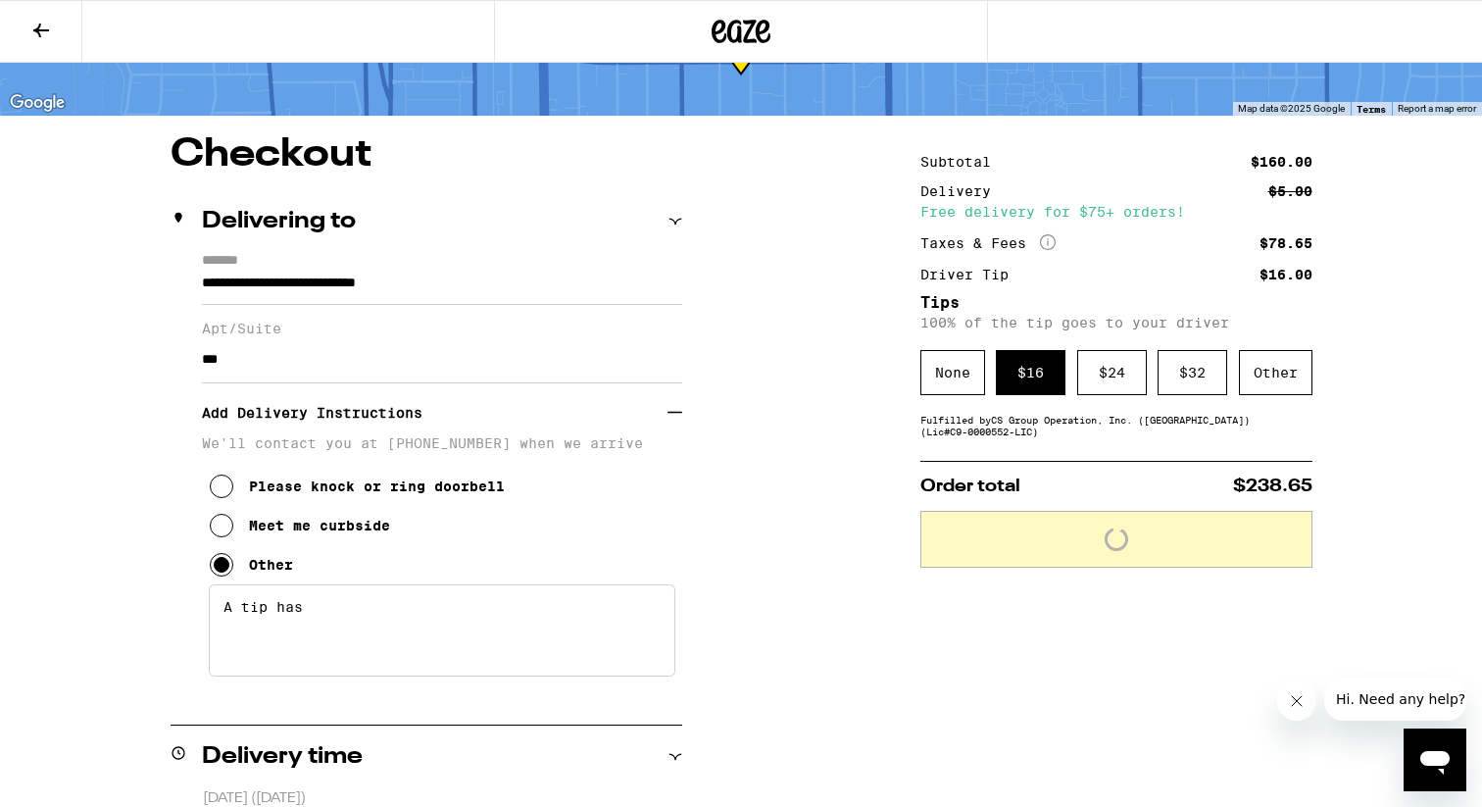
click at [373, 631] on textarea "A tip has" at bounding box center [442, 630] width 467 height 92
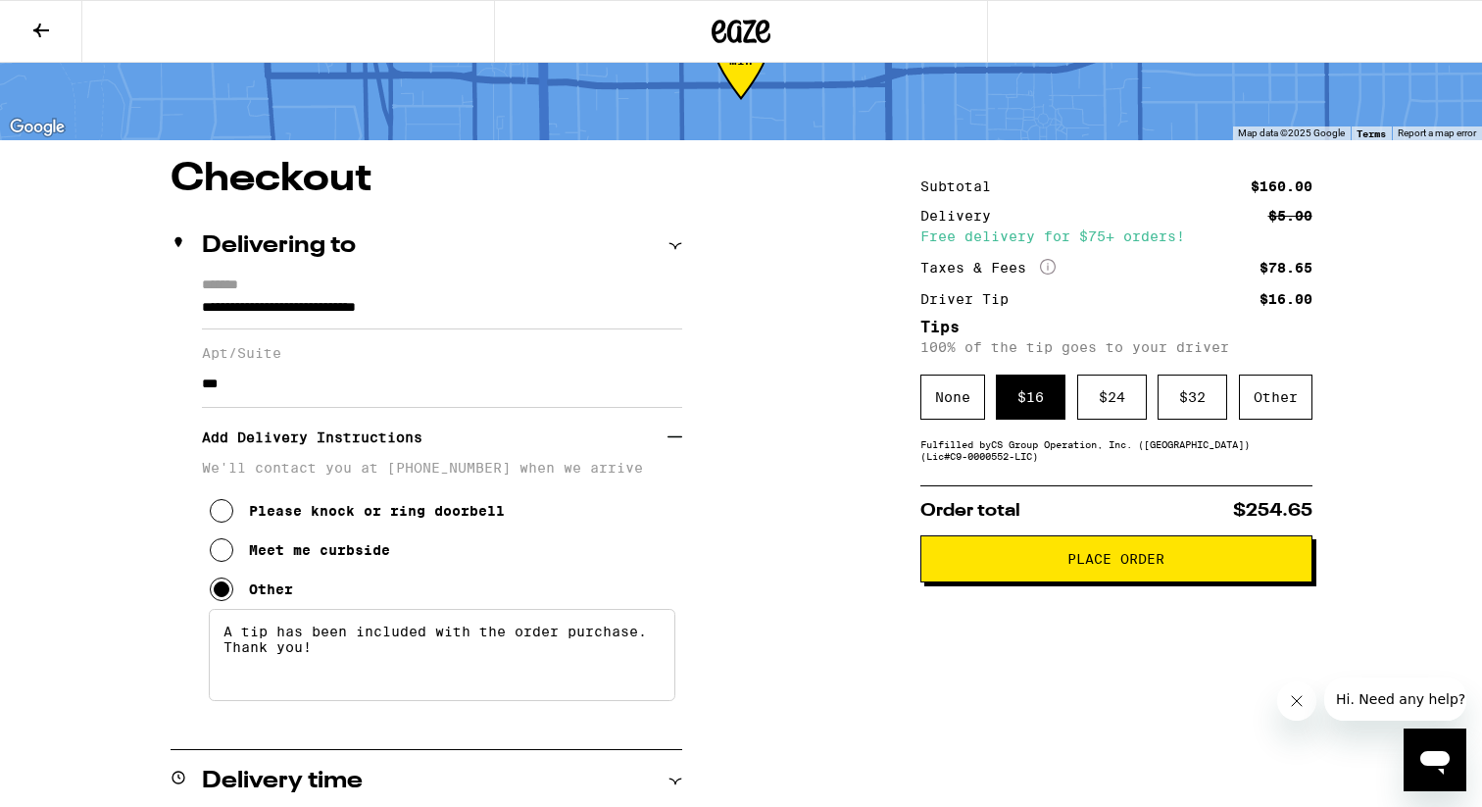
scroll to position [0, 0]
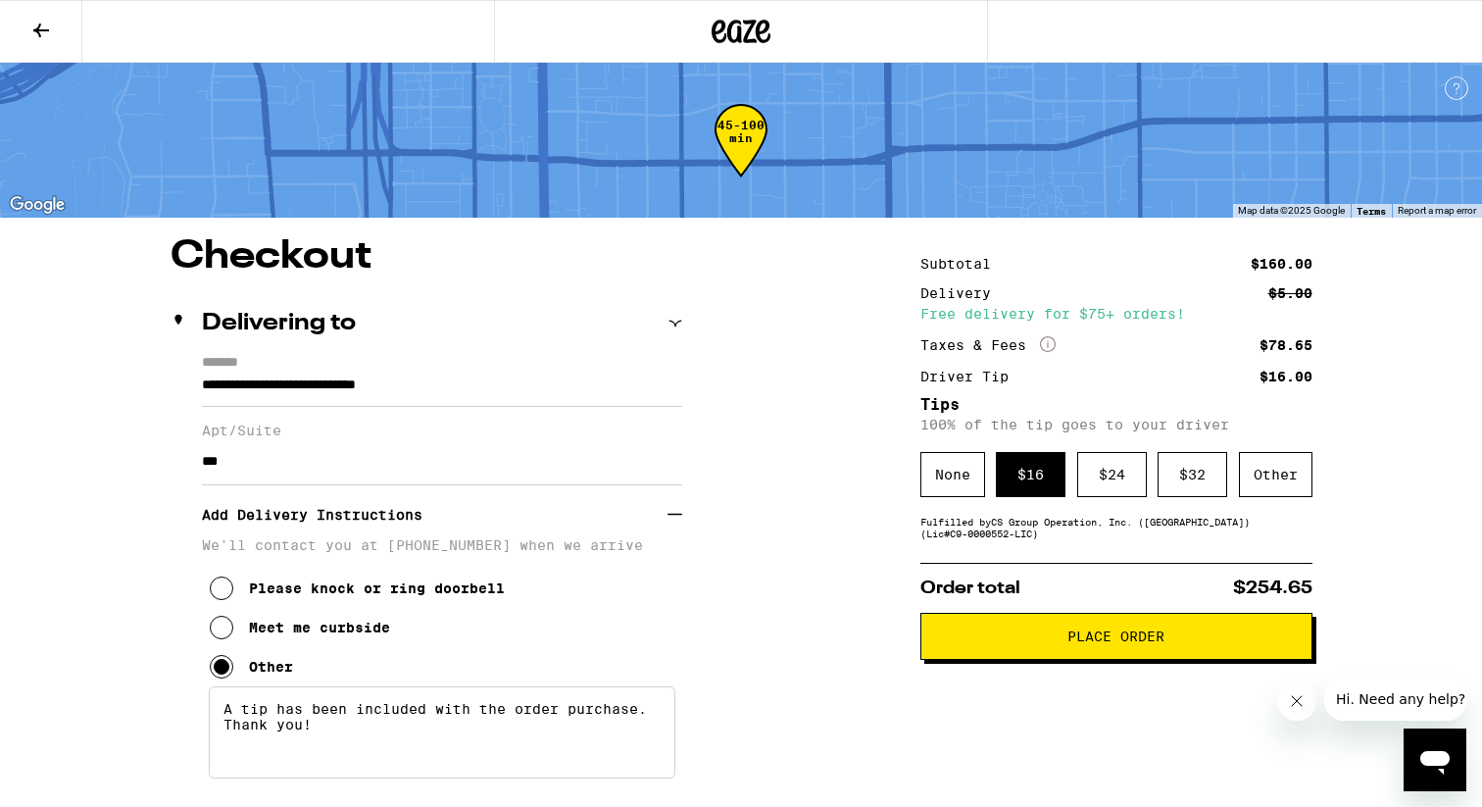
type textarea "A tip has been included with the order purchase. Thank you!"
click at [1003, 642] on span "Place Order" at bounding box center [1116, 636] width 359 height 14
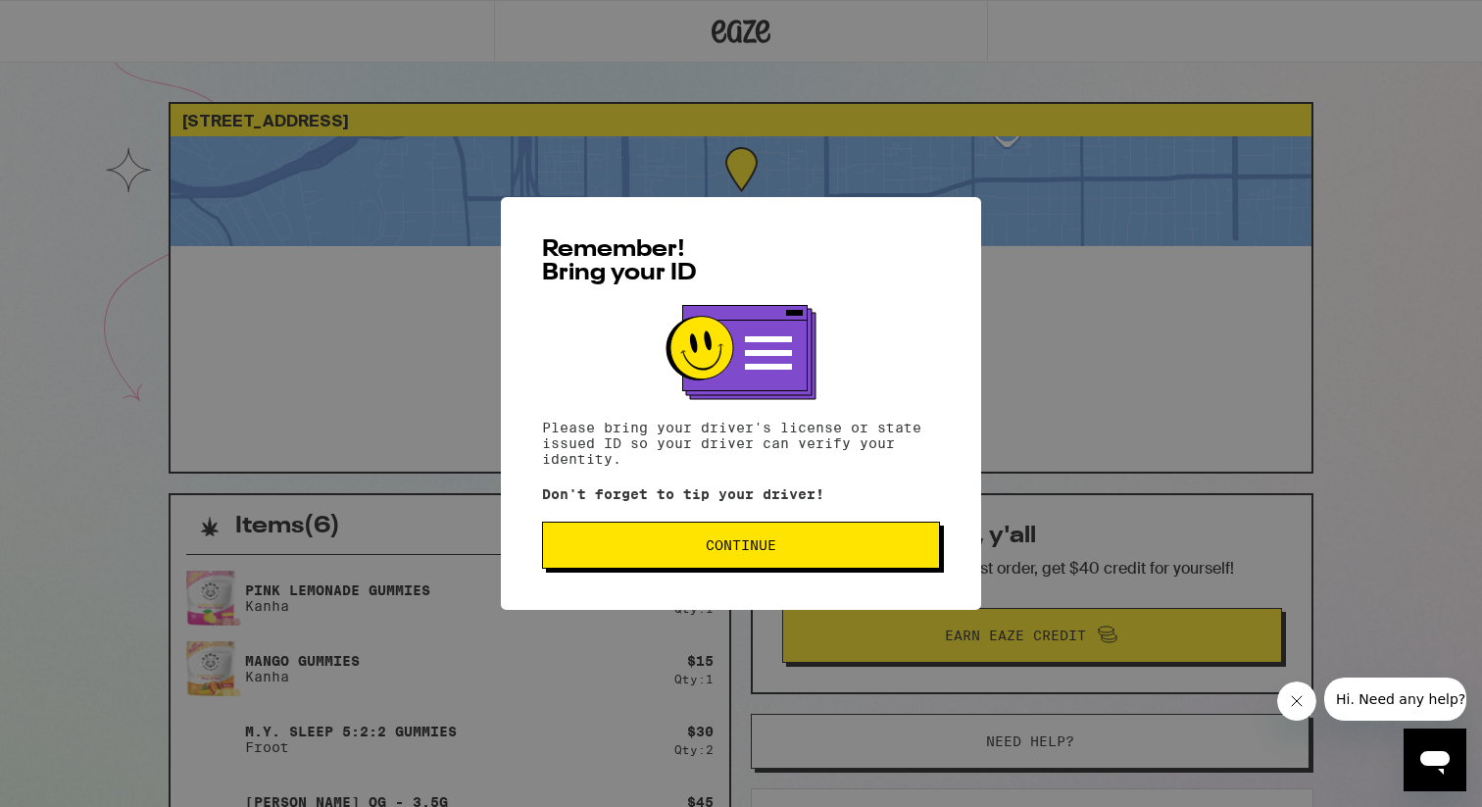
click at [759, 552] on span "Continue" at bounding box center [741, 545] width 71 height 14
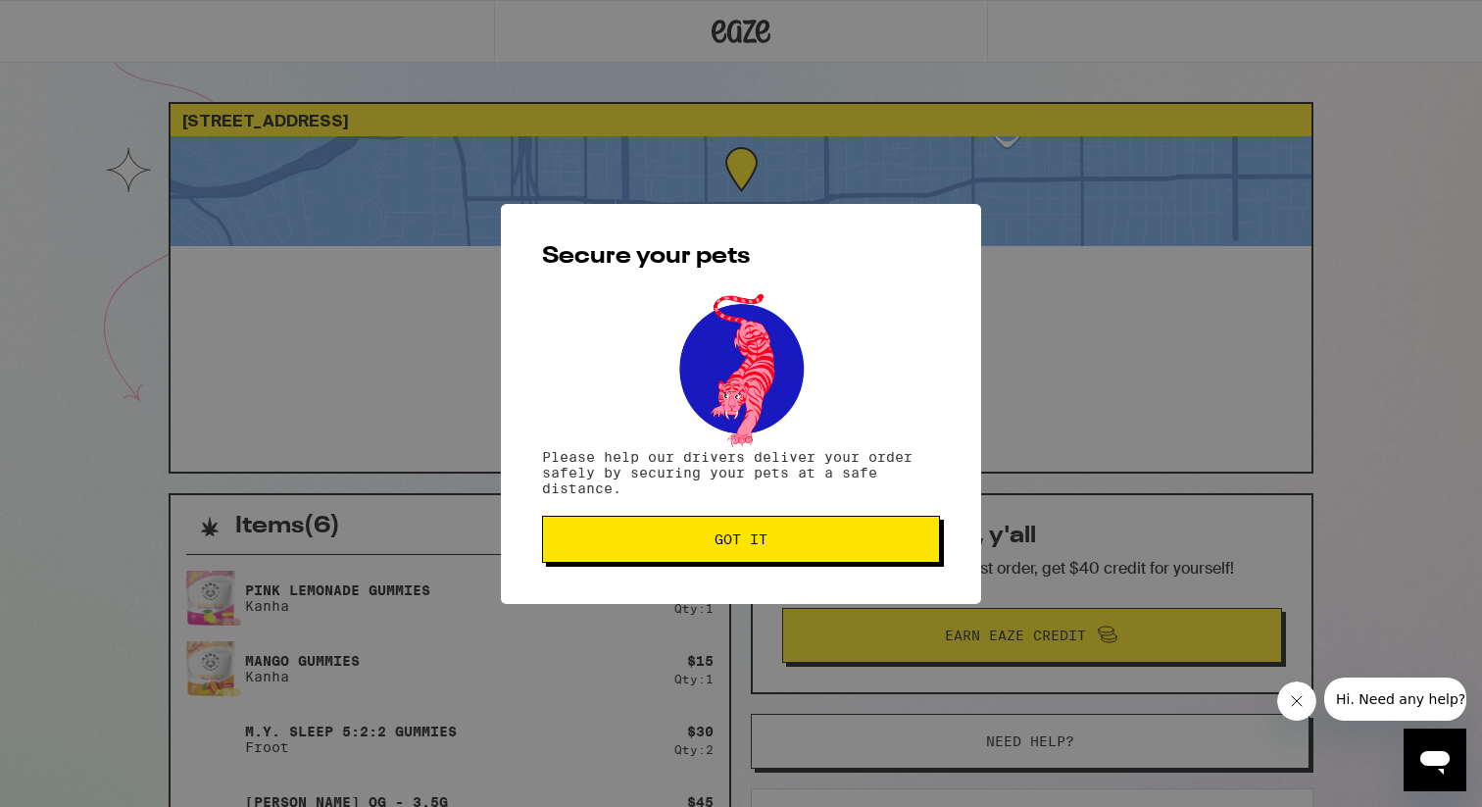
click at [695, 533] on button "Got it" at bounding box center [741, 539] width 398 height 47
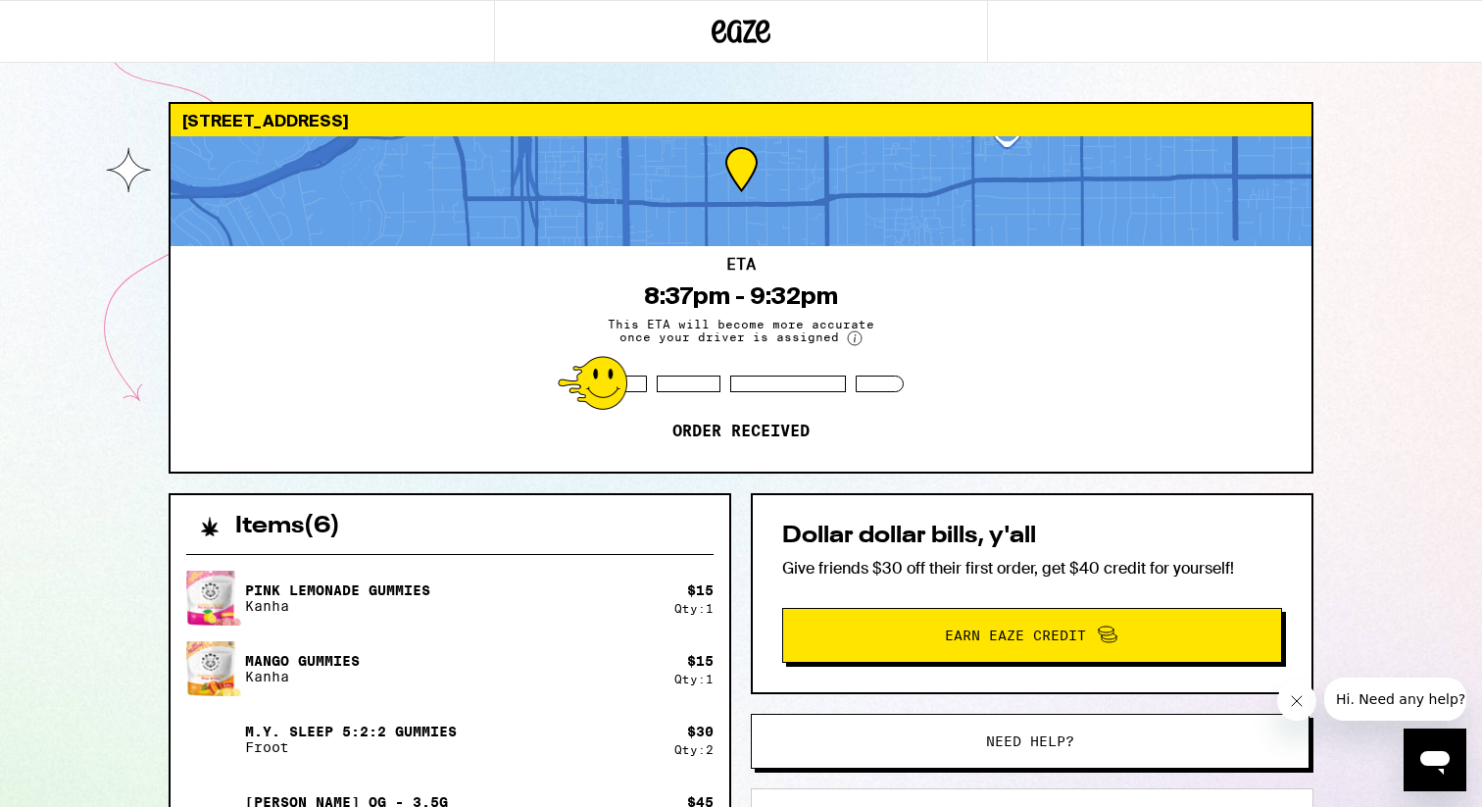
click at [1033, 326] on div "ETA 8:37pm - 9:32pm This ETA will become more accurate once your driver is assi…" at bounding box center [741, 359] width 1141 height 226
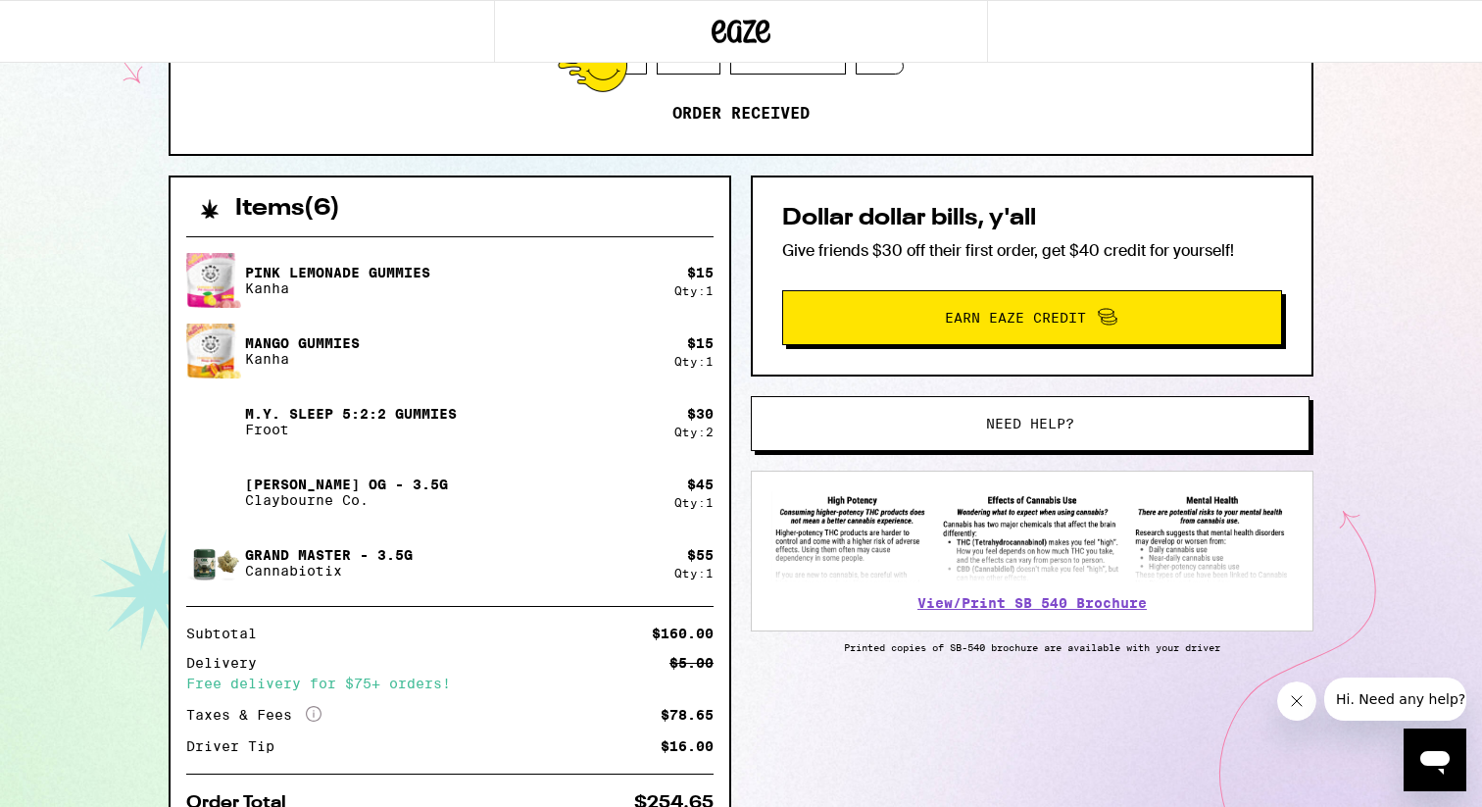
scroll to position [419, 0]
